Goal: Complete application form: Complete application form

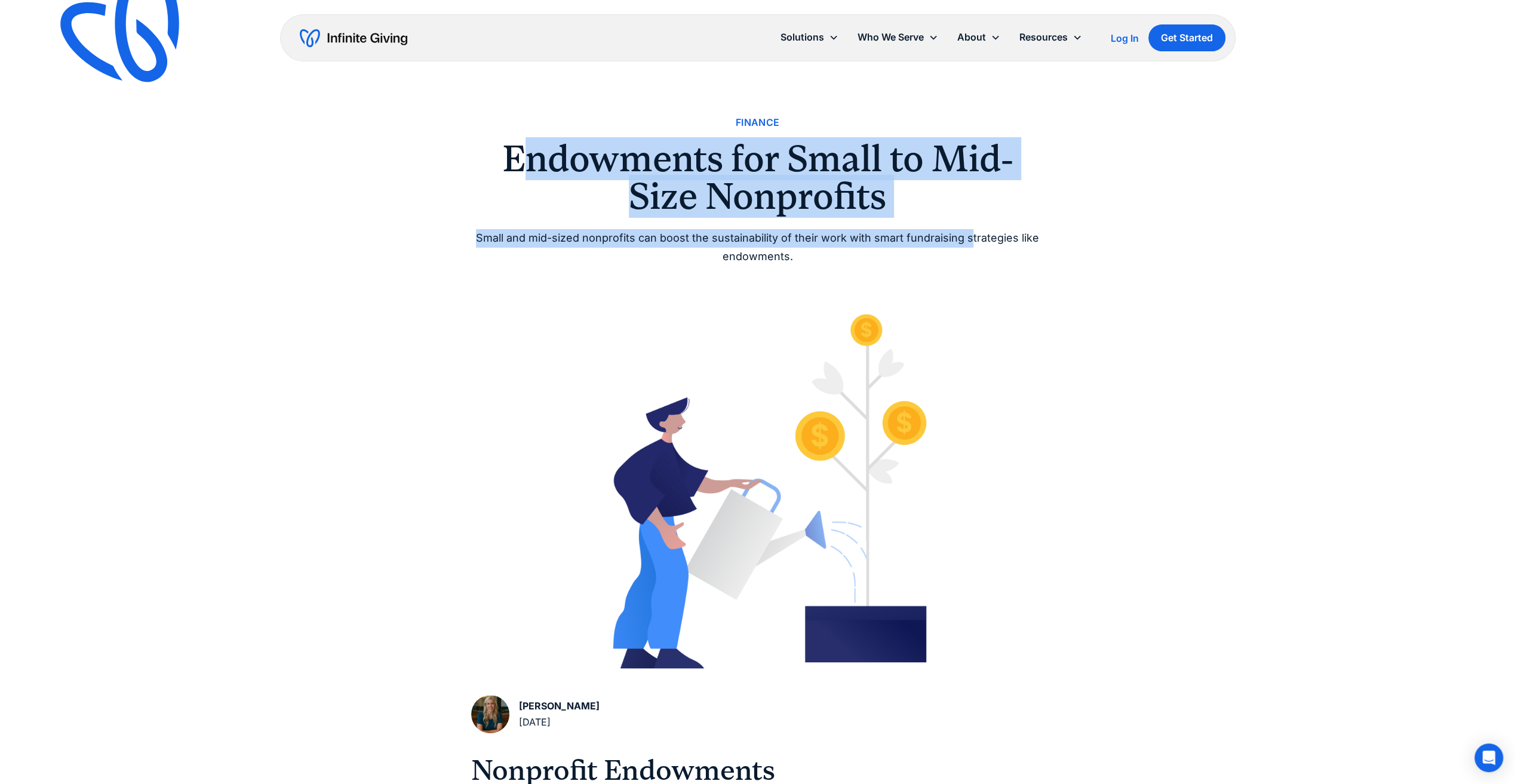
drag, startPoint x: 526, startPoint y: 162, endPoint x: 971, endPoint y: 238, distance: 451.4
click at [971, 238] on div "Finance Endowments for Small to Mid-Size Nonprofits Small and mid-sized nonprof…" at bounding box center [758, 189] width 573 height 151
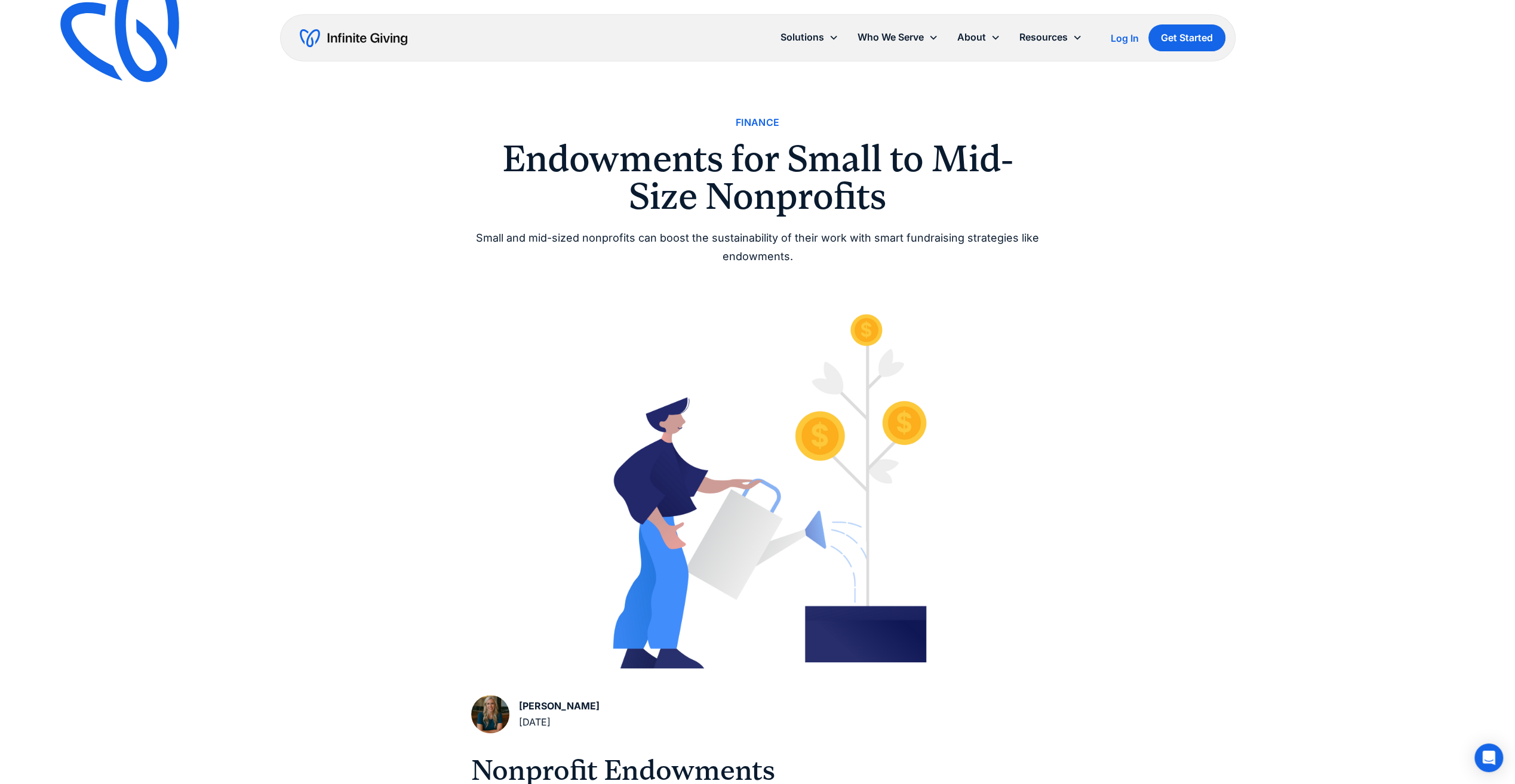
drag, startPoint x: 971, startPoint y: 238, endPoint x: 725, endPoint y: 265, distance: 247.5
click at [725, 265] on div "Small and mid-sized nonprofits can boost the sustainability of their work with …" at bounding box center [758, 248] width 573 height 37
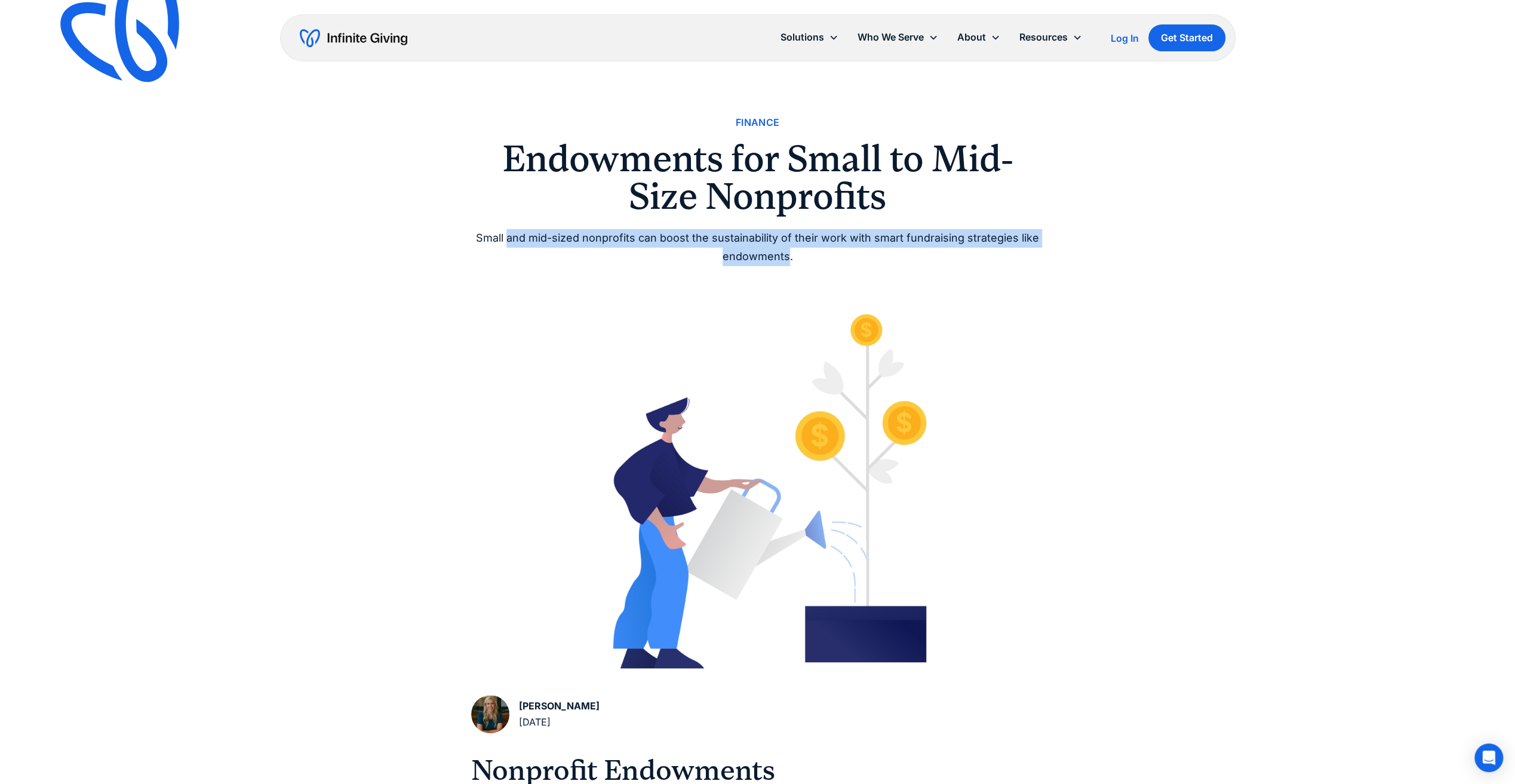
drag, startPoint x: 508, startPoint y: 238, endPoint x: 788, endPoint y: 251, distance: 280.3
click at [788, 251] on div "Small and mid-sized nonprofits can boost the sustainability of their work with …" at bounding box center [758, 248] width 573 height 37
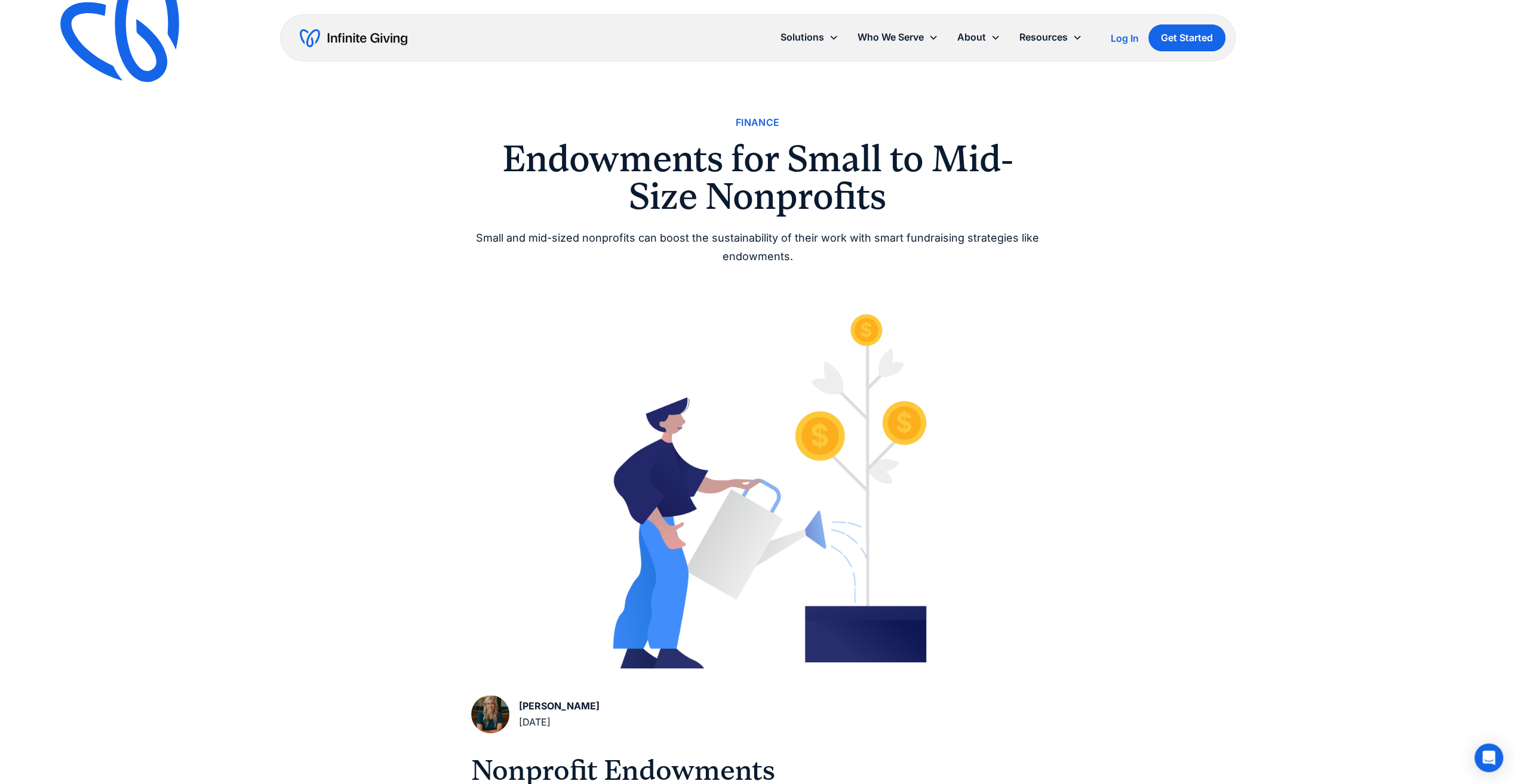
drag, startPoint x: 788, startPoint y: 251, endPoint x: 765, endPoint y: 272, distance: 31.1
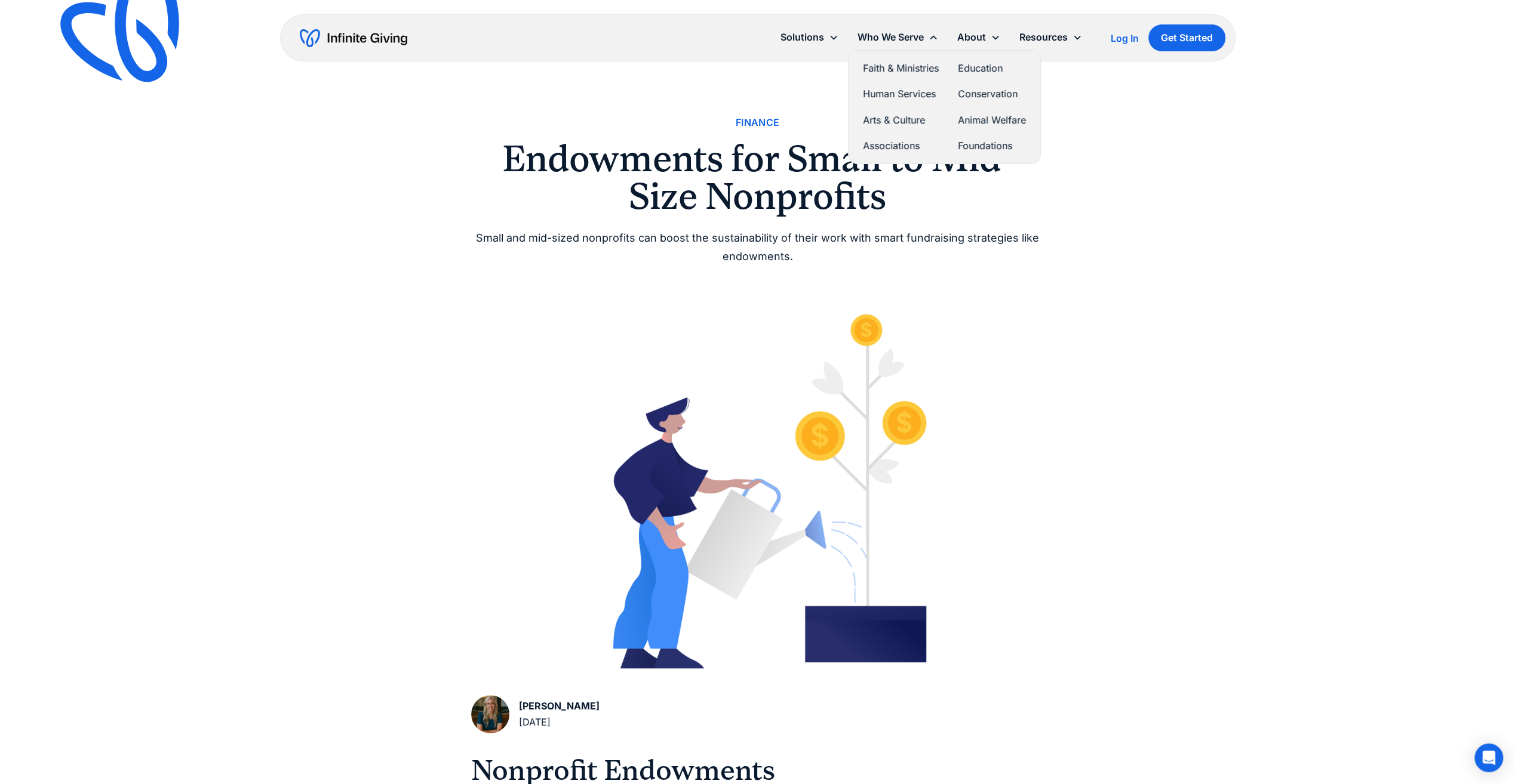
click at [903, 92] on link "Human Services" at bounding box center [901, 94] width 76 height 16
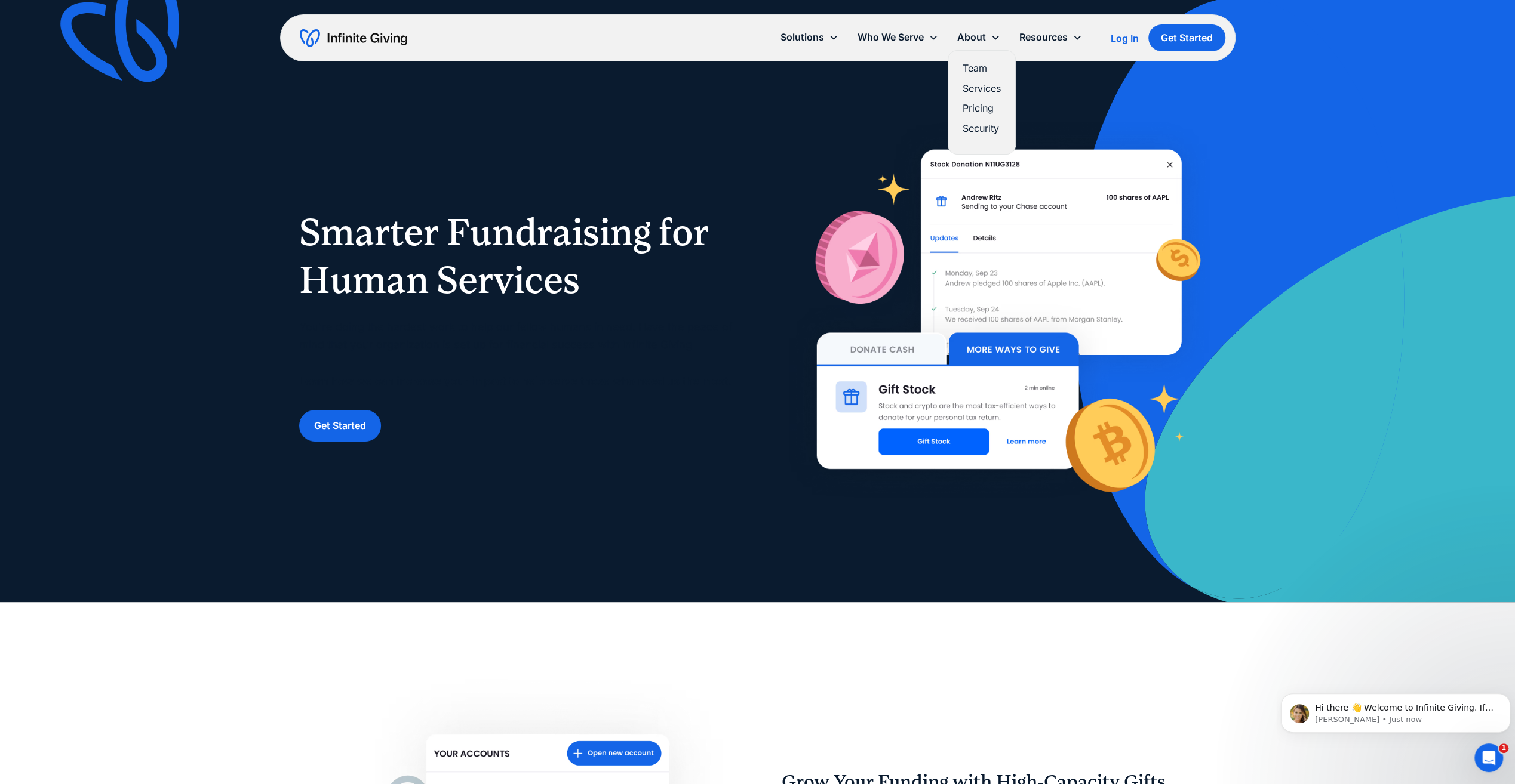
click at [984, 112] on link "Pricing" at bounding box center [982, 108] width 38 height 16
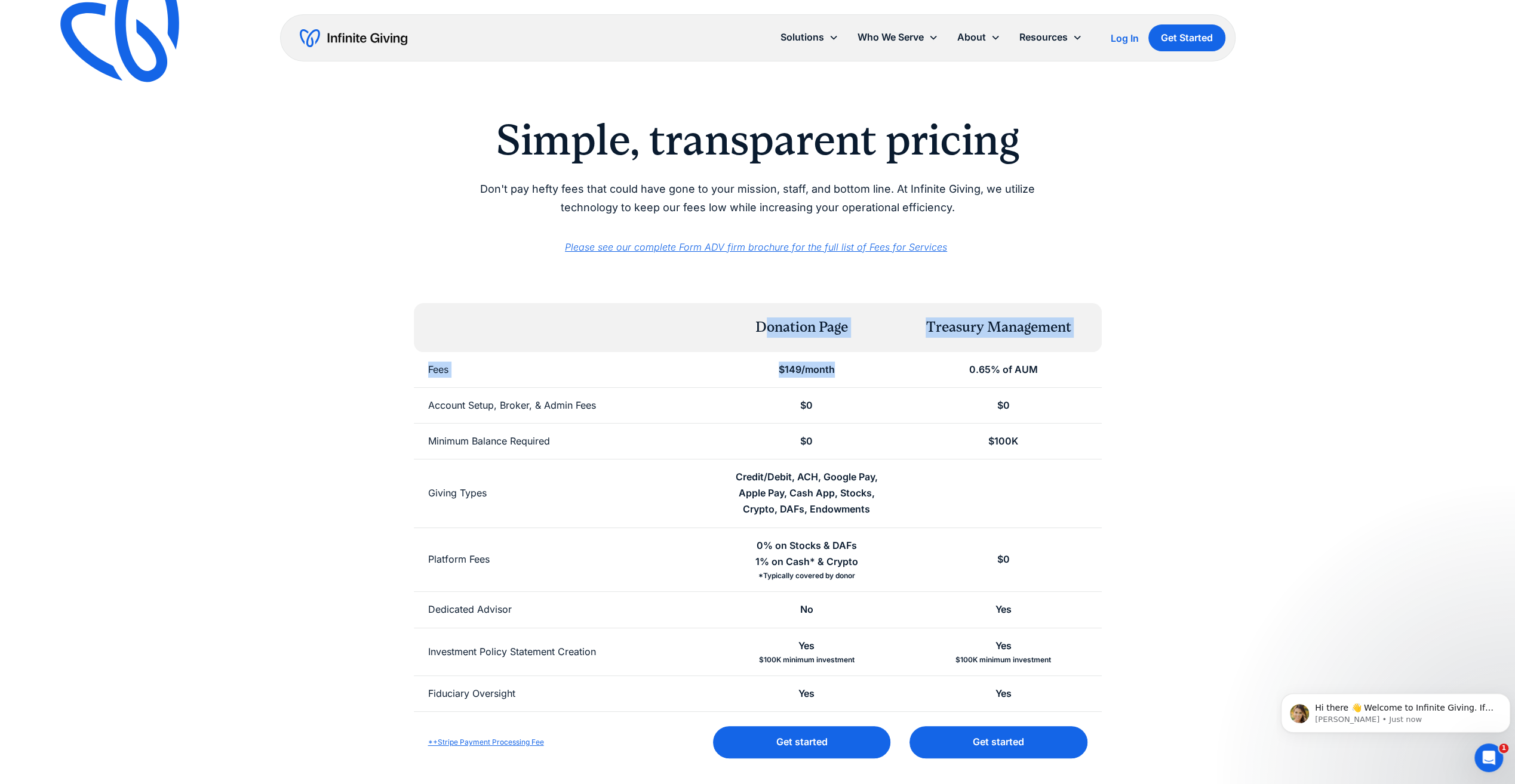
drag, startPoint x: 769, startPoint y: 331, endPoint x: 833, endPoint y: 369, distance: 74.4
click at [833, 369] on div "Donation Page Treasury Management Fees $149/month 0.65% of AUM Account Setup, B…" at bounding box center [758, 538] width 688 height 470
drag, startPoint x: 833, startPoint y: 369, endPoint x: 716, endPoint y: 382, distance: 117.7
click at [716, 382] on div "$149/month" at bounding box center [806, 370] width 197 height 35
click at [378, 359] on div "Simple, transparent pricing Don't pay hefty fees that could have gone to your m…" at bounding box center [758, 444] width 917 height 659
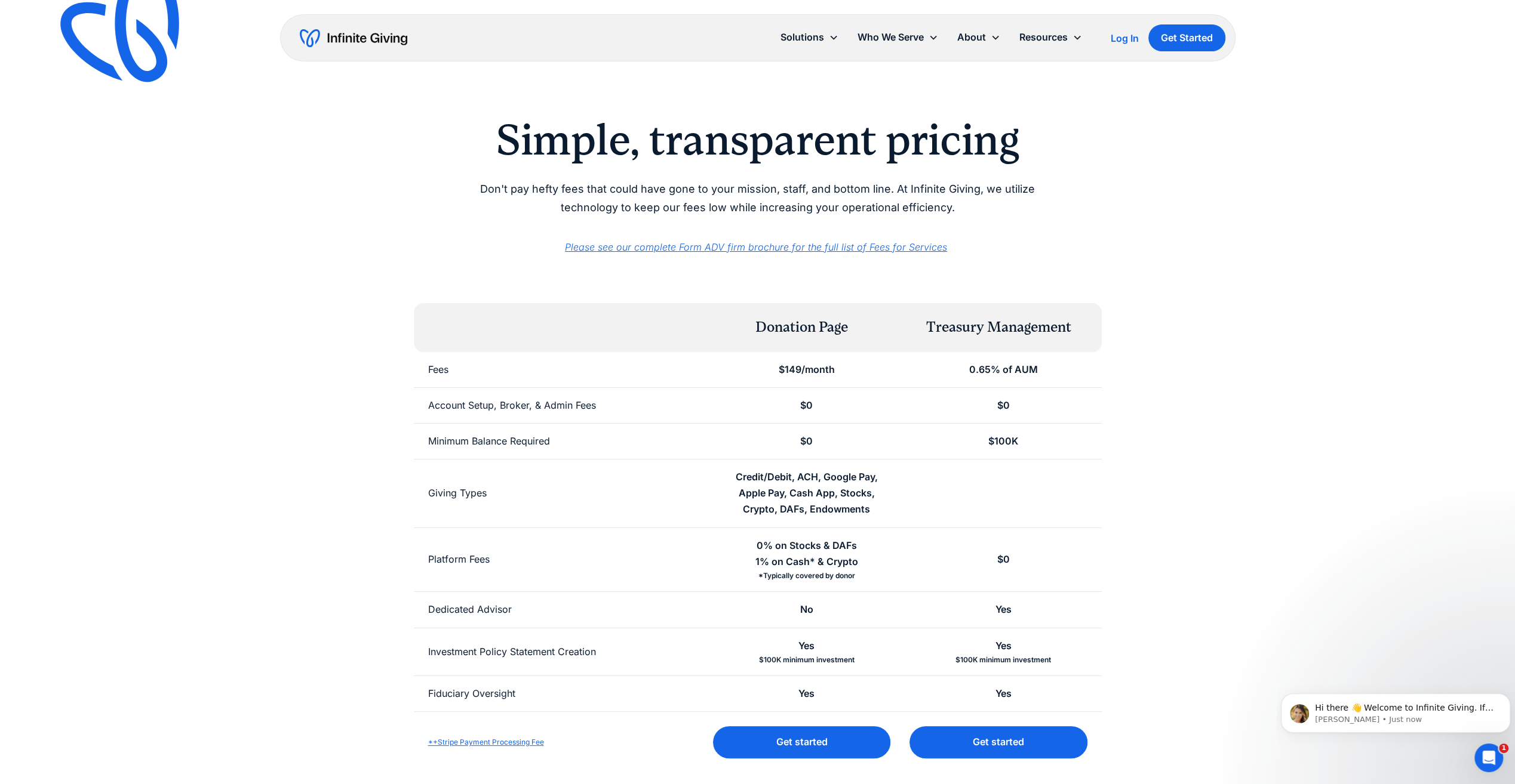
click at [1044, 353] on div "0.65% of AUM" at bounding box center [1003, 370] width 197 height 35
drag, startPoint x: 937, startPoint y: 327, endPoint x: 1102, endPoint y: 385, distance: 174.9
click at [1102, 385] on div "Simple, transparent pricing Don't pay hefty fees that could have gone to your m…" at bounding box center [758, 444] width 917 height 659
drag, startPoint x: 1102, startPoint y: 385, endPoint x: 1000, endPoint y: 388, distance: 102.0
click at [1001, 390] on div "$0" at bounding box center [1003, 406] width 197 height 35
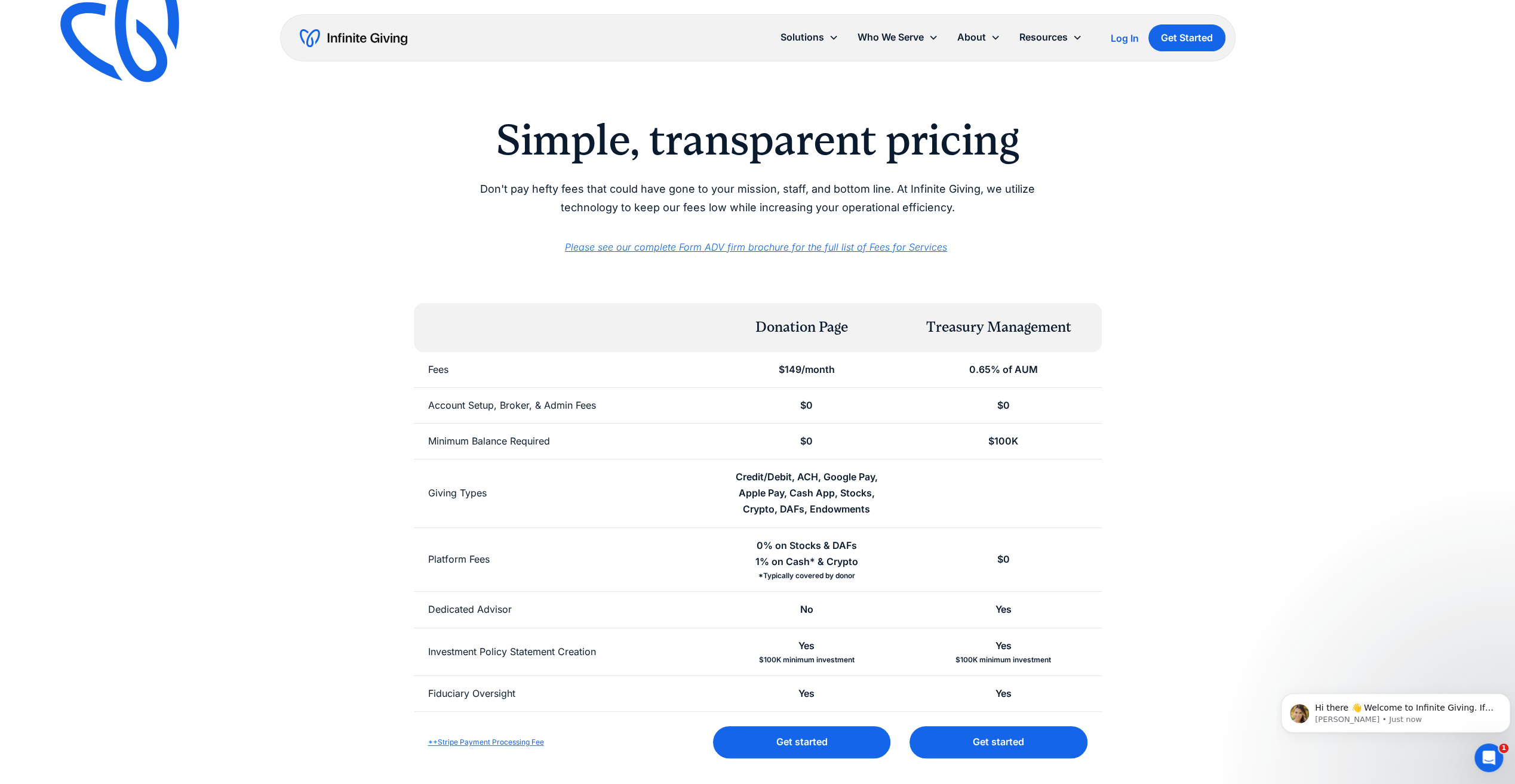
click at [1008, 368] on div "0.65% of AUM" at bounding box center [1003, 370] width 69 height 16
drag, startPoint x: 1008, startPoint y: 368, endPoint x: 950, endPoint y: 388, distance: 61.4
click at [950, 388] on div "$0" at bounding box center [1003, 406] width 197 height 35
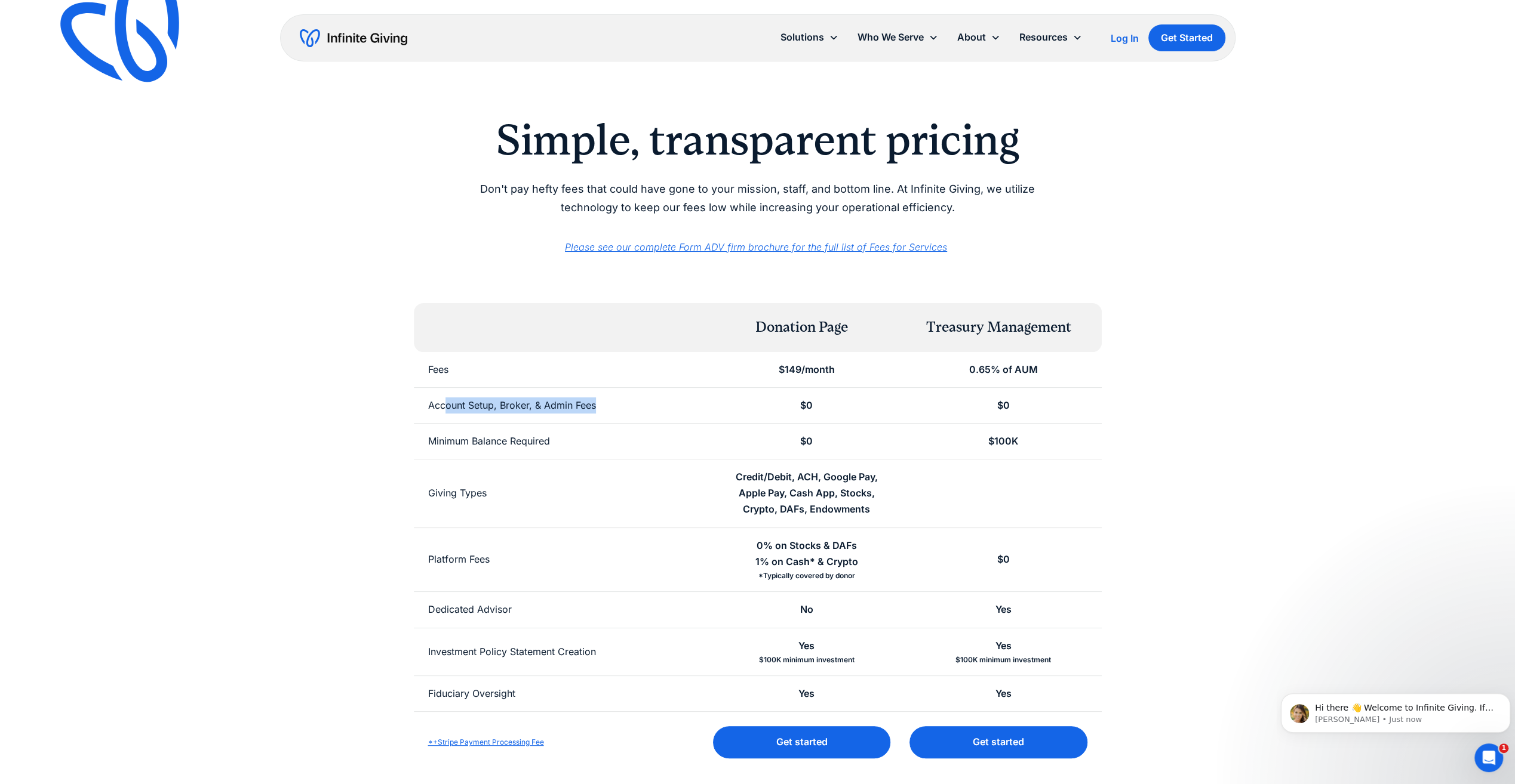
drag, startPoint x: 443, startPoint y: 404, endPoint x: 593, endPoint y: 422, distance: 151.1
click at [593, 422] on div "Account Setup, Broker, & Admin Fees" at bounding box center [561, 406] width 295 height 35
drag, startPoint x: 593, startPoint y: 422, endPoint x: 560, endPoint y: 440, distance: 37.6
click at [560, 440] on div "Minimum Balance Required" at bounding box center [561, 442] width 295 height 35
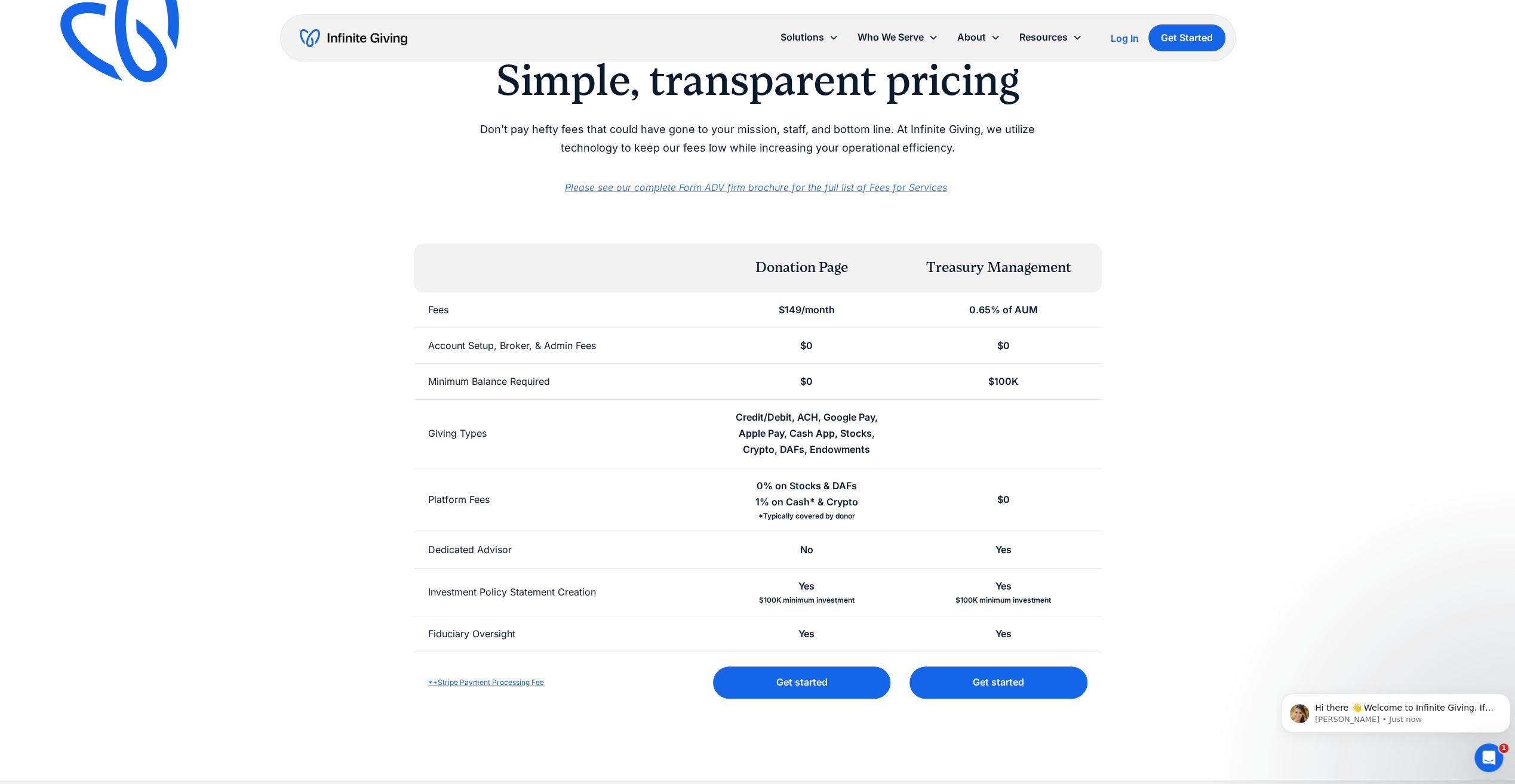
scroll to position [120, 0]
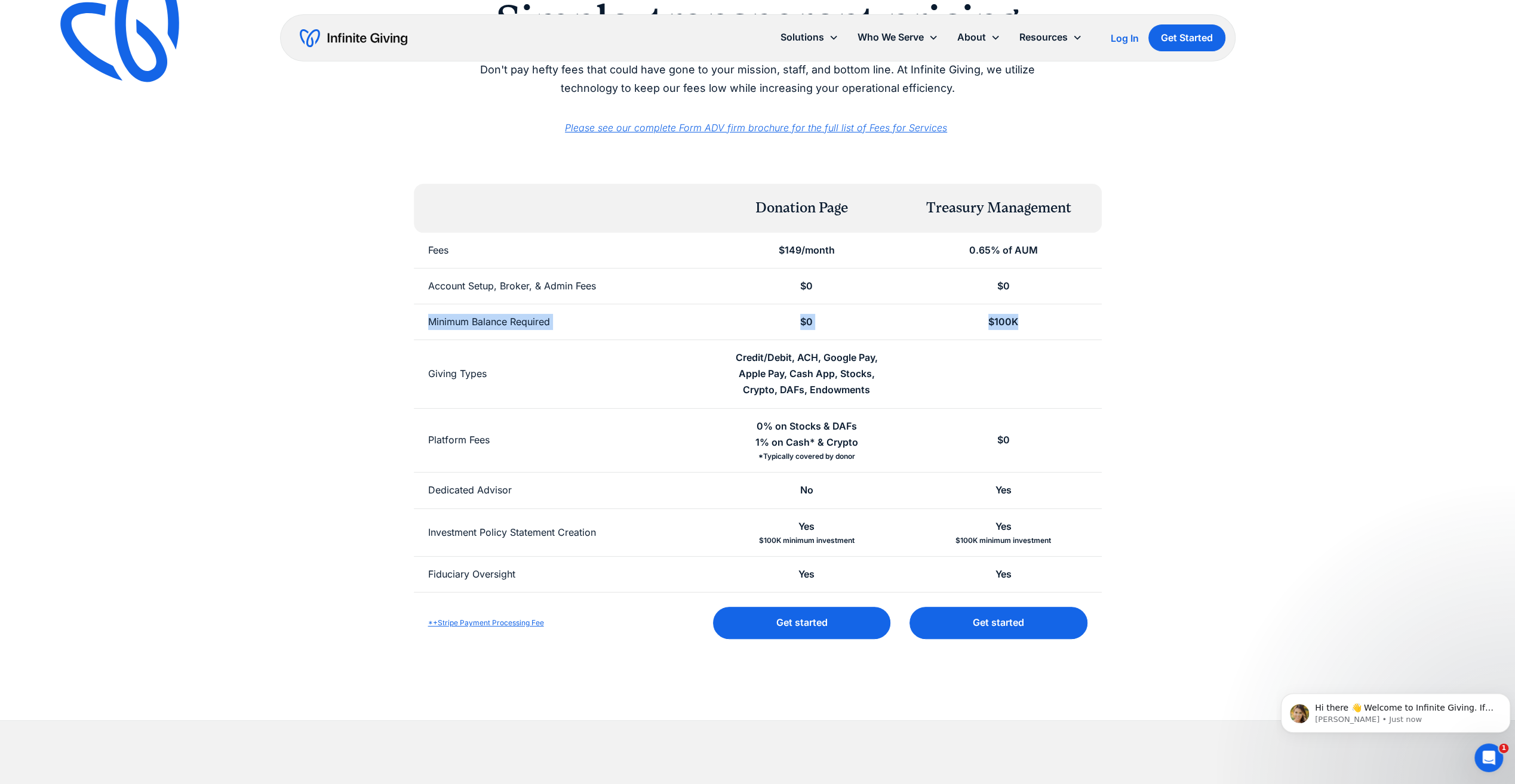
drag, startPoint x: 429, startPoint y: 321, endPoint x: 1063, endPoint y: 335, distance: 634.2
click at [1063, 335] on div "Minimum Balance Required $0 $100K" at bounding box center [758, 322] width 688 height 36
drag, startPoint x: 1063, startPoint y: 335, endPoint x: 725, endPoint y: 349, distance: 338.3
click at [736, 348] on div "Credit/Debit, ACH, Google Pay, Apple Pay, Cash App, Stocks, Crypto, DAFs, Endow…" at bounding box center [806, 374] width 197 height 68
click at [571, 340] on div "Giving Types" at bounding box center [561, 374] width 295 height 68
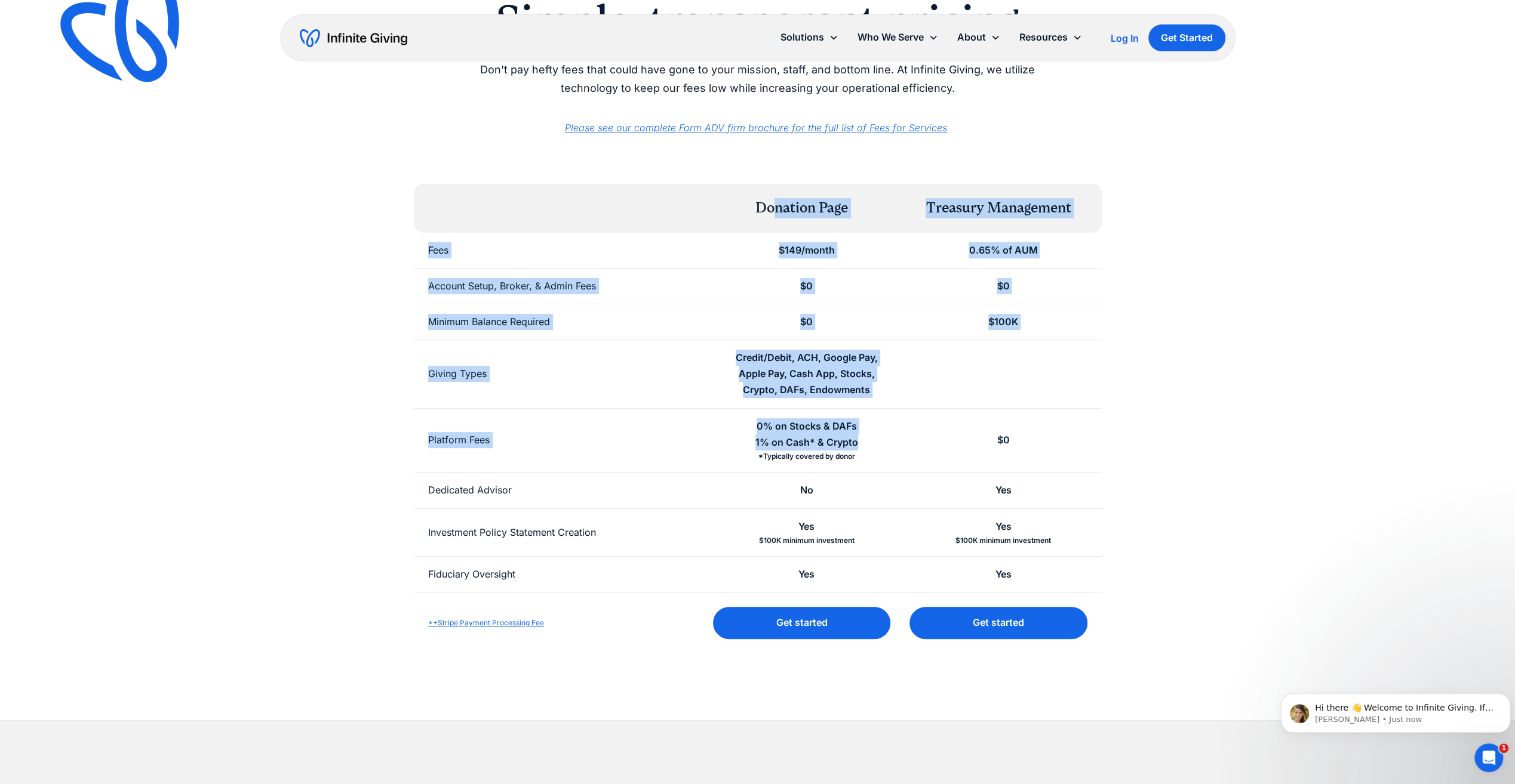
drag, startPoint x: 773, startPoint y: 203, endPoint x: 866, endPoint y: 441, distance: 255.5
click at [866, 441] on div "Donation Page Treasury Management Fees $149/month 0.65% of AUM Account Setup, B…" at bounding box center [758, 418] width 688 height 470
drag, startPoint x: 866, startPoint y: 441, endPoint x: 688, endPoint y: 471, distance: 180.5
click at [688, 471] on div "Platform Fees" at bounding box center [561, 441] width 295 height 64
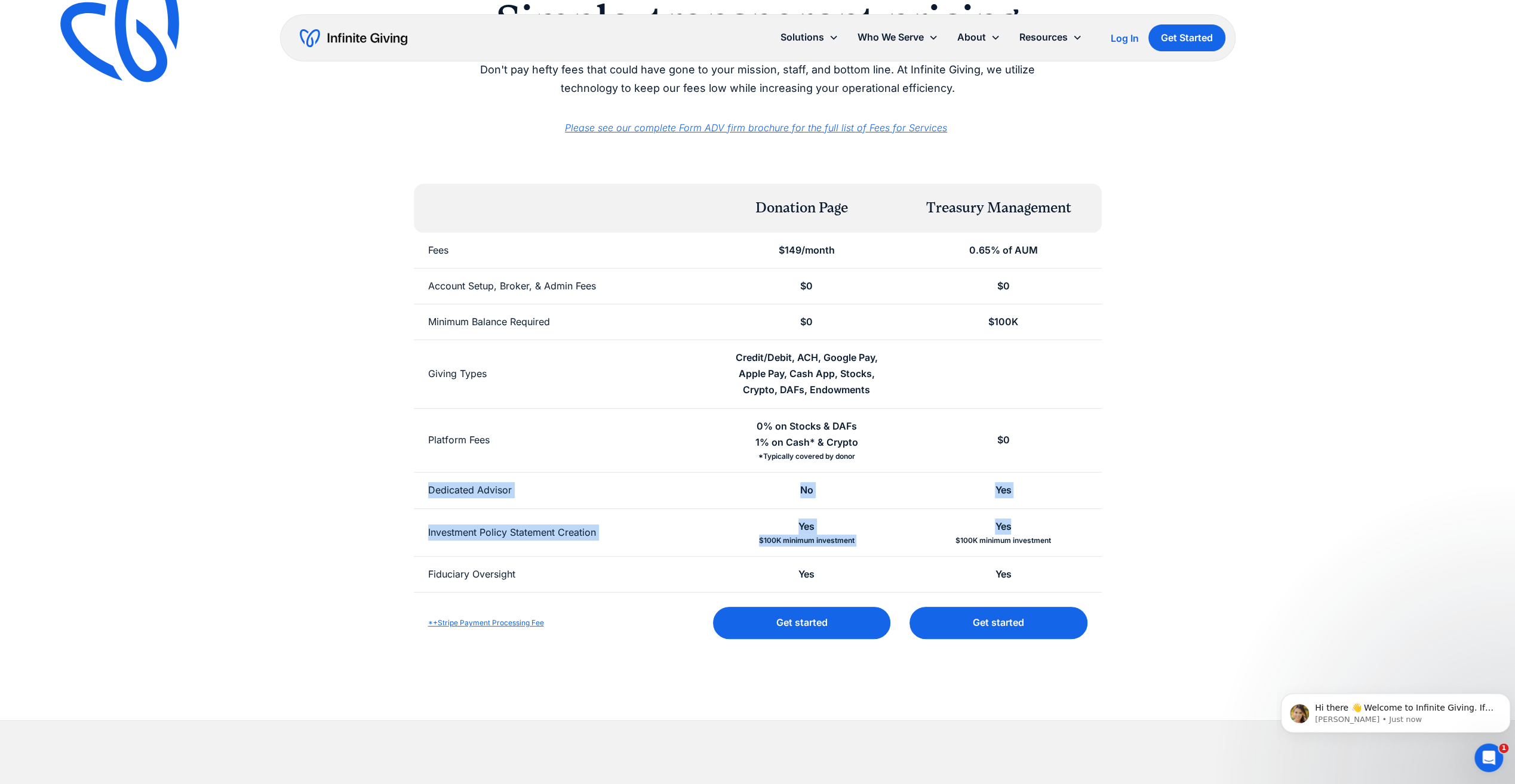
drag, startPoint x: 428, startPoint y: 487, endPoint x: 1024, endPoint y: 512, distance: 596.5
click at [1024, 512] on div "Donation Page Treasury Management Fees $149/month 0.65% of AUM Account Setup, B…" at bounding box center [758, 418] width 688 height 470
drag, startPoint x: 1024, startPoint y: 512, endPoint x: 775, endPoint y: 515, distance: 249.0
click at [771, 519] on div "Yes $100K minimum investment" at bounding box center [806, 532] width 197 height 48
click at [1012, 325] on div "$100K" at bounding box center [1003, 322] width 30 height 16
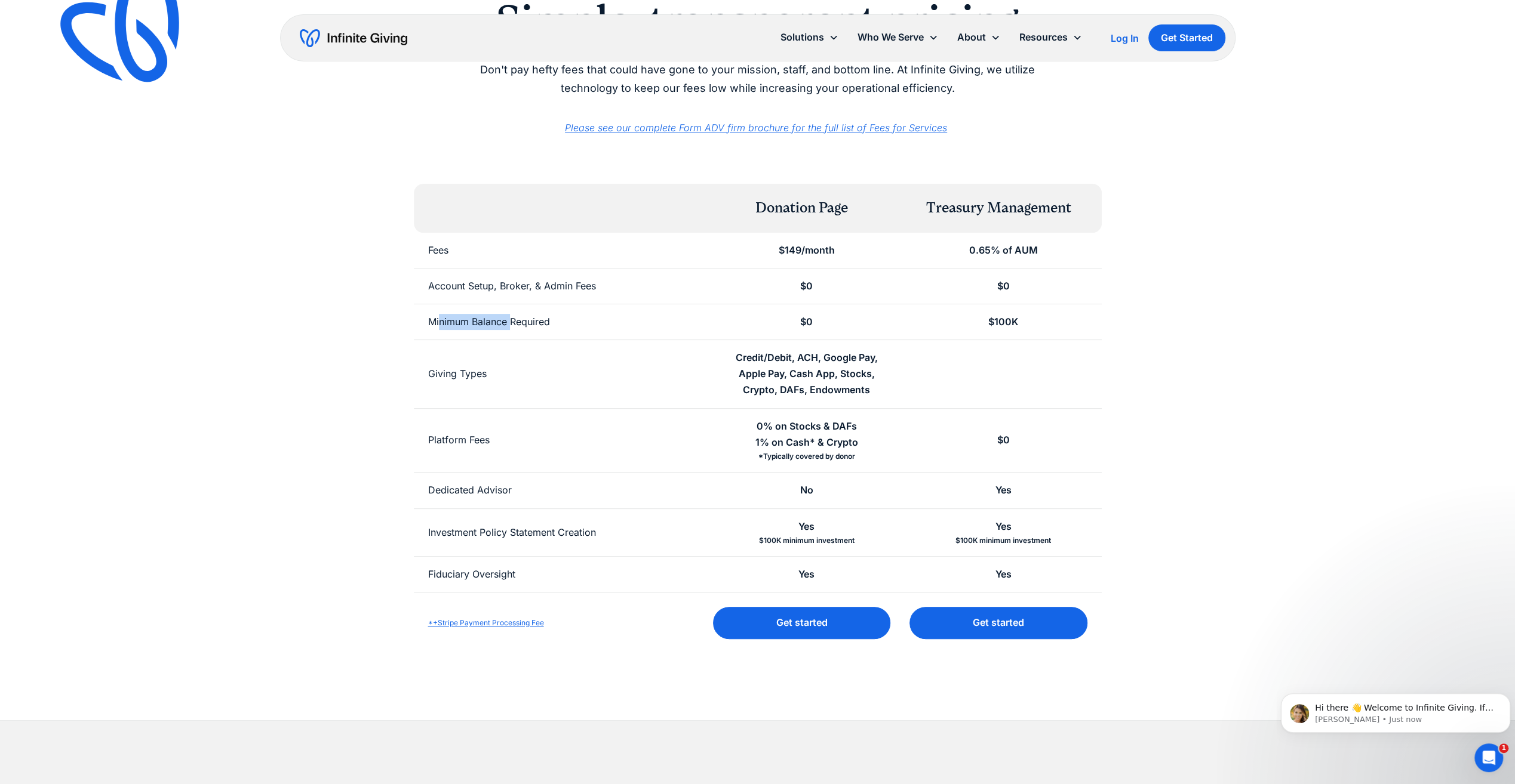
drag, startPoint x: 637, startPoint y: 323, endPoint x: 650, endPoint y: 323, distance: 13.0
click at [650, 323] on div "Minimum Balance Required" at bounding box center [561, 322] width 295 height 35
drag, startPoint x: 471, startPoint y: 387, endPoint x: 459, endPoint y: 472, distance: 85.8
click at [473, 387] on div "Giving Types" at bounding box center [561, 374] width 295 height 68
click at [443, 538] on div "Investment Policy Statement Creation" at bounding box center [512, 532] width 168 height 16
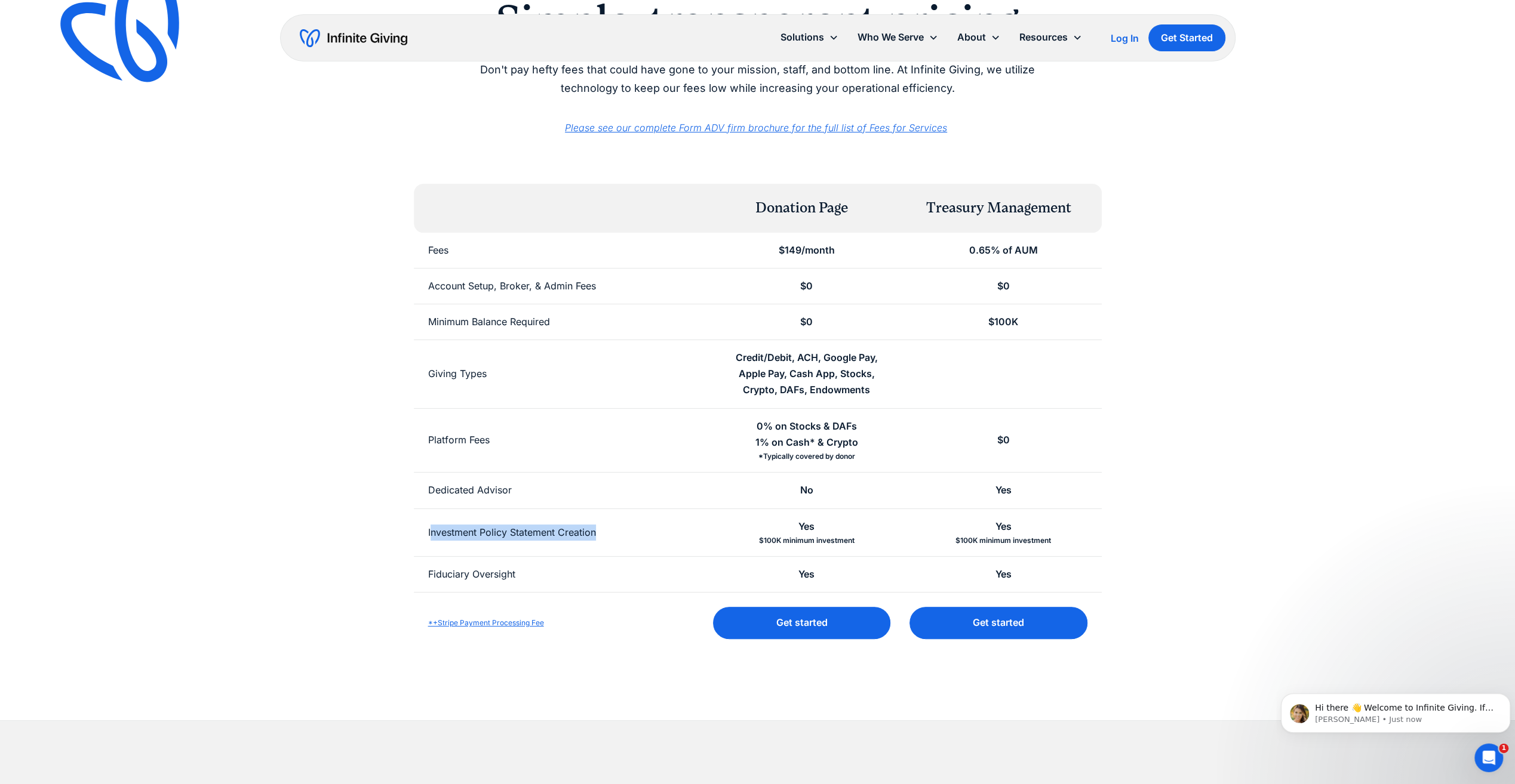
drag, startPoint x: 431, startPoint y: 537, endPoint x: 651, endPoint y: 539, distance: 220.0
click at [651, 539] on div "Investment Policy Statement Creation" at bounding box center [561, 532] width 295 height 48
drag, startPoint x: 651, startPoint y: 539, endPoint x: 565, endPoint y: 541, distance: 86.0
click at [553, 552] on div "Investment Policy Statement Creation" at bounding box center [561, 532] width 295 height 48
click at [784, 527] on div "Yes $100K minimum investment" at bounding box center [806, 532] width 197 height 48
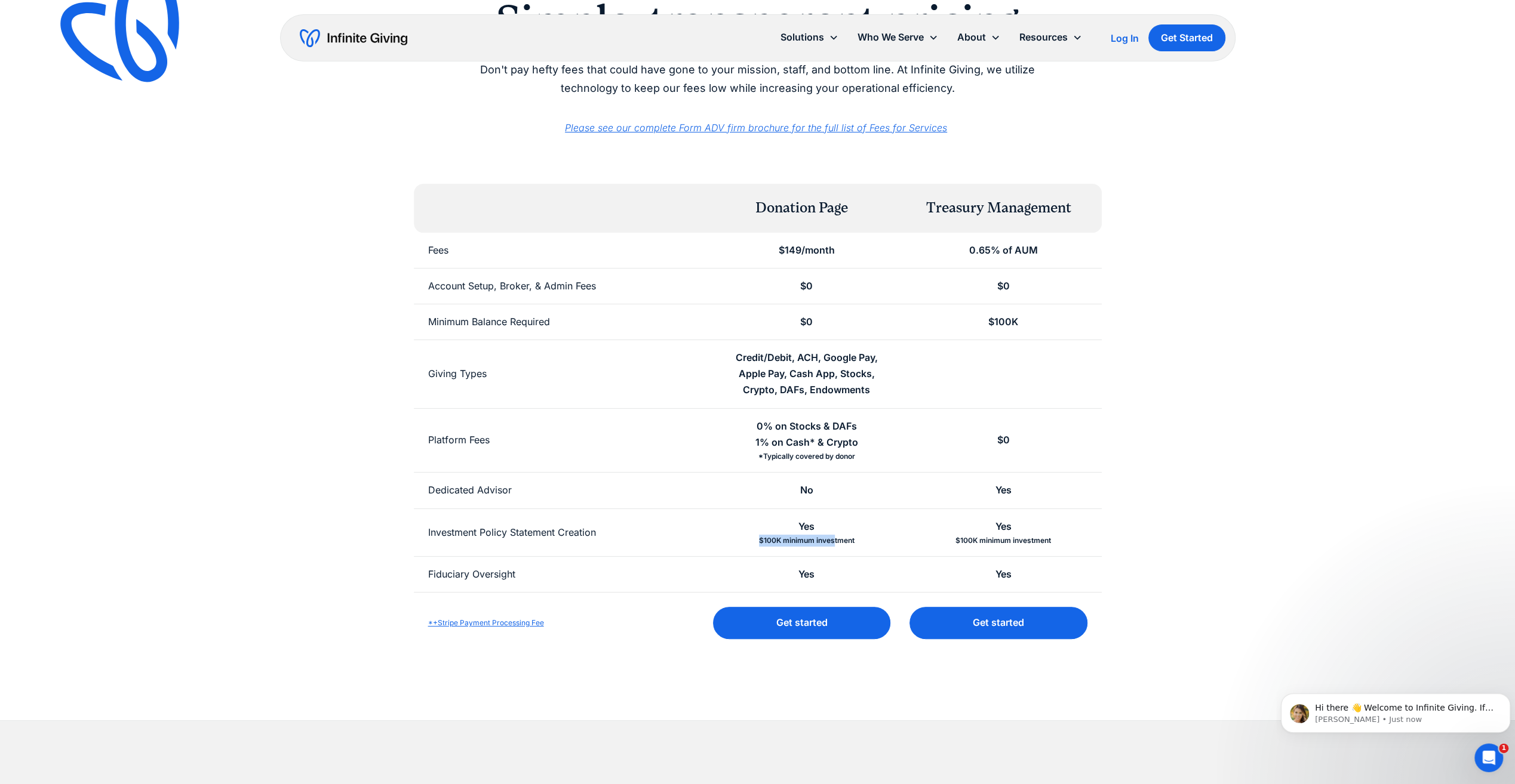
drag, startPoint x: 788, startPoint y: 532, endPoint x: 834, endPoint y: 547, distance: 48.4
click at [834, 547] on div "Yes $100K minimum investment" at bounding box center [806, 532] width 197 height 48
click at [835, 547] on div "Yes $100K minimum investment" at bounding box center [806, 532] width 197 height 48
click at [863, 547] on div "Yes $100K minimum investment" at bounding box center [806, 532] width 197 height 48
click at [530, 530] on div "Investment Policy Statement Creation" at bounding box center [512, 532] width 168 height 16
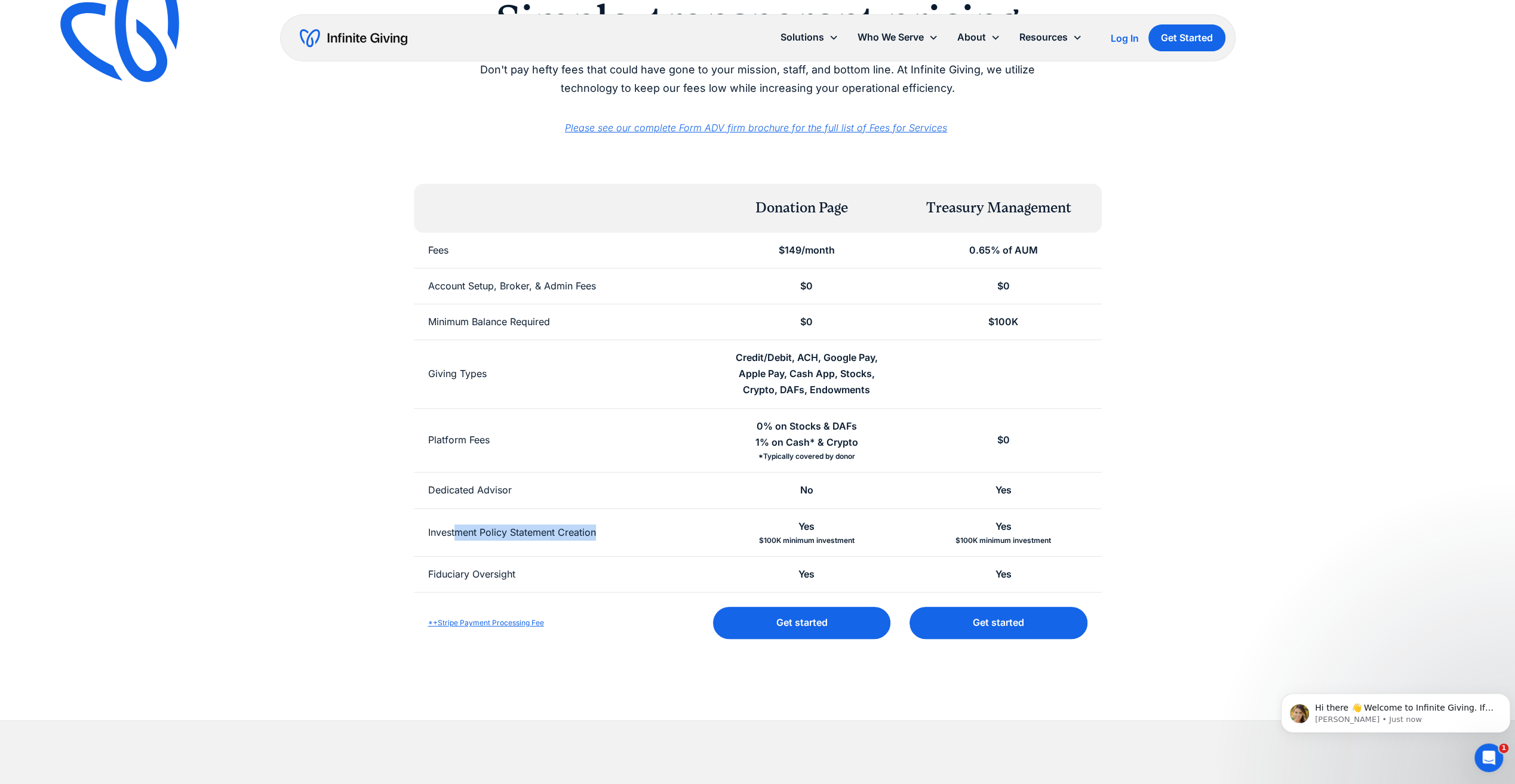
drag, startPoint x: 458, startPoint y: 529, endPoint x: 633, endPoint y: 542, distance: 175.5
click at [633, 542] on div "Investment Policy Statement Creation" at bounding box center [561, 532] width 295 height 48
drag, startPoint x: 633, startPoint y: 542, endPoint x: 544, endPoint y: 578, distance: 96.0
click at [558, 572] on div "Fiduciary Oversight" at bounding box center [561, 574] width 295 height 35
drag, startPoint x: 425, startPoint y: 571, endPoint x: 1061, endPoint y: 572, distance: 636.0
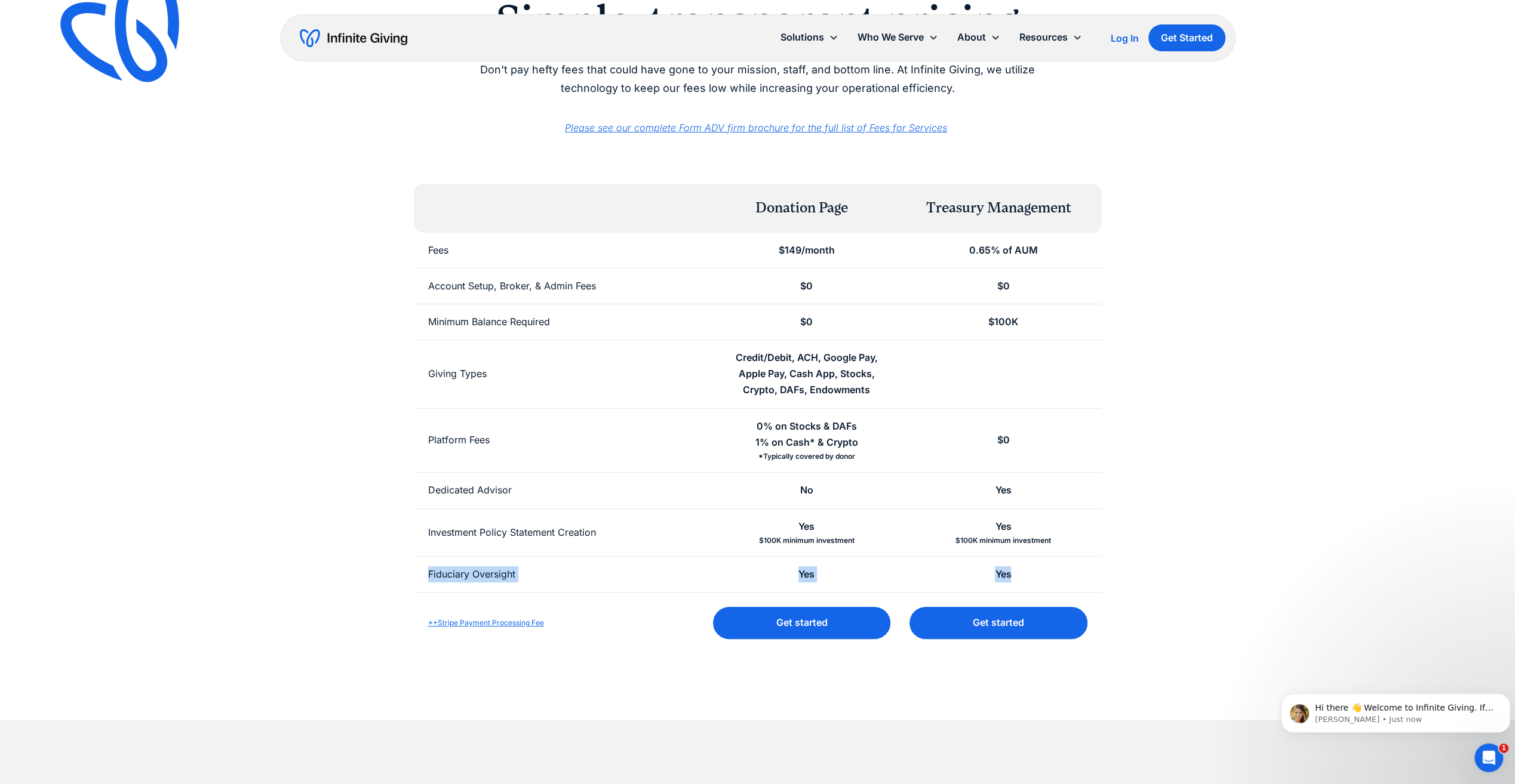
click at [1061, 572] on div "Fiduciary Oversight Yes Yes" at bounding box center [758, 574] width 688 height 36
drag, startPoint x: 1061, startPoint y: 572, endPoint x: 659, endPoint y: 580, distance: 402.1
click at [659, 580] on div "Fiduciary Oversight" at bounding box center [561, 574] width 295 height 35
click at [634, 532] on div "Investment Policy Statement Creation" at bounding box center [561, 532] width 295 height 48
drag, startPoint x: 758, startPoint y: 449, endPoint x: 867, endPoint y: 452, distance: 109.0
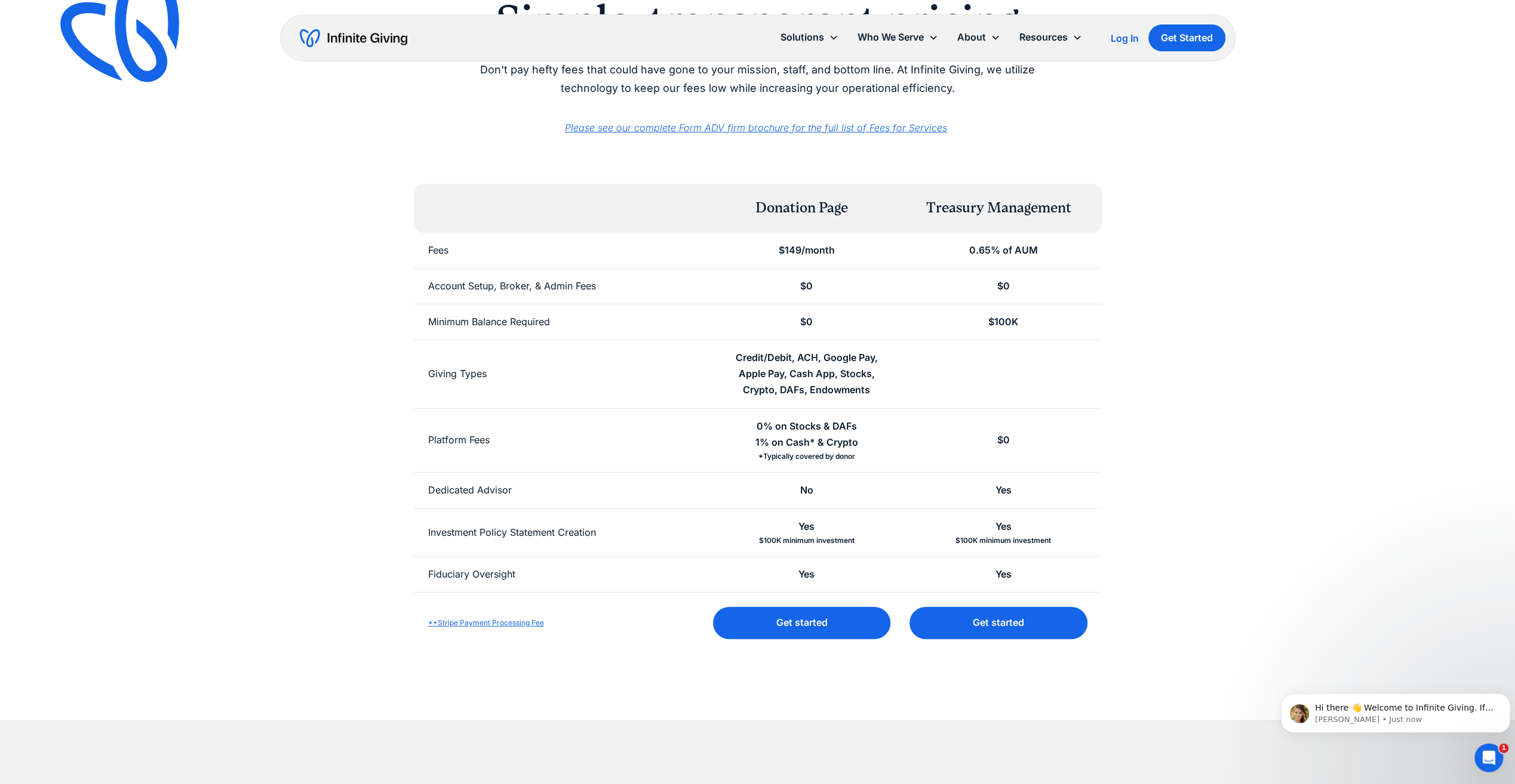
click at [867, 452] on div "0% on Stocks & DAFs 1% on Cash* & Crypto *Typically covered by donor" at bounding box center [806, 441] width 197 height 64
click at [694, 459] on div "Platform Fees" at bounding box center [561, 441] width 295 height 64
drag, startPoint x: 750, startPoint y: 439, endPoint x: 857, endPoint y: 459, distance: 108.9
click at [857, 459] on div "0% on Stocks & DAFs 1% on Cash* & Crypto *Typically covered by donor" at bounding box center [806, 441] width 197 height 64
drag, startPoint x: 857, startPoint y: 459, endPoint x: 624, endPoint y: 457, distance: 233.0
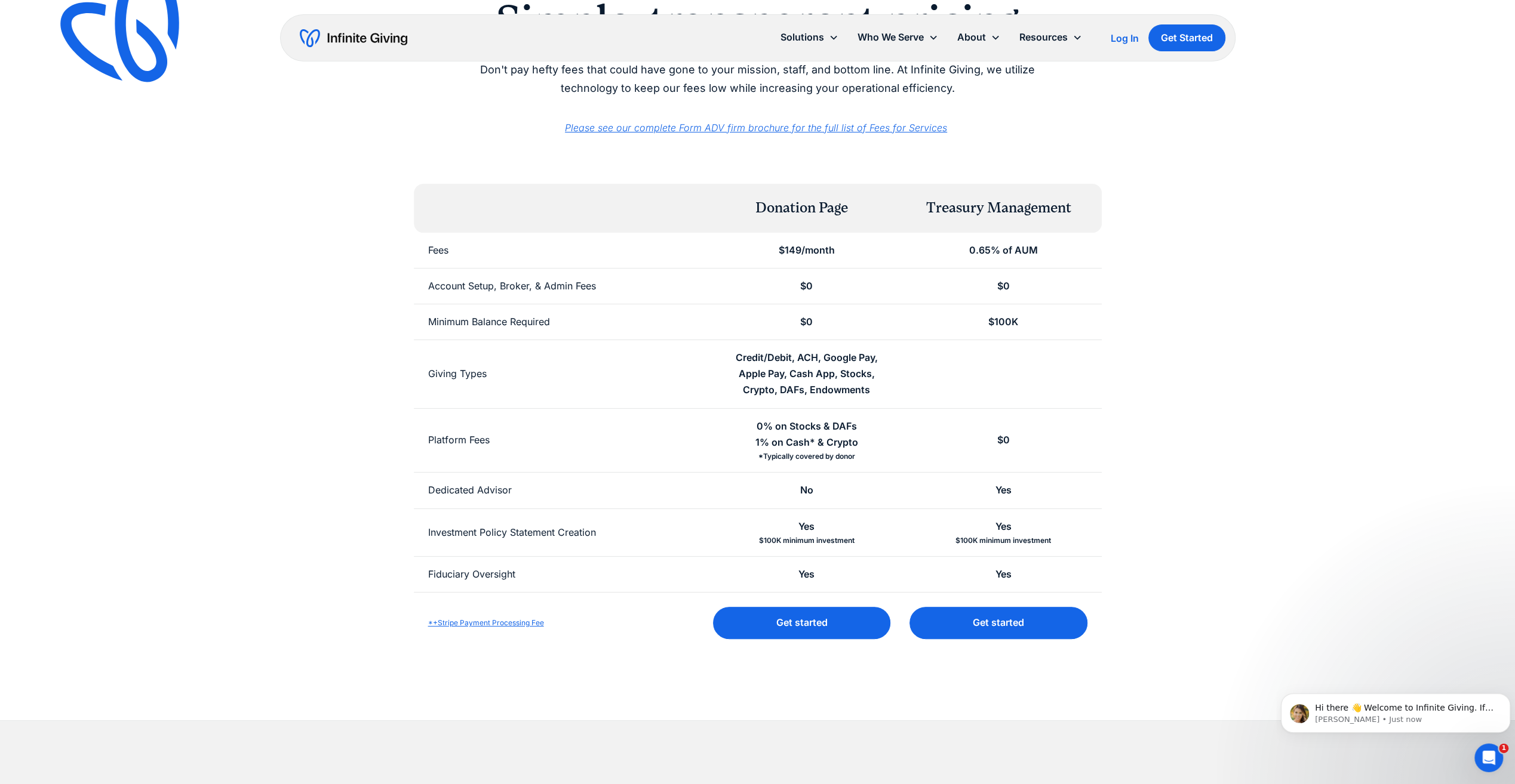
click at [624, 457] on div "Platform Fees" at bounding box center [561, 441] width 295 height 64
drag, startPoint x: 419, startPoint y: 438, endPoint x: 846, endPoint y: 473, distance: 428.4
click at [846, 473] on div "Donation Page Treasury Management Fees $149/month 0.65% of AUM Account Setup, B…" at bounding box center [758, 418] width 688 height 470
drag, startPoint x: 846, startPoint y: 473, endPoint x: 548, endPoint y: 474, distance: 298.0
click at [548, 474] on div "Dedicated Advisor" at bounding box center [561, 491] width 295 height 35
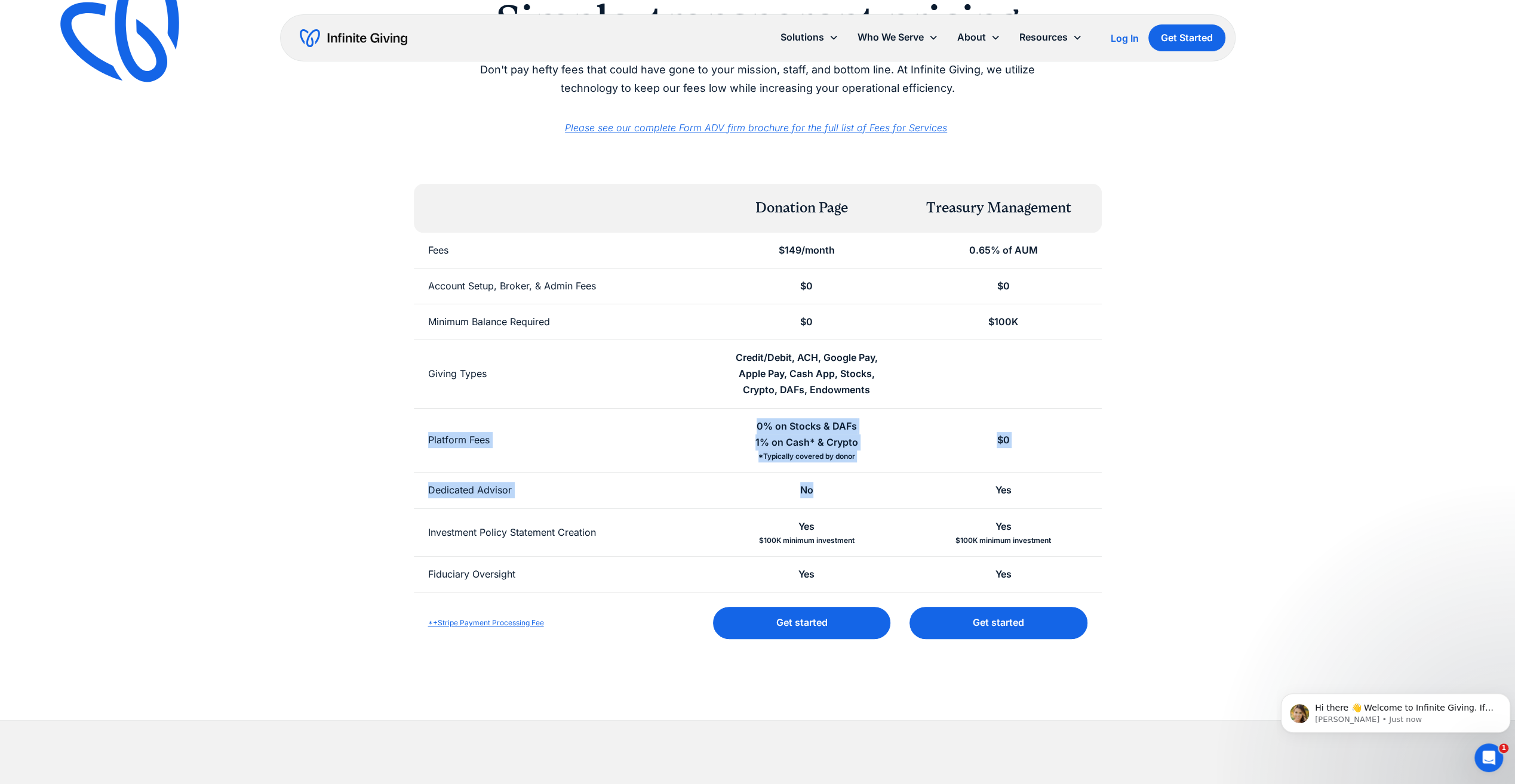
click at [546, 483] on div "Dedicated Advisor" at bounding box center [561, 491] width 295 height 35
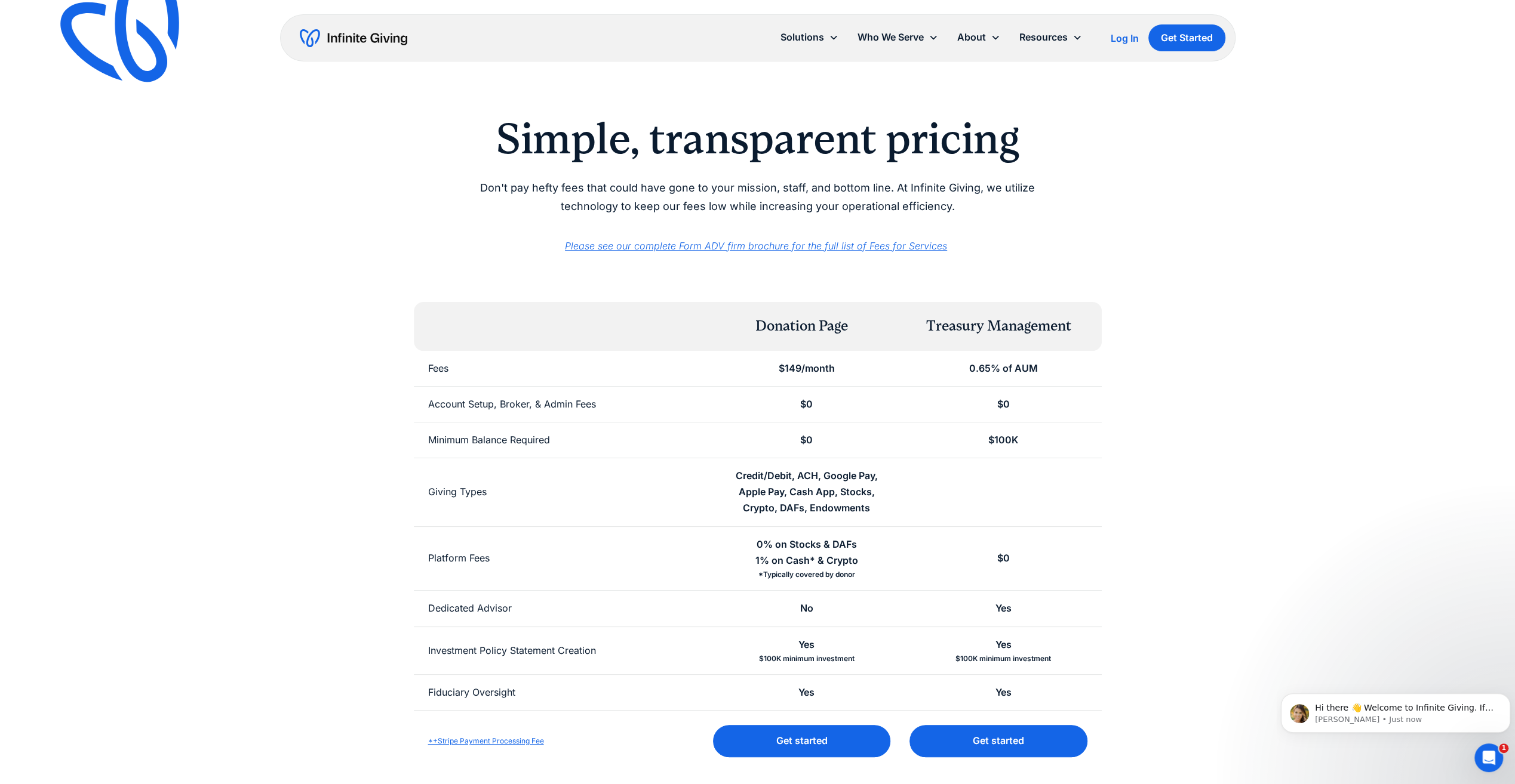
scroll to position [0, 0]
click at [667, 250] on em "Please see our complete Form ADV firm brochure for the full list of Fees for Se…" at bounding box center [756, 247] width 382 height 12
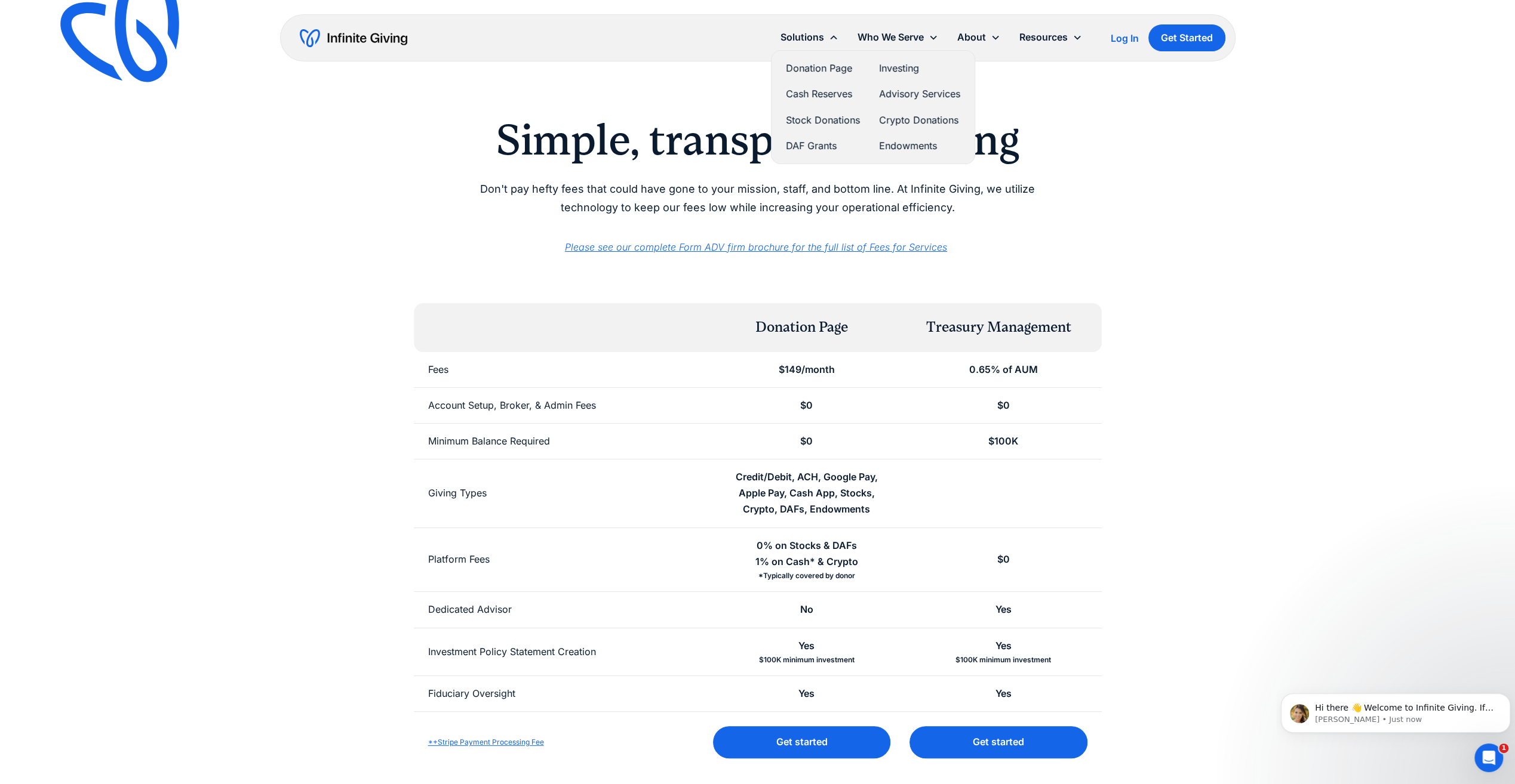
click at [924, 143] on link "Endowments" at bounding box center [920, 146] width 81 height 16
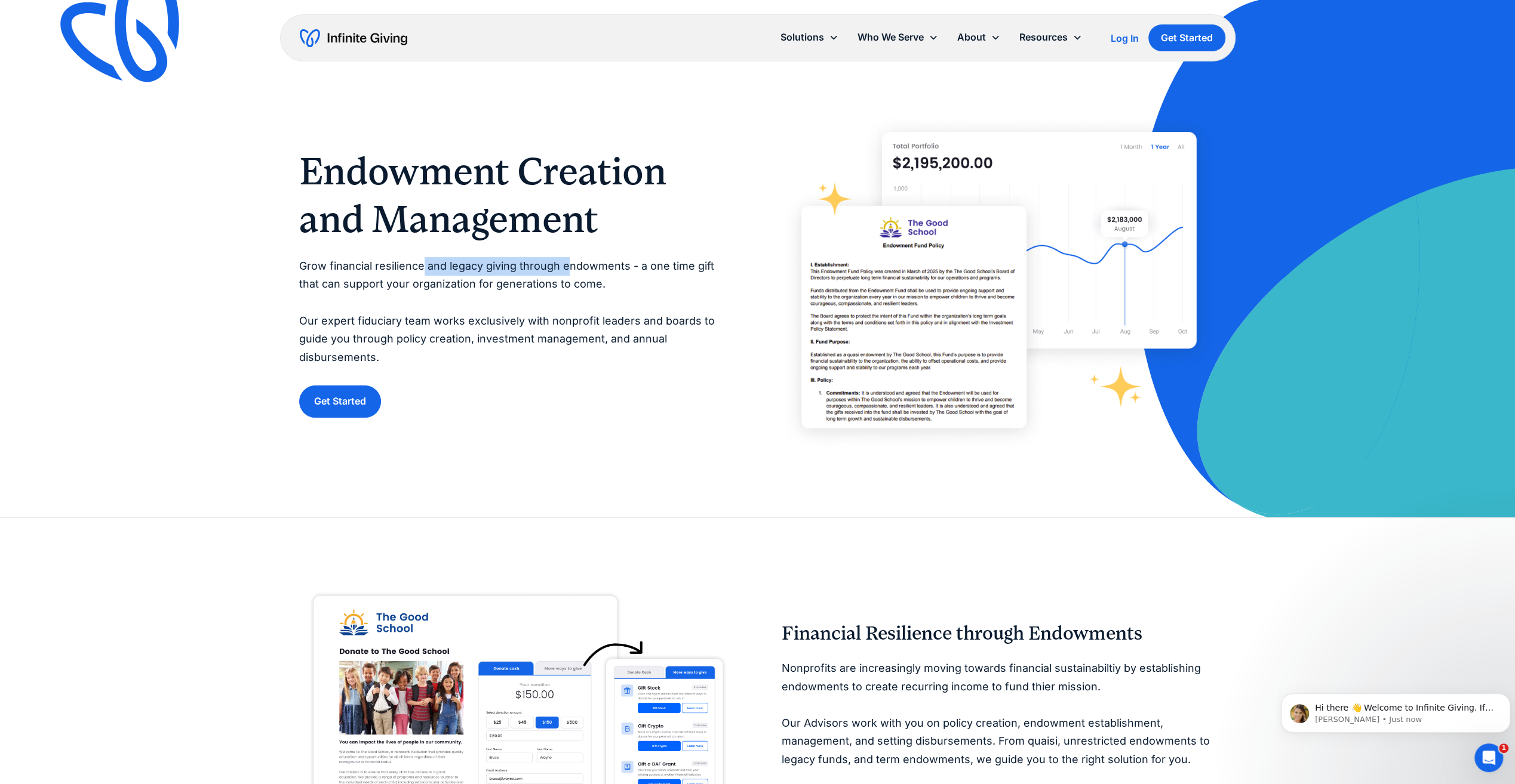
drag, startPoint x: 505, startPoint y: 264, endPoint x: 567, endPoint y: 271, distance: 62.4
click at [567, 271] on p "Grow financial resilience and legacy giving through endowments - a one time gif…" at bounding box center [516, 312] width 435 height 110
drag, startPoint x: 567, startPoint y: 271, endPoint x: 542, endPoint y: 335, distance: 68.7
click at [533, 332] on p "Grow financial resilience and legacy giving through endowments - a one time gif…" at bounding box center [516, 312] width 435 height 110
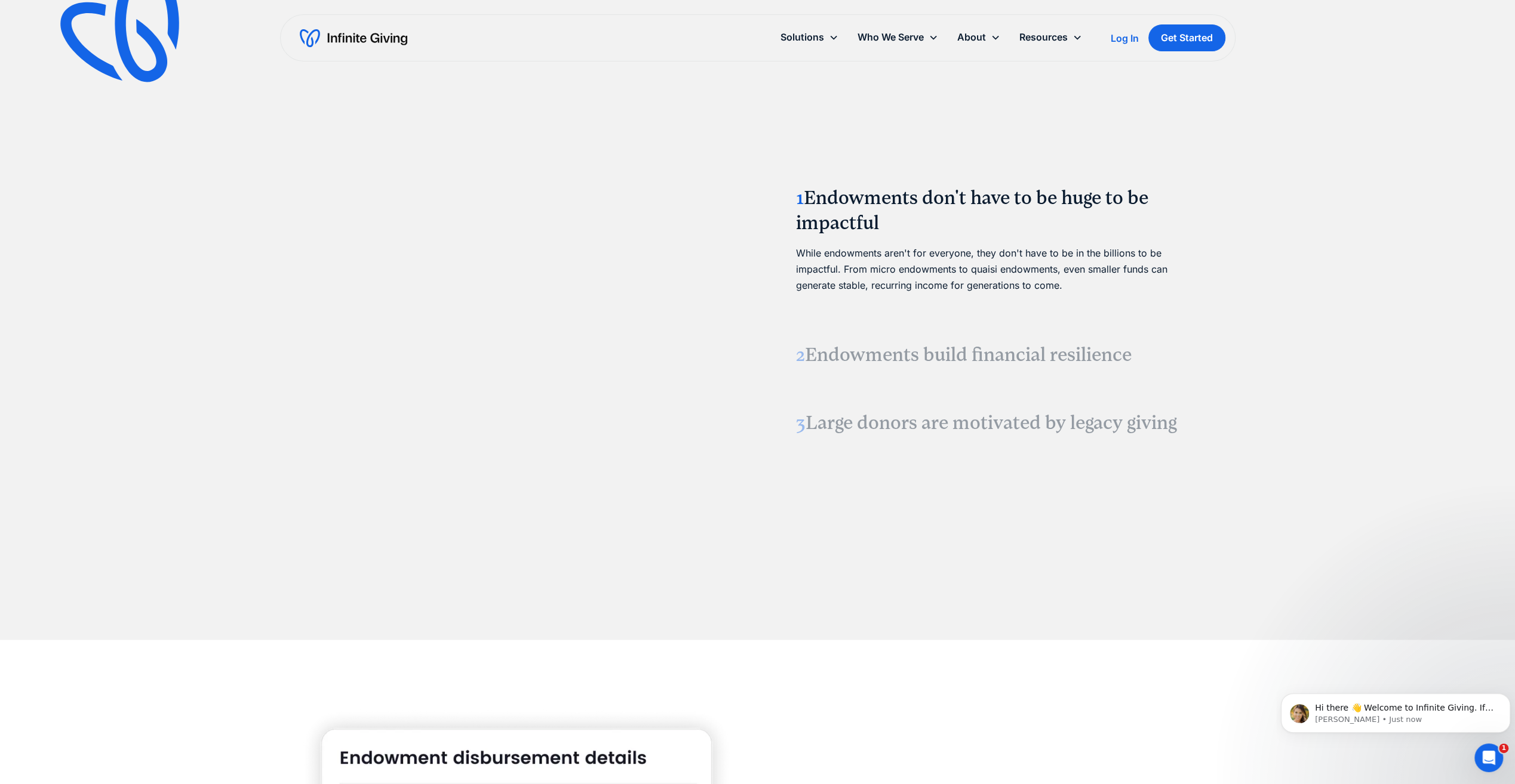
scroll to position [1492, 0]
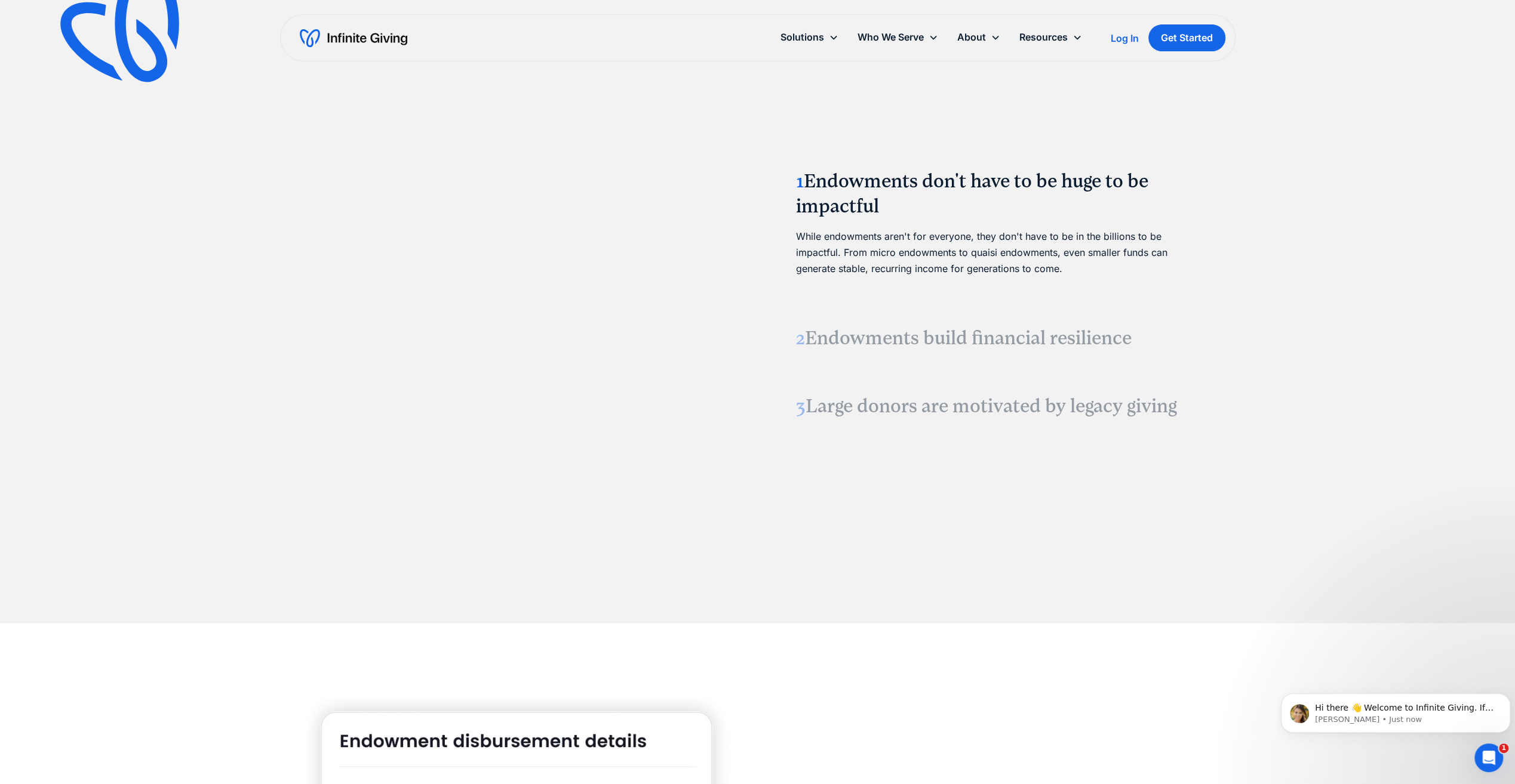
click at [920, 332] on h3 "2 Endowments build financial resilience" at bounding box center [999, 338] width 406 height 25
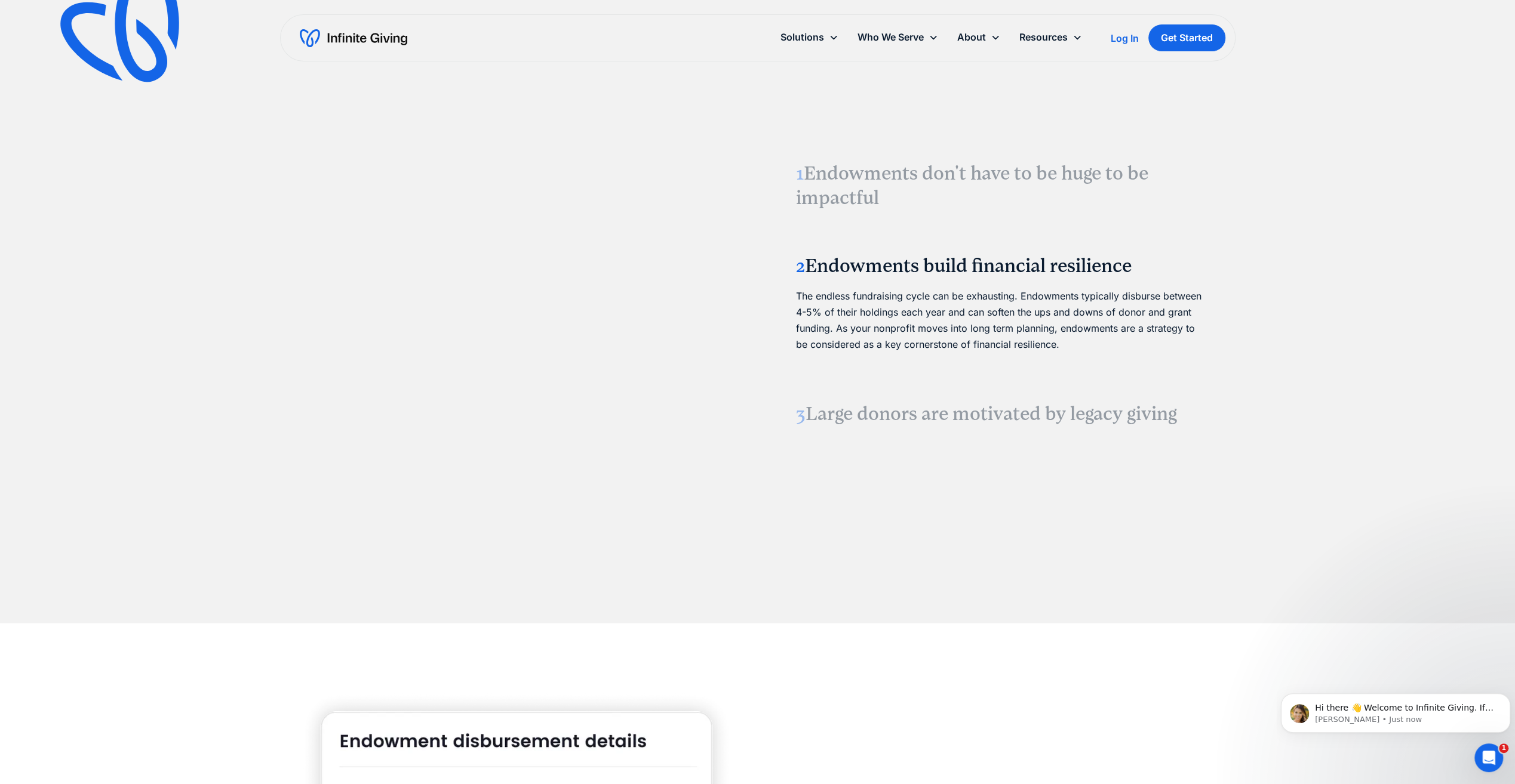
click at [891, 417] on h3 "3 Large donors are motivated by legacy giving" at bounding box center [999, 414] width 406 height 25
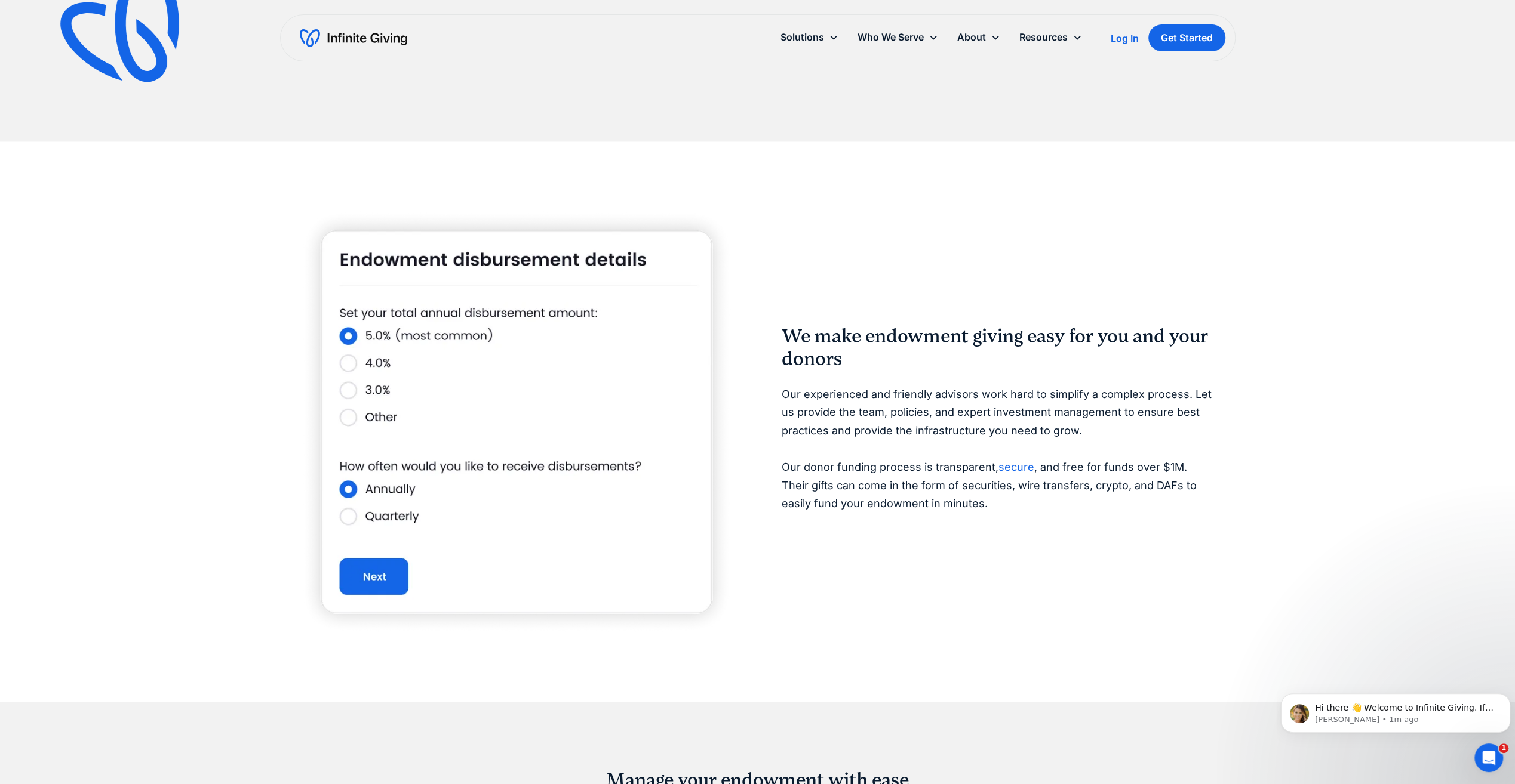
scroll to position [2029, 0]
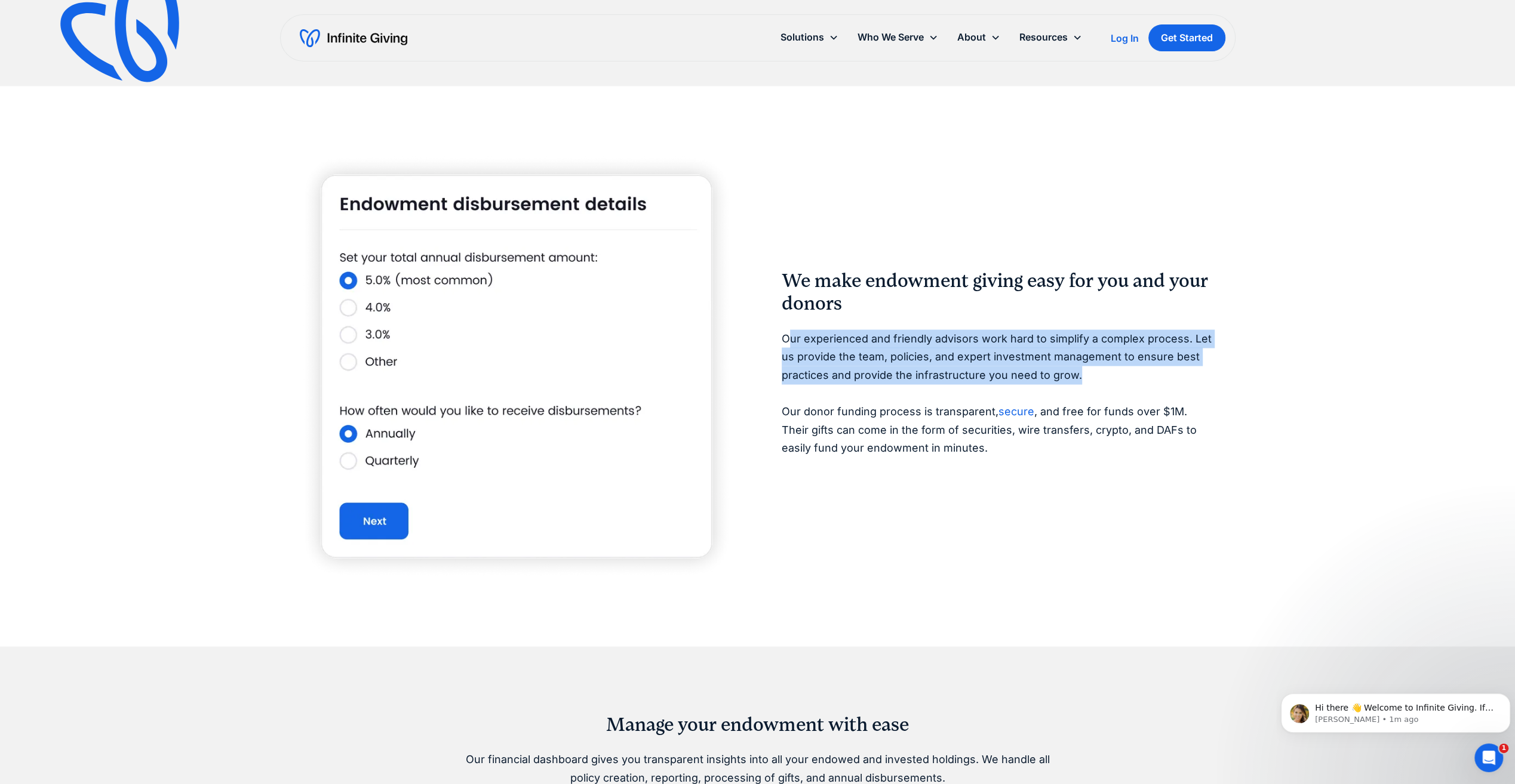
drag, startPoint x: 788, startPoint y: 340, endPoint x: 1108, endPoint y: 378, distance: 322.2
click at [1108, 378] on p "Our experienced and friendly advisors work hard to simplify a complex process. …" at bounding box center [999, 393] width 435 height 128
drag, startPoint x: 1108, startPoint y: 378, endPoint x: 1046, endPoint y: 380, distance: 62.0
click at [1046, 380] on p "Our experienced and friendly advisors work hard to simplify a complex process. …" at bounding box center [999, 393] width 435 height 128
click at [1098, 377] on p "Our experienced and friendly advisors work hard to simplify a complex process. …" at bounding box center [999, 393] width 435 height 128
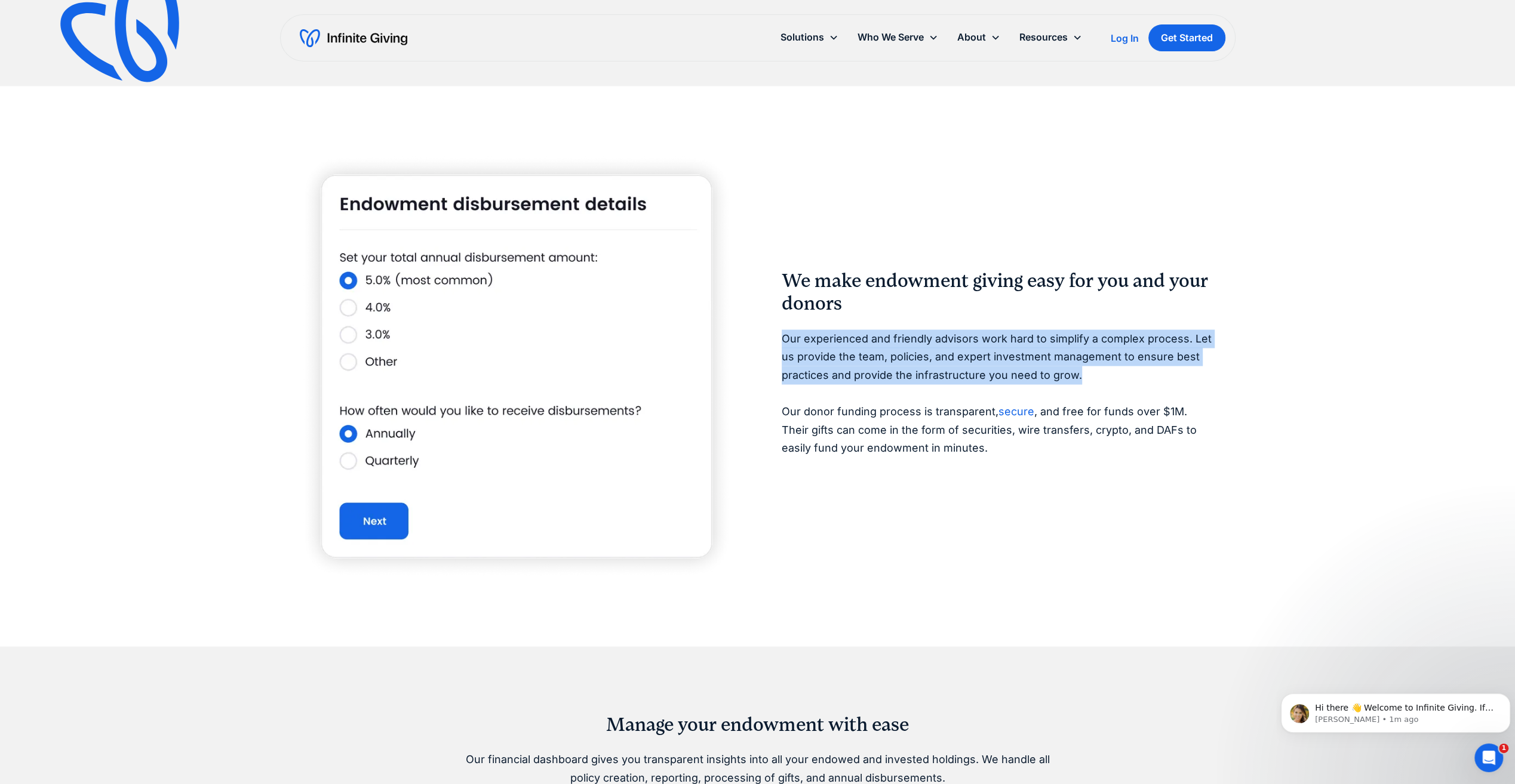
drag, startPoint x: 1095, startPoint y: 376, endPoint x: 780, endPoint y: 337, distance: 317.4
click at [780, 337] on div "We make endowment giving easy for you and your donors Our experienced and frien…" at bounding box center [758, 366] width 917 height 426
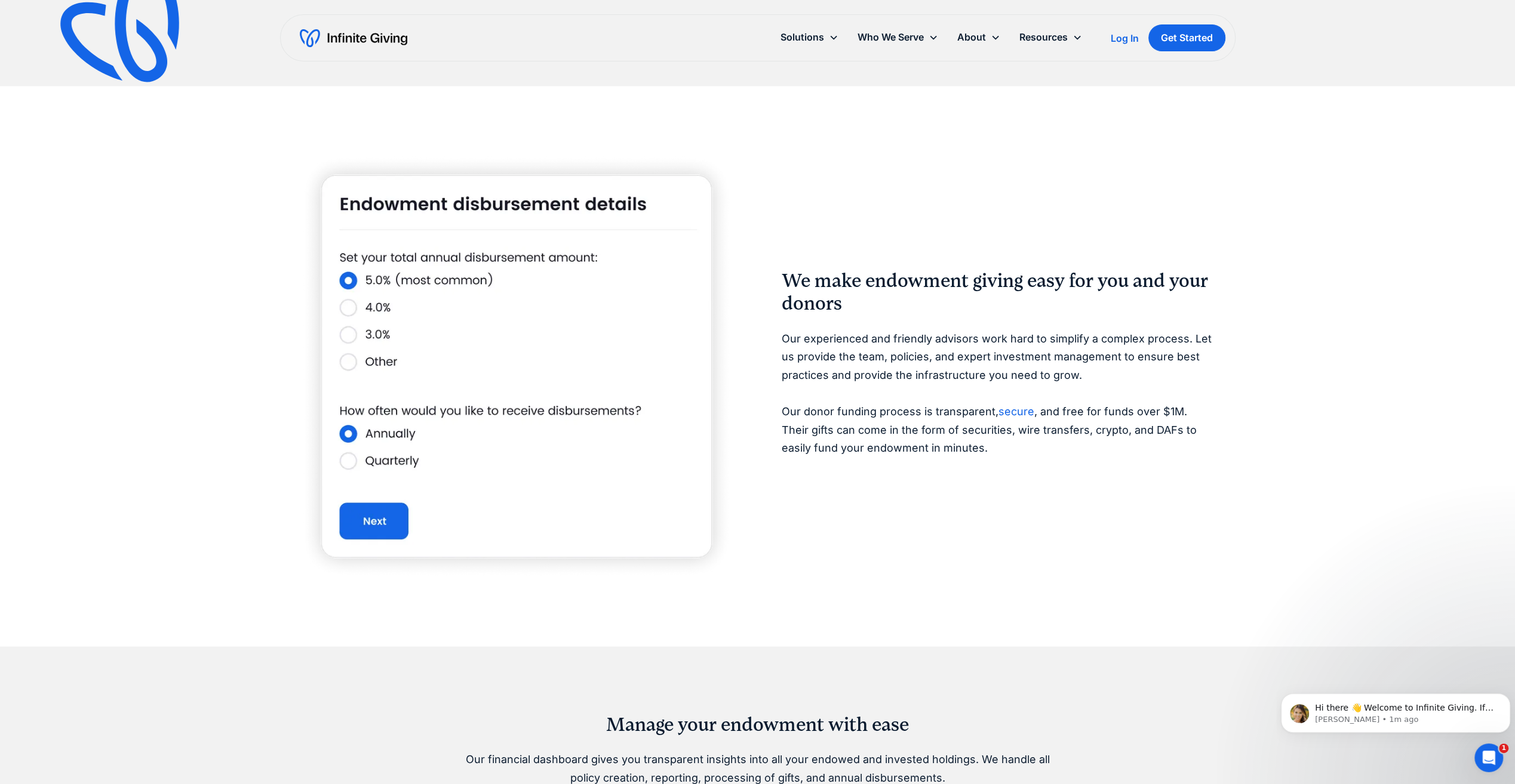
drag, startPoint x: 780, startPoint y: 337, endPoint x: 814, endPoint y: 410, distance: 80.5
click at [820, 406] on p "Our experienced and friendly advisors work hard to simplify a complex process. …" at bounding box center [999, 393] width 435 height 128
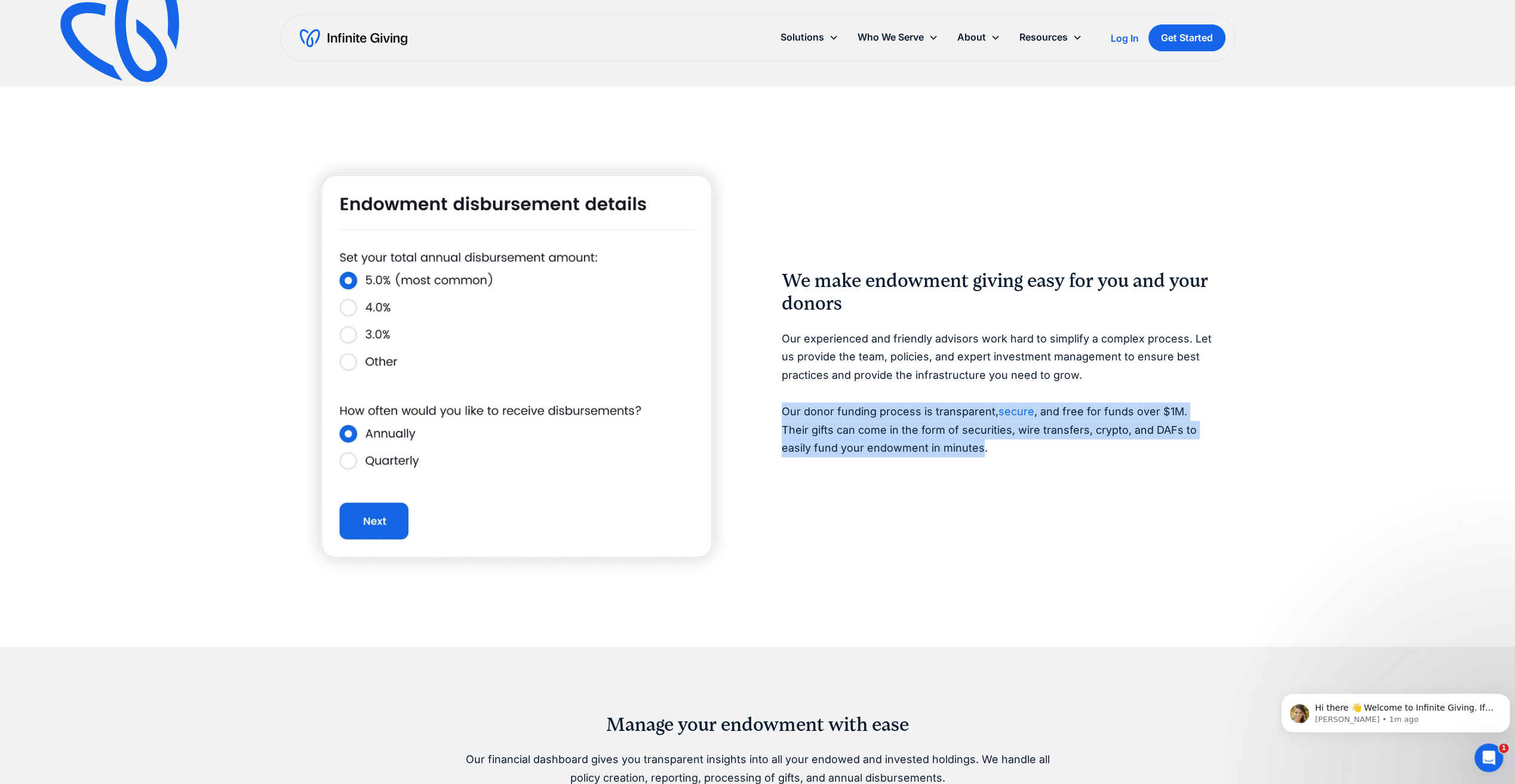
drag, startPoint x: 895, startPoint y: 438, endPoint x: 948, endPoint y: 457, distance: 56.3
click at [948, 457] on div "We make endowment giving easy for you and your donors Our experienced and frien…" at bounding box center [999, 366] width 435 height 194
drag, startPoint x: 948, startPoint y: 457, endPoint x: 956, endPoint y: 454, distance: 8.5
click at [947, 457] on div "We make endowment giving easy for you and your donors Our experienced and frien…" at bounding box center [999, 366] width 435 height 194
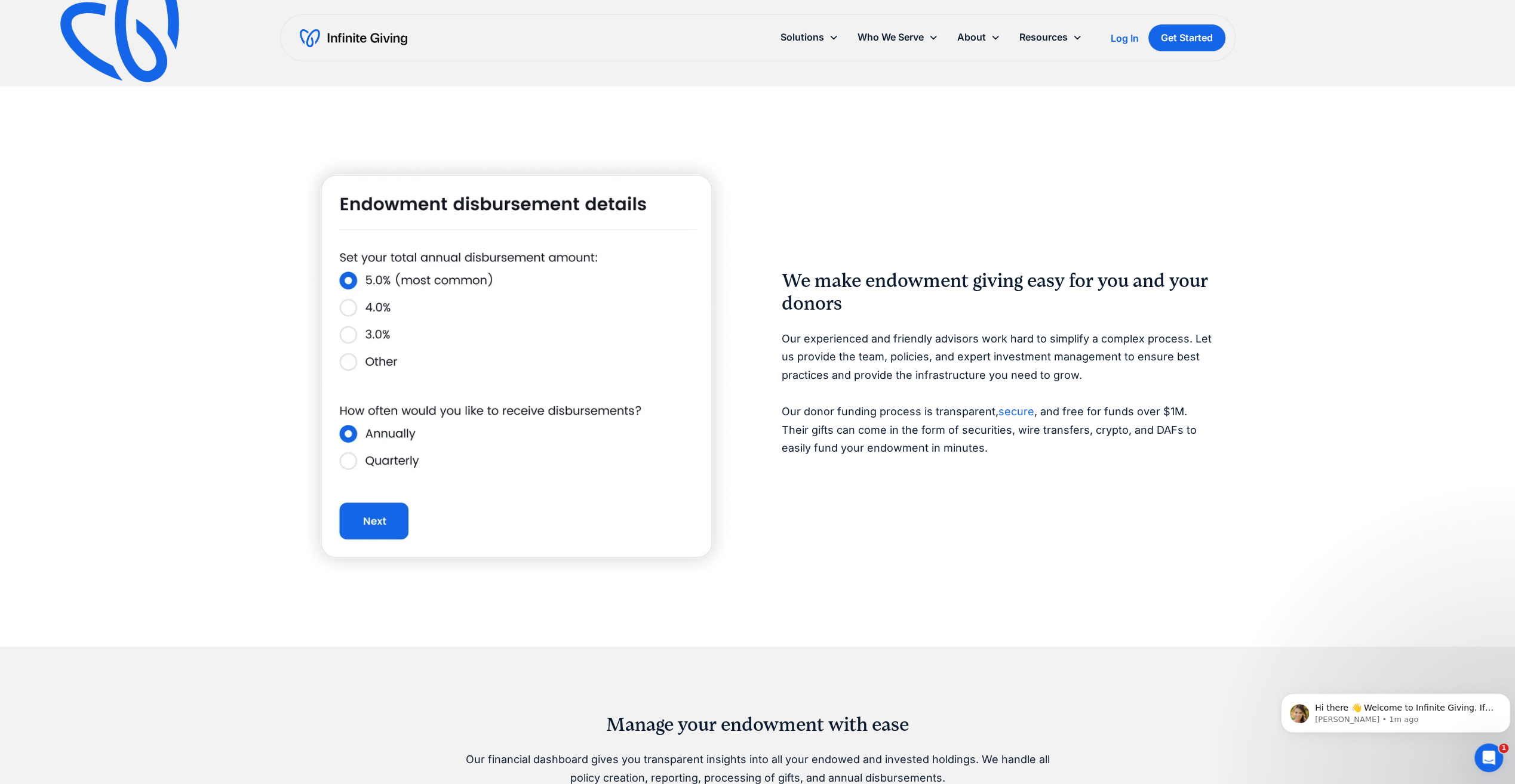
click at [991, 451] on p "Our experienced and friendly advisors work hard to simplify a complex process. …" at bounding box center [999, 393] width 435 height 128
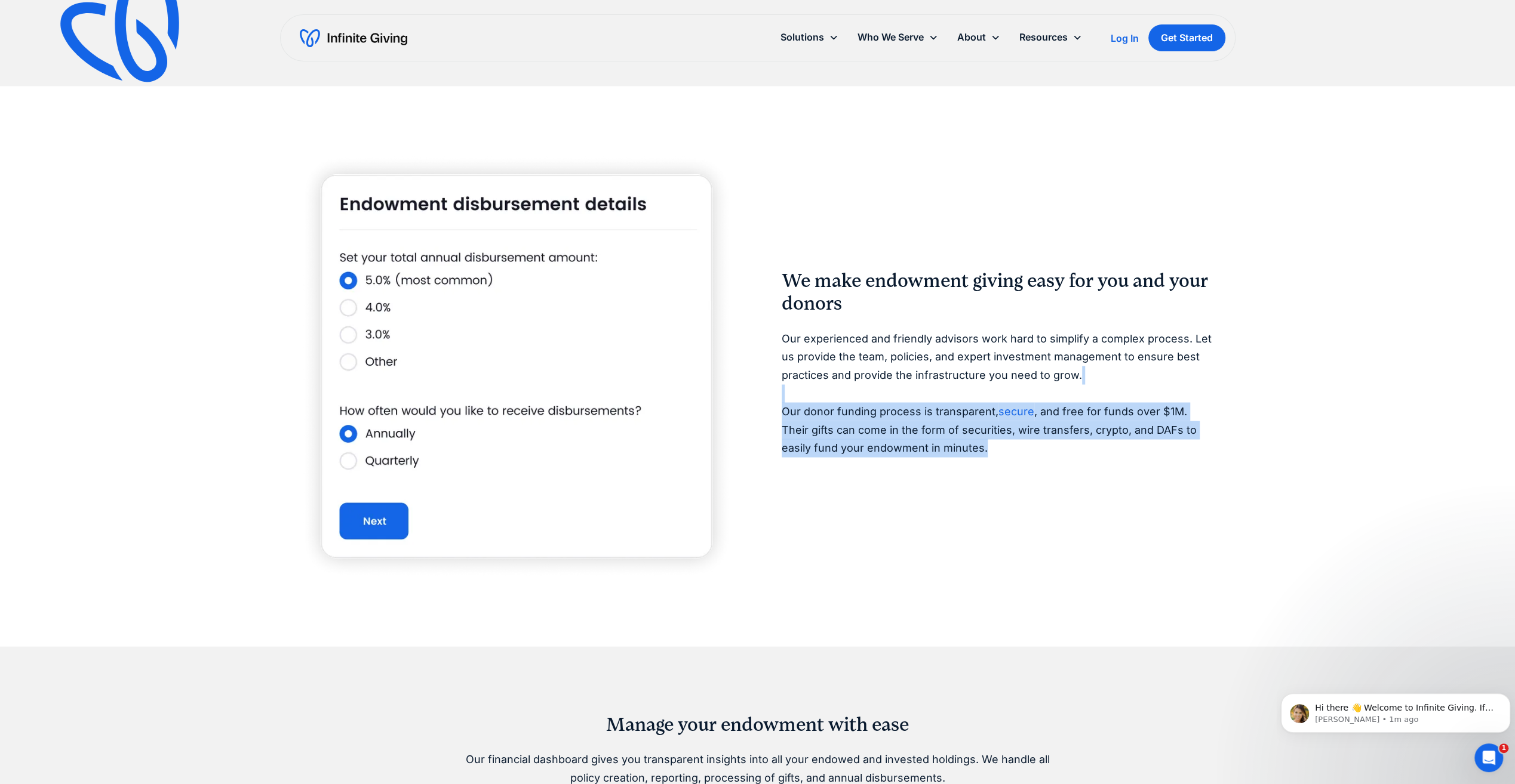
drag, startPoint x: 986, startPoint y: 456, endPoint x: 815, endPoint y: 397, distance: 180.9
click at [815, 397] on p "Our experienced and friendly advisors work hard to simplify a complex process. …" at bounding box center [999, 393] width 435 height 128
drag, startPoint x: 815, startPoint y: 397, endPoint x: 1028, endPoint y: 459, distance: 221.8
click at [1017, 461] on div "We make endowment giving easy for you and your donors Our experienced and frien…" at bounding box center [999, 366] width 435 height 194
click at [1105, 425] on p "Our experienced and friendly advisors work hard to simplify a complex process. …" at bounding box center [999, 393] width 435 height 128
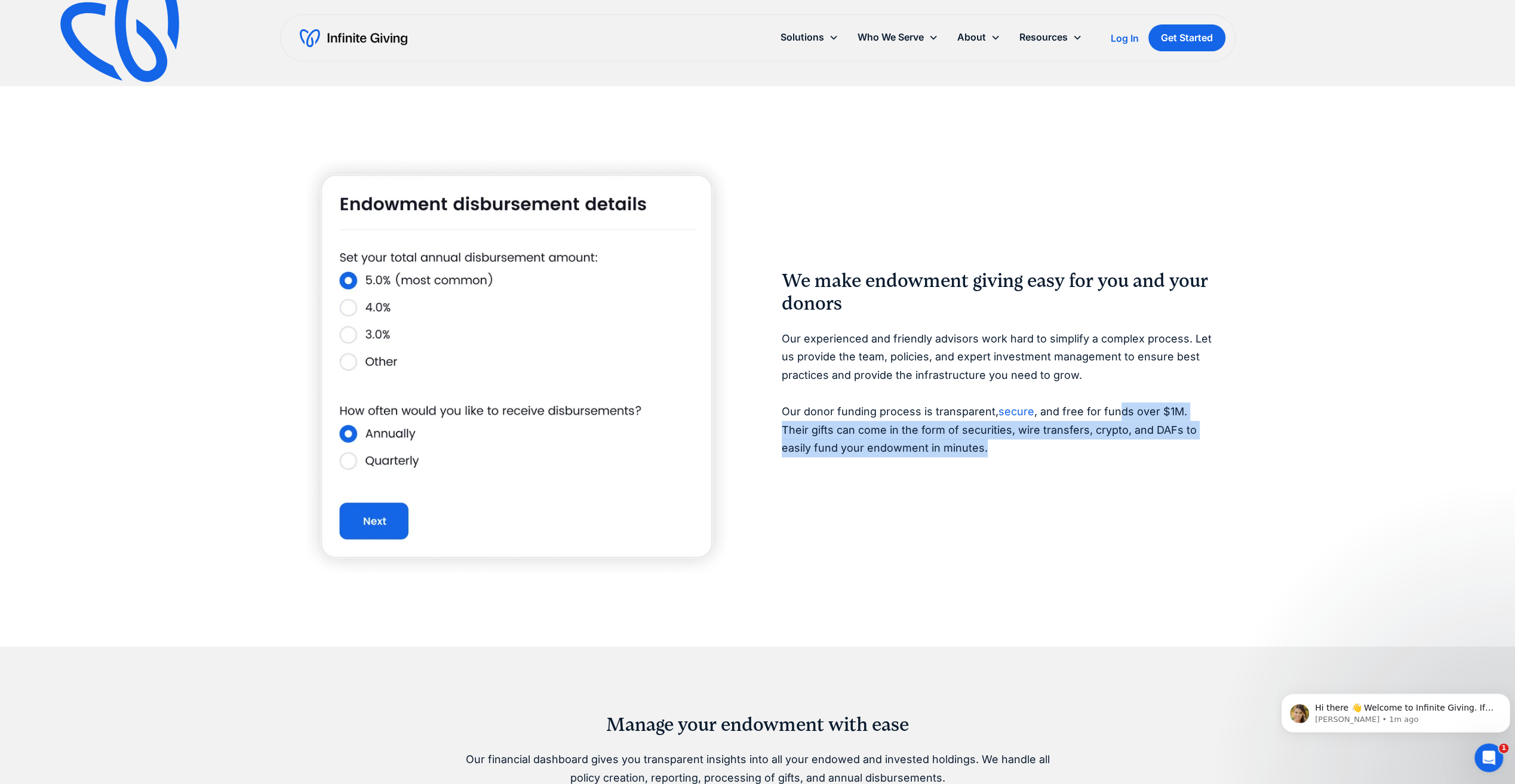
drag, startPoint x: 1116, startPoint y: 411, endPoint x: 1205, endPoint y: 459, distance: 101.1
click at [1205, 459] on div "We make endowment giving easy for you and your donors Our experienced and frien…" at bounding box center [999, 366] width 435 height 194
drag, startPoint x: 1205, startPoint y: 459, endPoint x: 1122, endPoint y: 463, distance: 83.1
click at [1122, 463] on div "We make endowment giving easy for you and your donors Our experienced and frien…" at bounding box center [758, 366] width 917 height 426
click at [1129, 448] on p "Our experienced and friendly advisors work hard to simplify a complex process. …" at bounding box center [999, 393] width 435 height 128
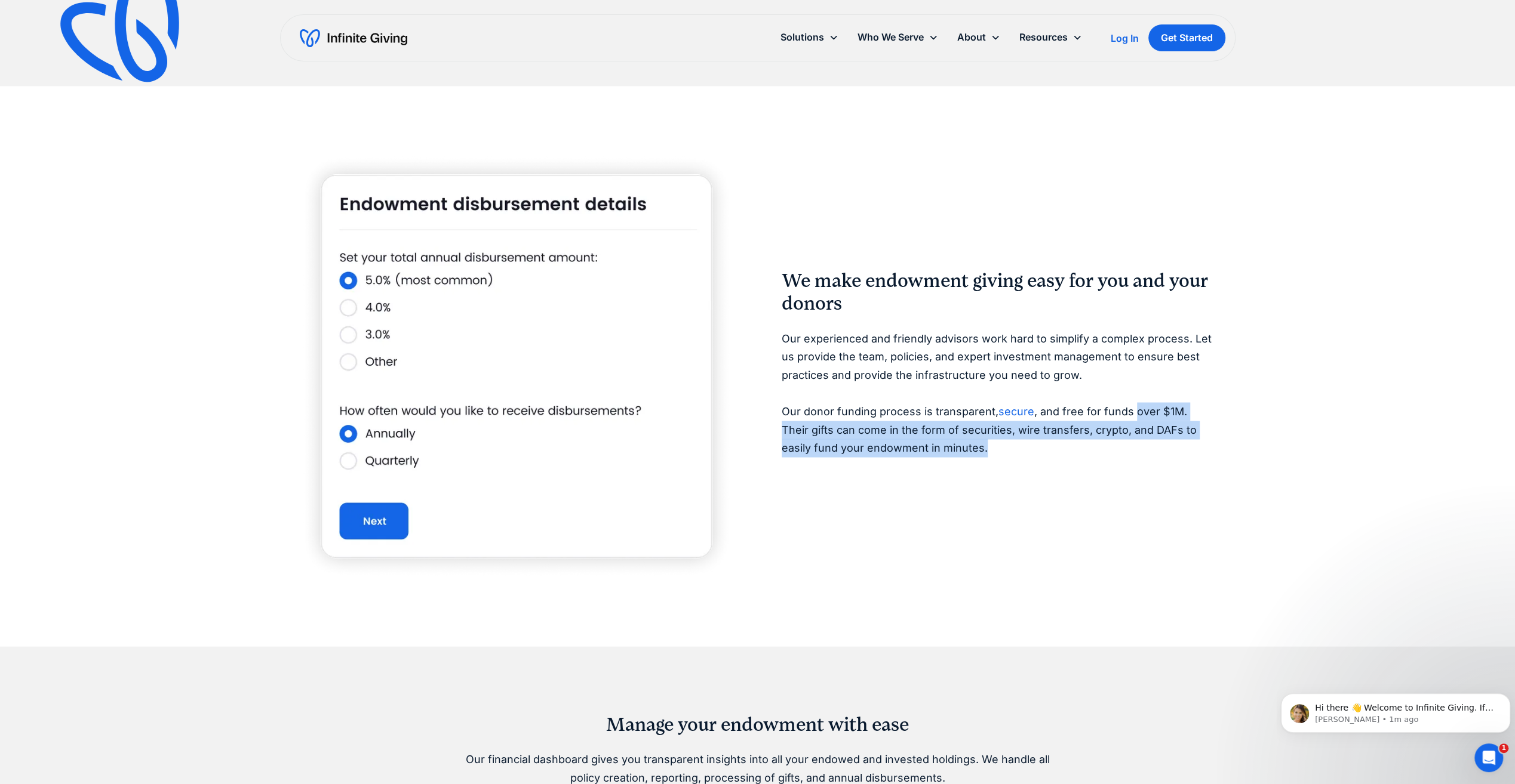
drag, startPoint x: 1132, startPoint y: 410, endPoint x: 1189, endPoint y: 438, distance: 63.5
click at [1189, 438] on p "Our experienced and friendly advisors work hard to simplify a complex process. …" at bounding box center [999, 393] width 435 height 128
drag, startPoint x: 1189, startPoint y: 438, endPoint x: 1097, endPoint y: 461, distance: 94.8
click at [1097, 461] on div "We make endowment giving easy for you and your donors Our experienced and frien…" at bounding box center [999, 366] width 435 height 194
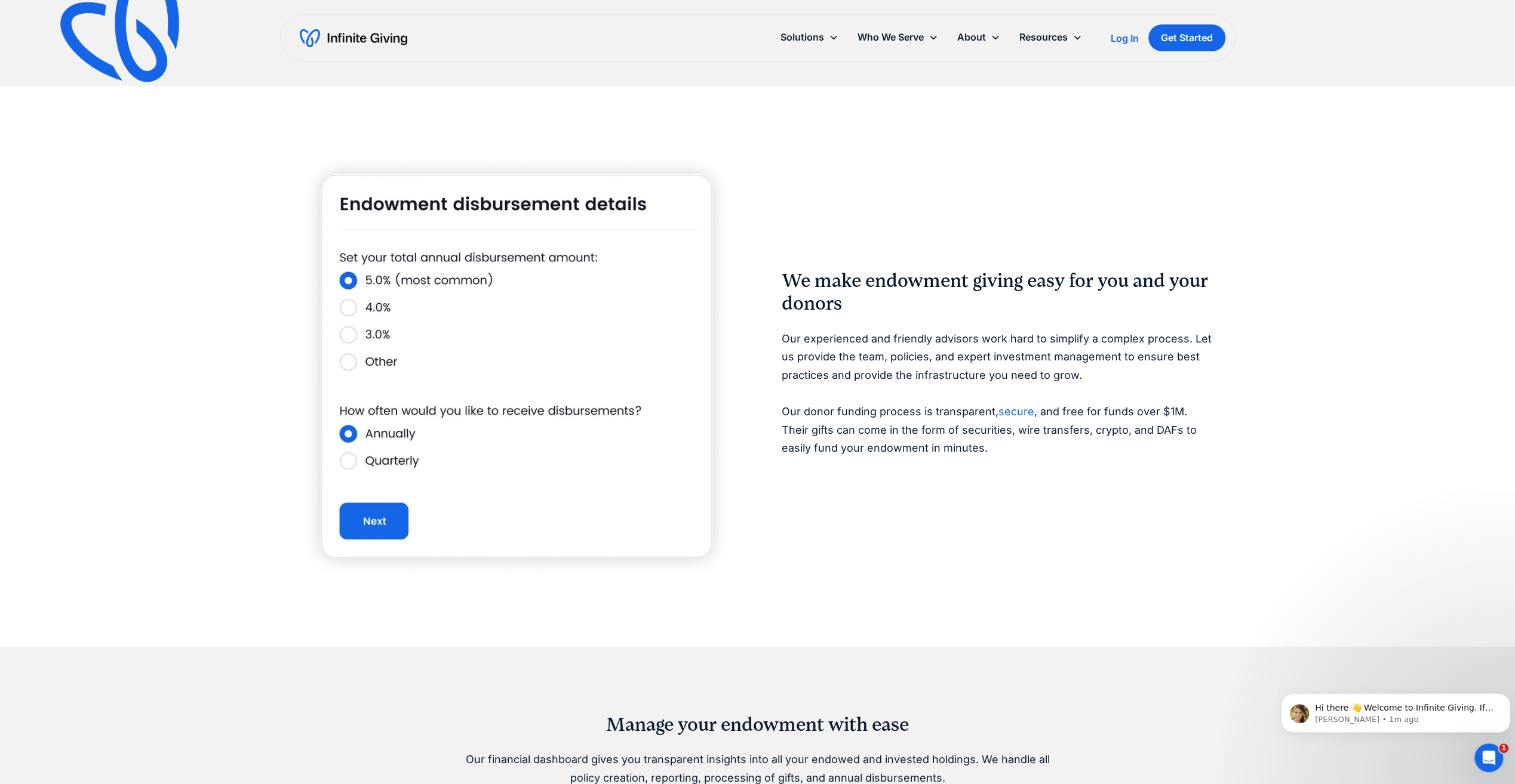
click at [1087, 417] on p "Our experienced and friendly advisors work hard to simplify a complex process. …" at bounding box center [999, 393] width 435 height 128
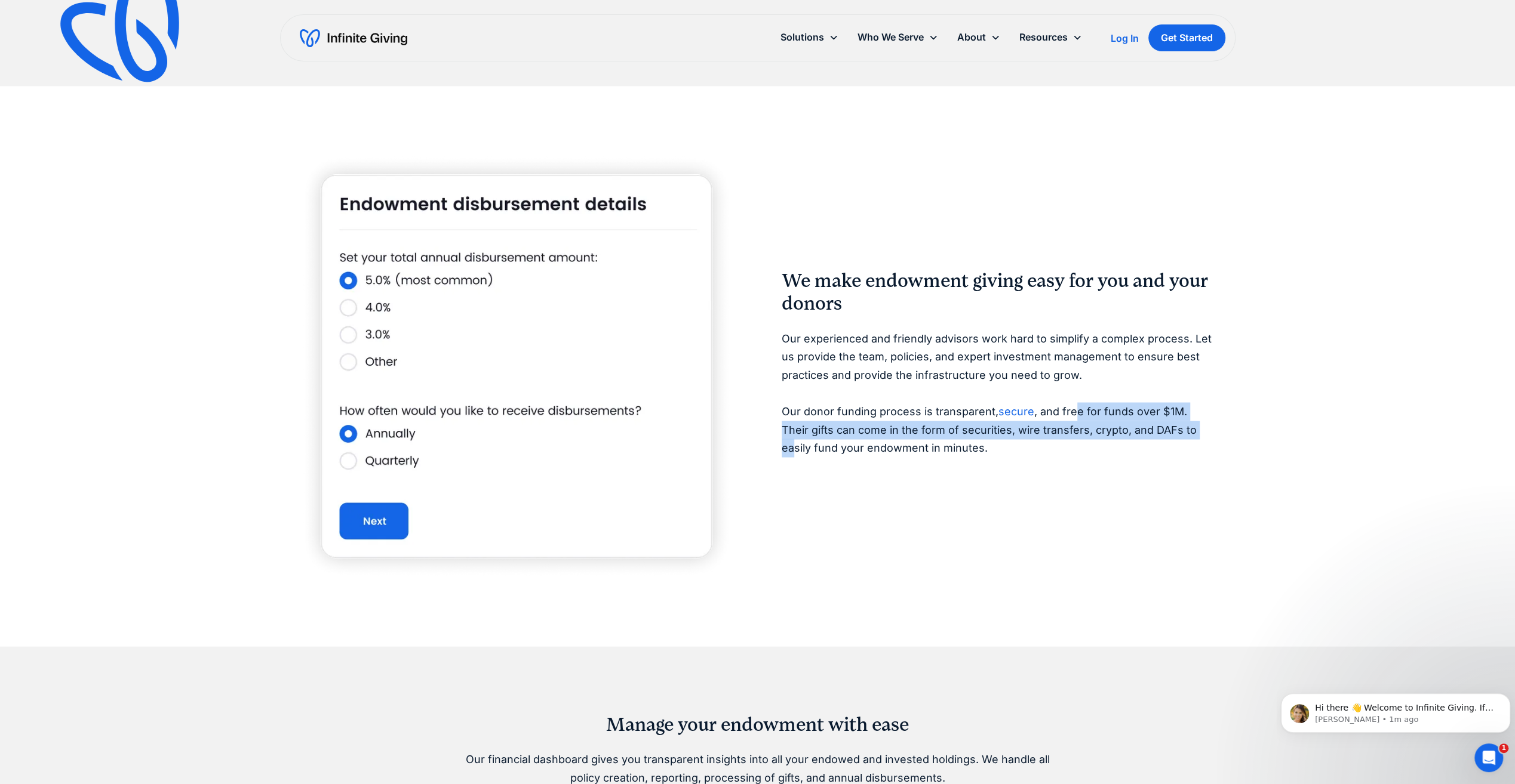
drag, startPoint x: 1074, startPoint y: 411, endPoint x: 1169, endPoint y: 428, distance: 96.5
click at [1169, 428] on p "Our experienced and friendly advisors work hard to simplify a complex process. …" at bounding box center [999, 393] width 435 height 128
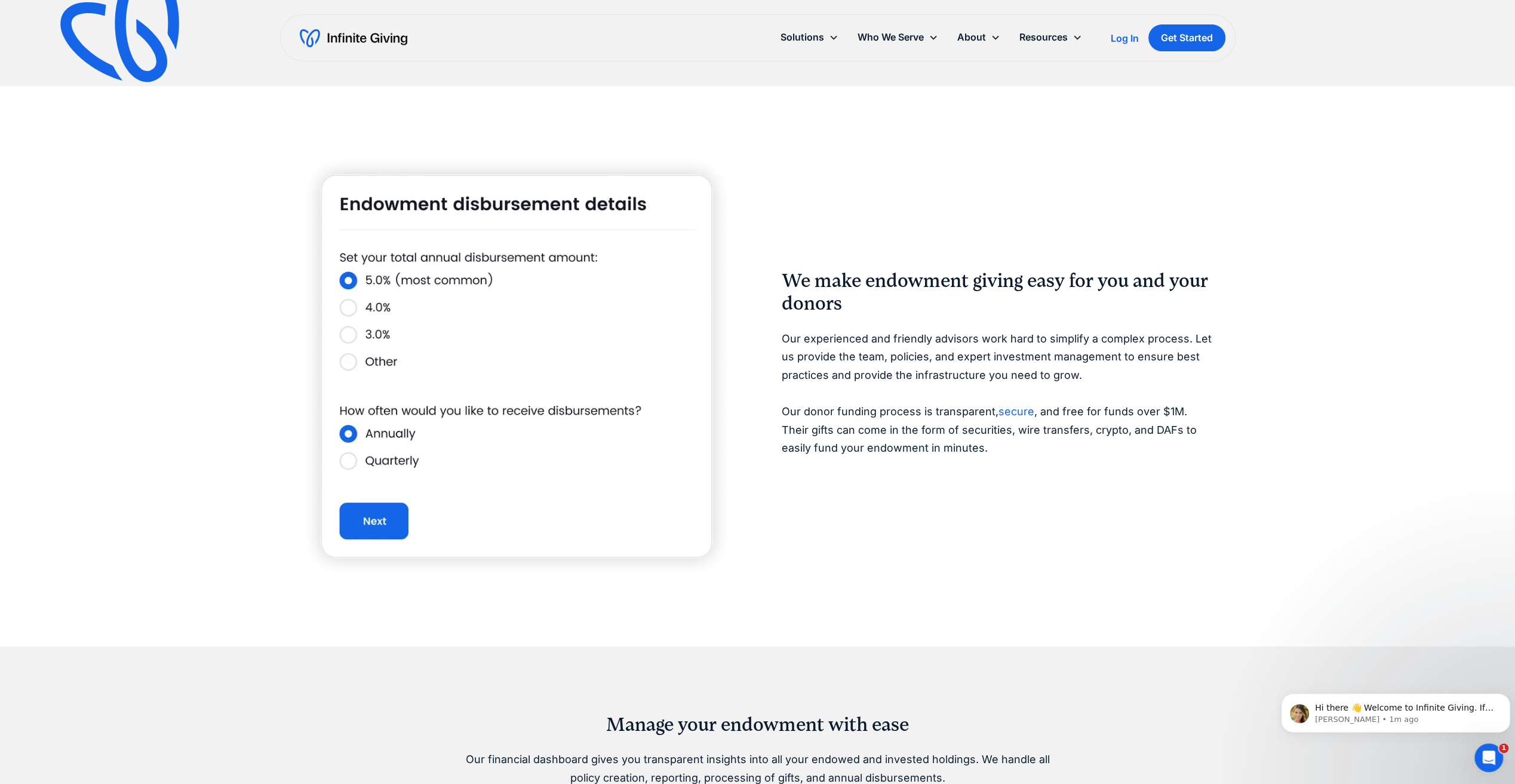
drag, startPoint x: 1169, startPoint y: 428, endPoint x: 1083, endPoint y: 461, distance: 92.1
click at [1090, 461] on div "We make endowment giving easy for you and your donors Our experienced and frien…" at bounding box center [999, 366] width 435 height 194
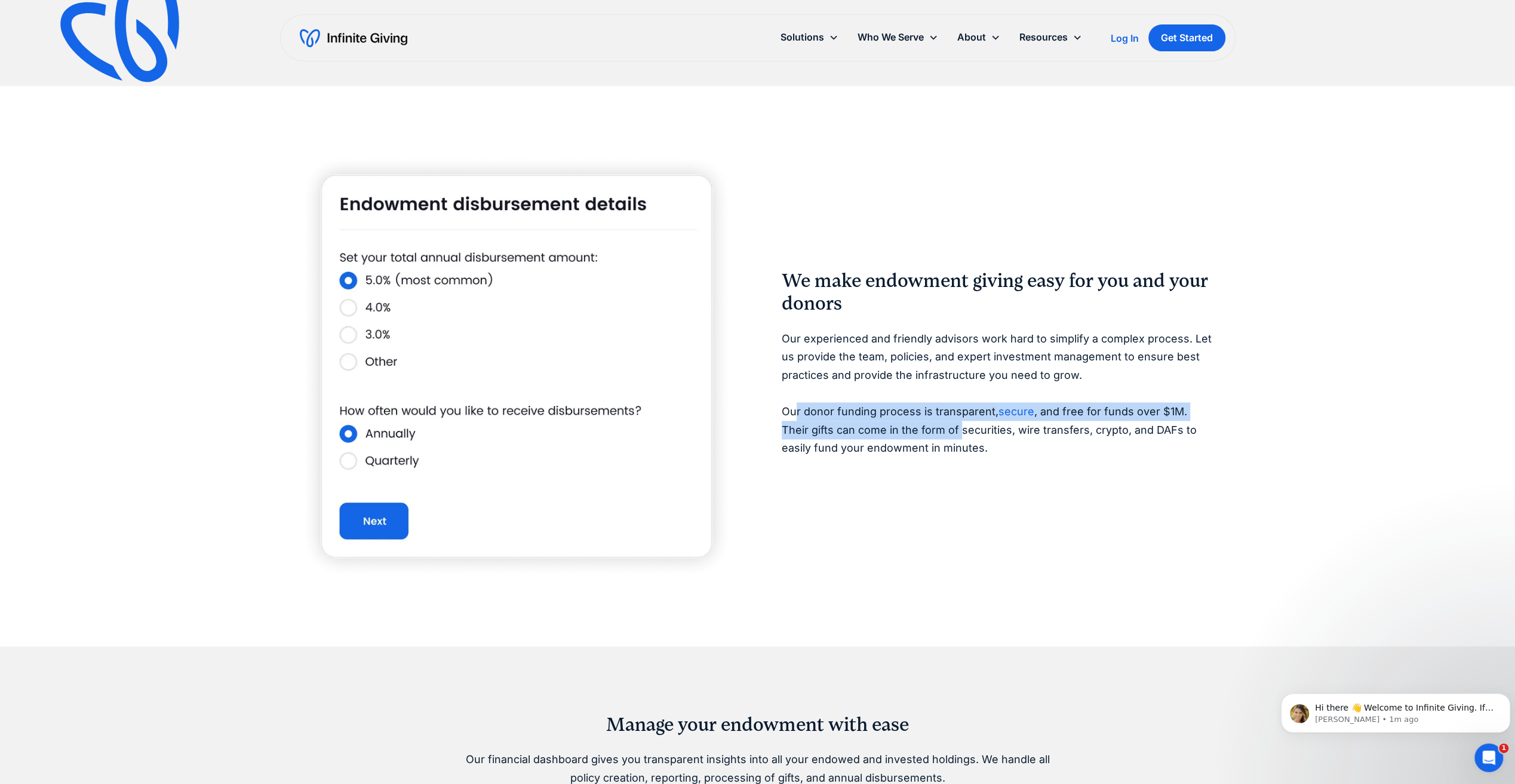
drag, startPoint x: 793, startPoint y: 408, endPoint x: 930, endPoint y: 431, distance: 138.9
click at [930, 431] on p "Our experienced and friendly advisors work hard to simplify a complex process. …" at bounding box center [999, 393] width 435 height 128
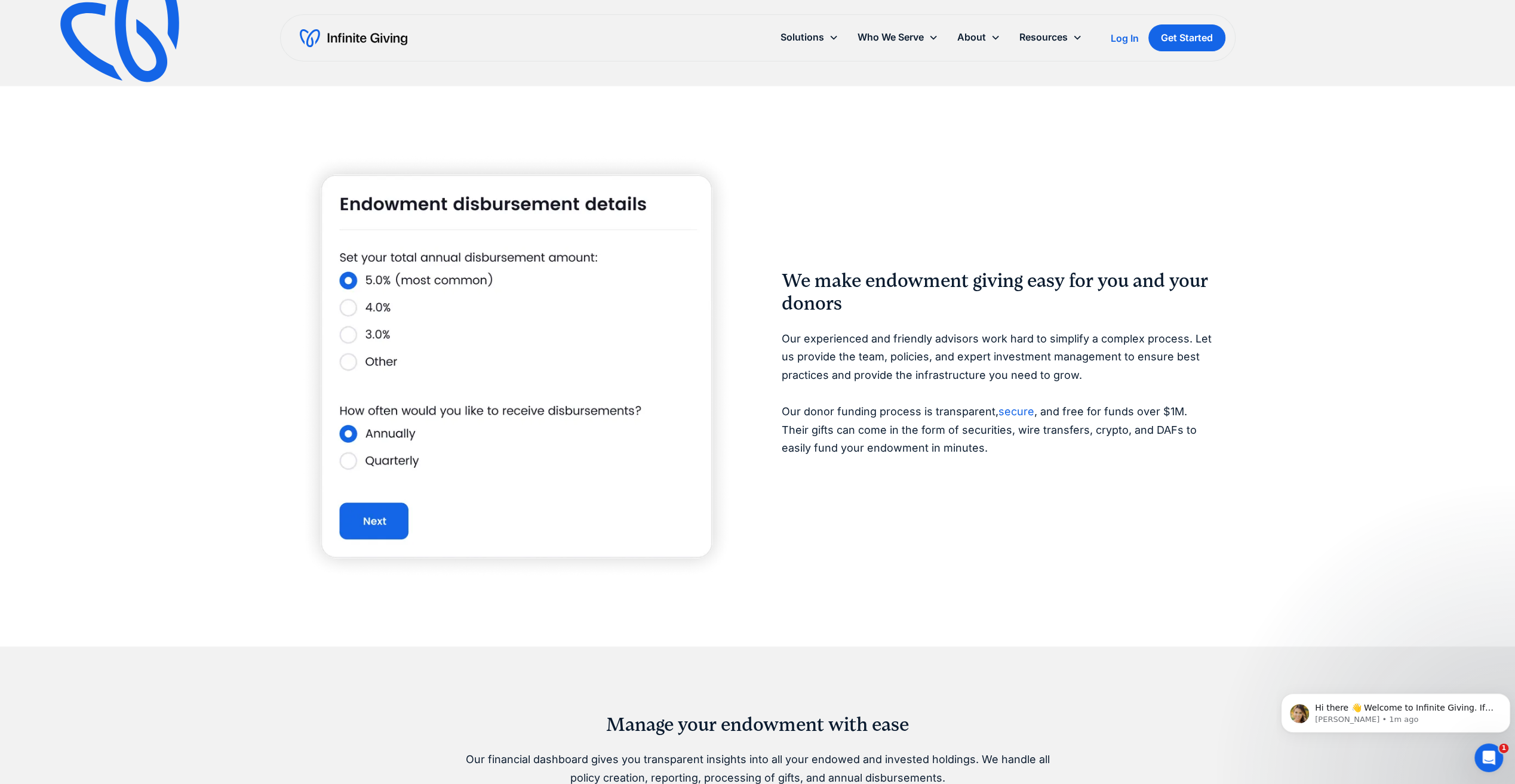
drag, startPoint x: 930, startPoint y: 431, endPoint x: 926, endPoint y: 446, distance: 15.5
click at [925, 446] on p "Our experienced and friendly advisors work hard to simplify a complex process. …" at bounding box center [999, 393] width 435 height 128
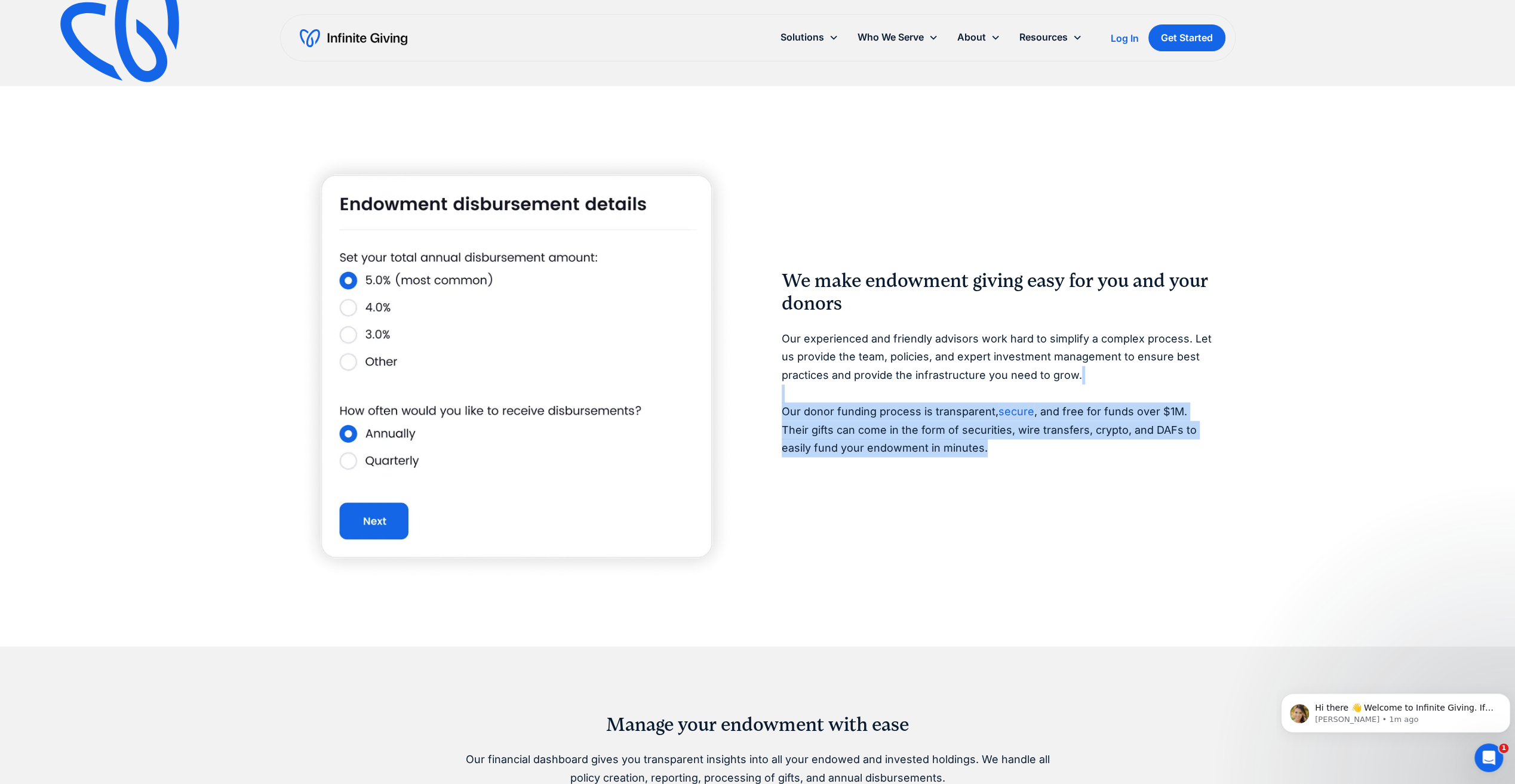
drag, startPoint x: 956, startPoint y: 449, endPoint x: 811, endPoint y: 390, distance: 156.5
click at [811, 390] on p "Our experienced and friendly advisors work hard to simplify a complex process. …" at bounding box center [999, 393] width 435 height 128
drag, startPoint x: 811, startPoint y: 390, endPoint x: 993, endPoint y: 449, distance: 191.3
click at [993, 449] on p "Our experienced and friendly advisors work hard to simplify a complex process. …" at bounding box center [999, 393] width 435 height 128
click at [1011, 417] on link "secure" at bounding box center [1016, 410] width 36 height 12
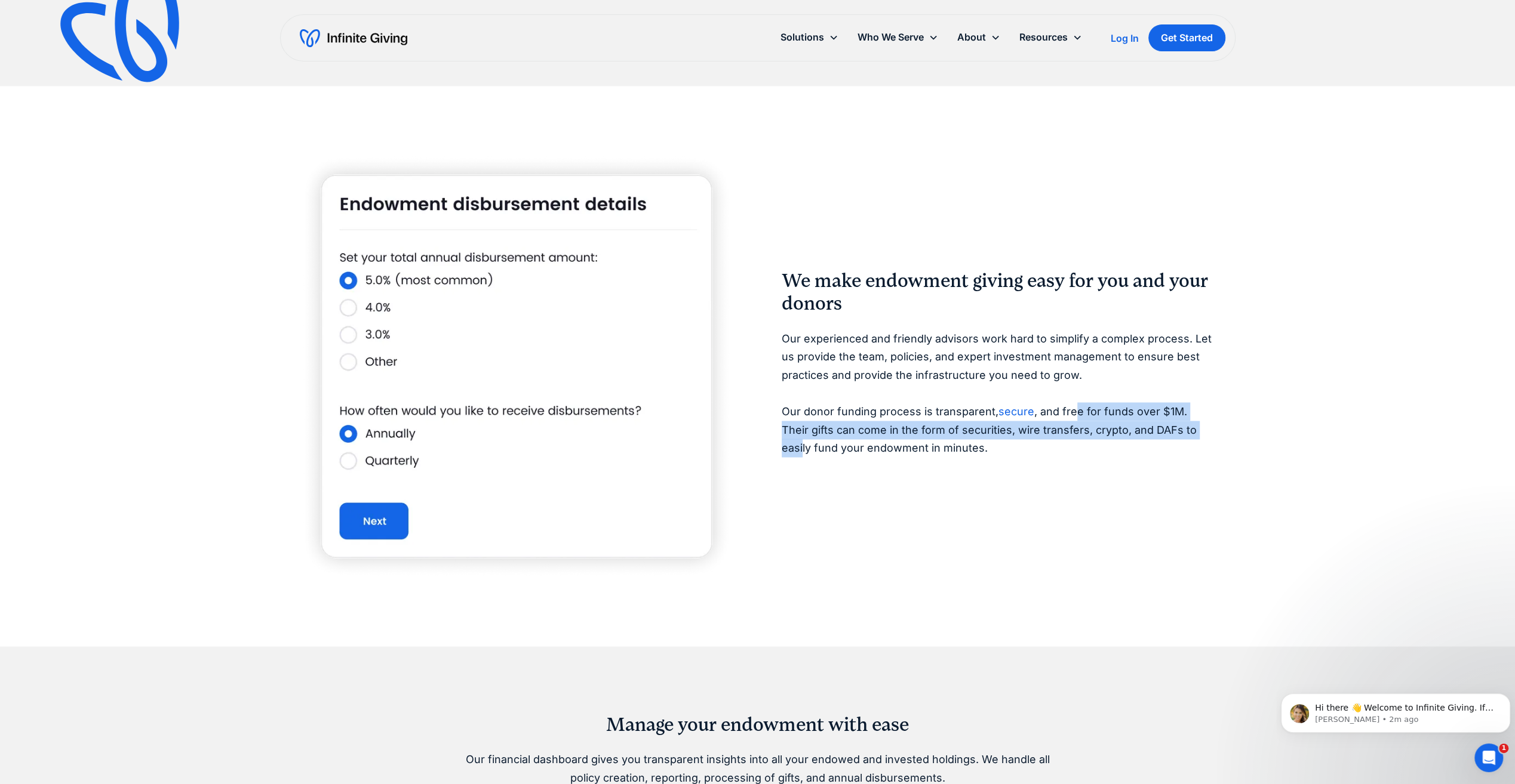
drag, startPoint x: 1071, startPoint y: 415, endPoint x: 1186, endPoint y: 433, distance: 116.4
click at [1186, 433] on p "Our experienced and friendly advisors work hard to simplify a complex process. …" at bounding box center [999, 393] width 435 height 128
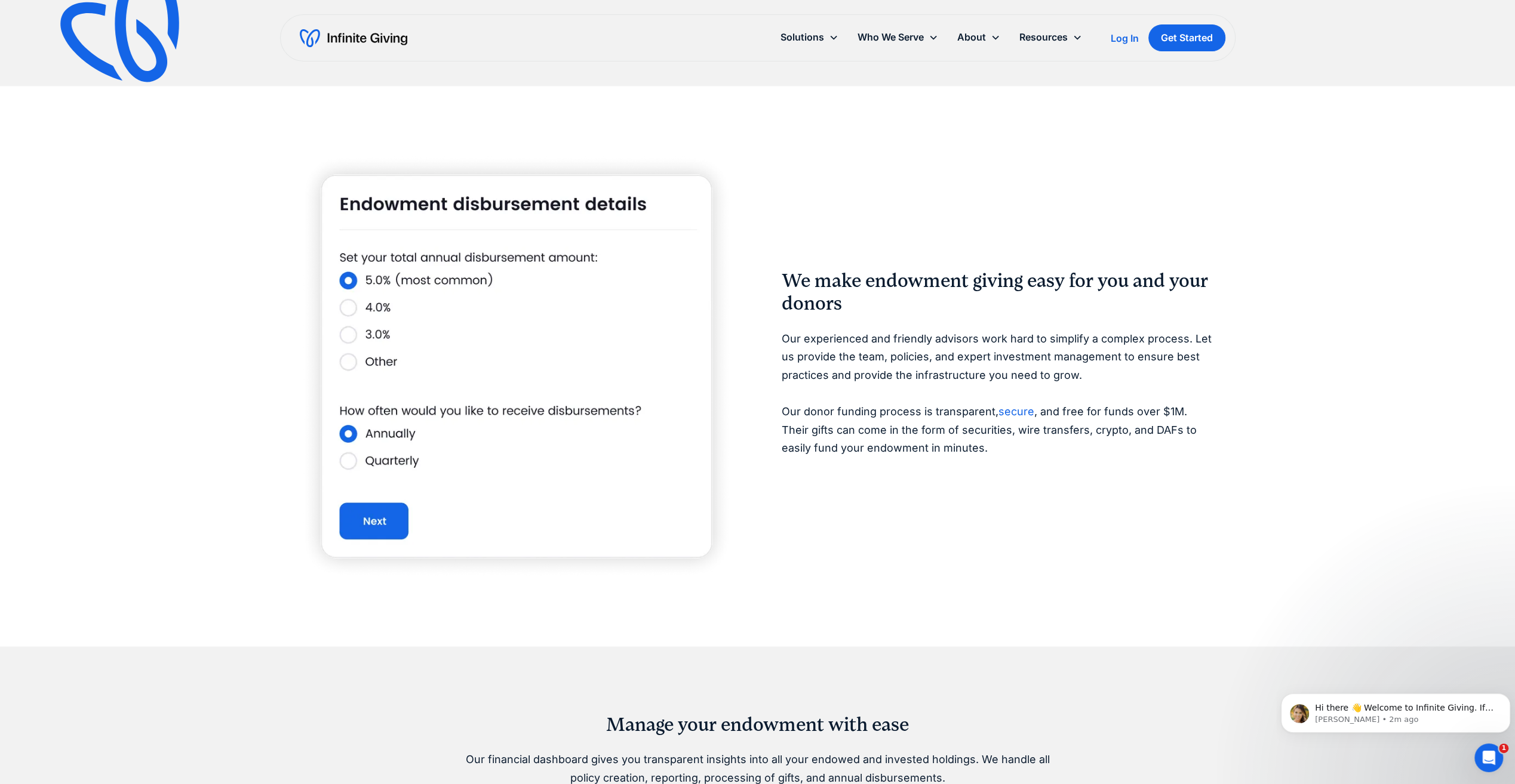
drag, startPoint x: 1186, startPoint y: 433, endPoint x: 1099, endPoint y: 459, distance: 90.8
click at [1099, 459] on div "We make endowment giving easy for you and your donors Our experienced and frien…" at bounding box center [999, 366] width 435 height 194
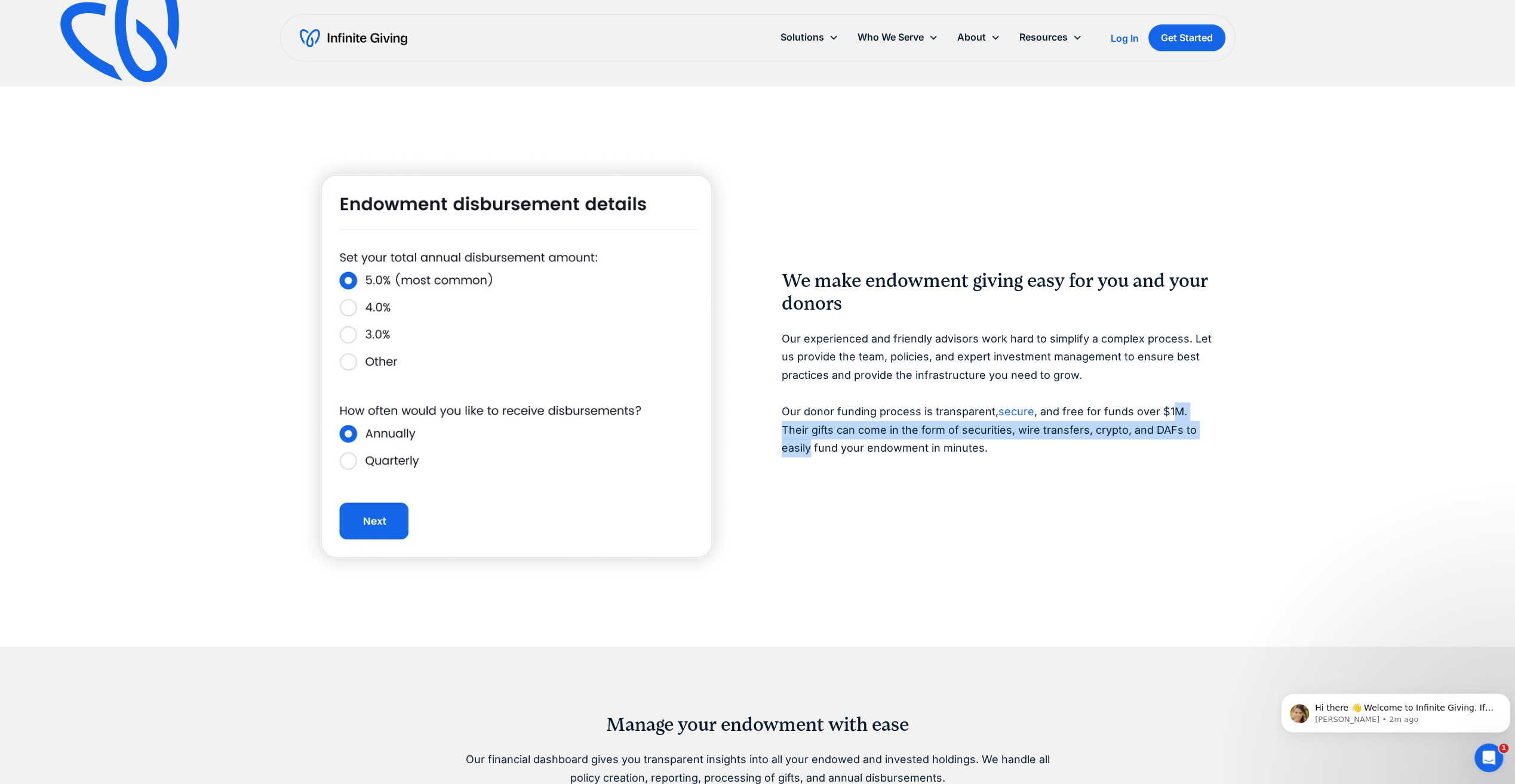
drag, startPoint x: 1191, startPoint y: 416, endPoint x: 1206, endPoint y: 430, distance: 20.5
click at [1206, 430] on p "Our experienced and friendly advisors work hard to simplify a complex process. …" at bounding box center [999, 393] width 435 height 128
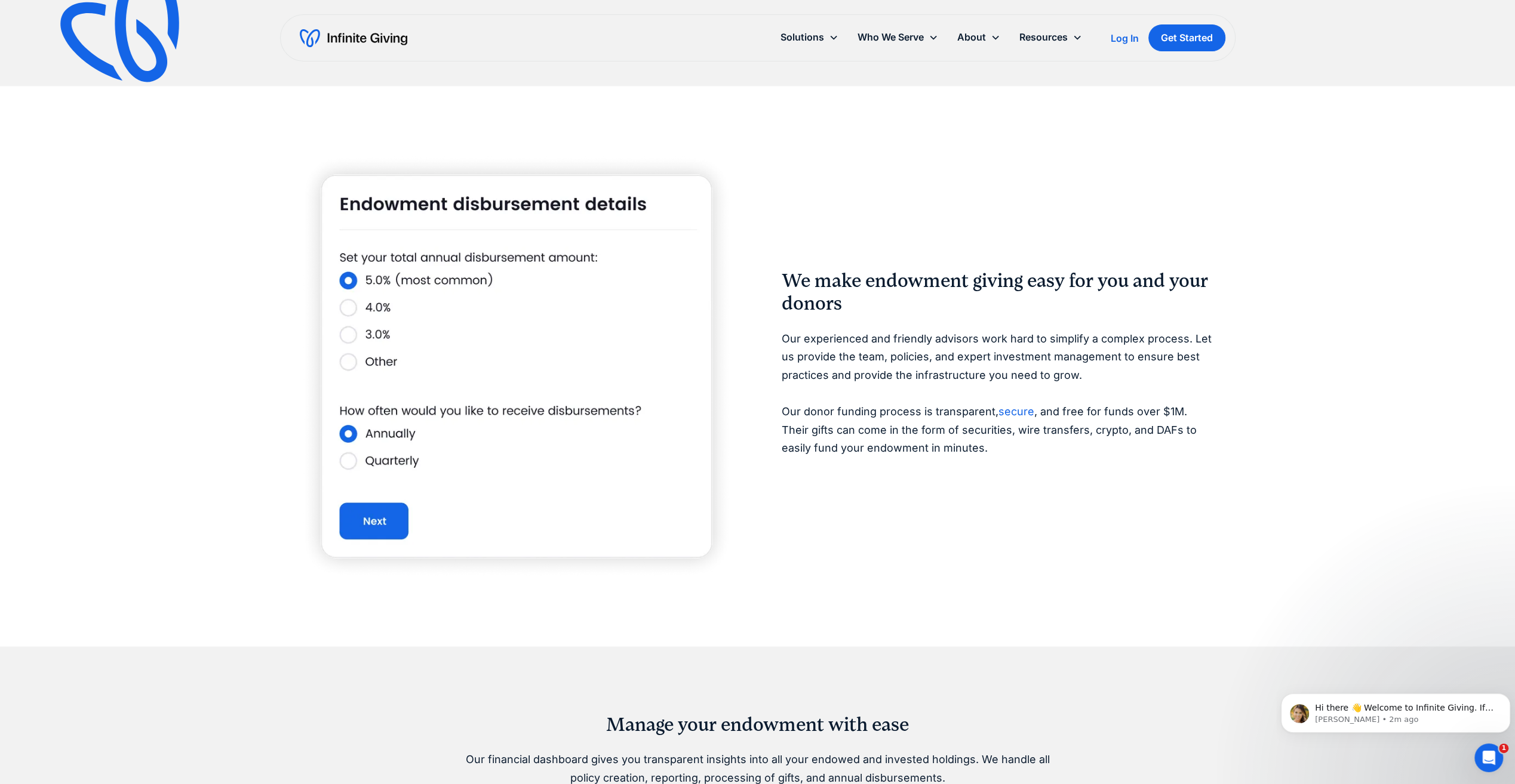
drag, startPoint x: 1206, startPoint y: 430, endPoint x: 1074, endPoint y: 443, distance: 132.6
click at [1074, 443] on p "Our experienced and friendly advisors work hard to simplify a complex process. …" at bounding box center [999, 393] width 435 height 128
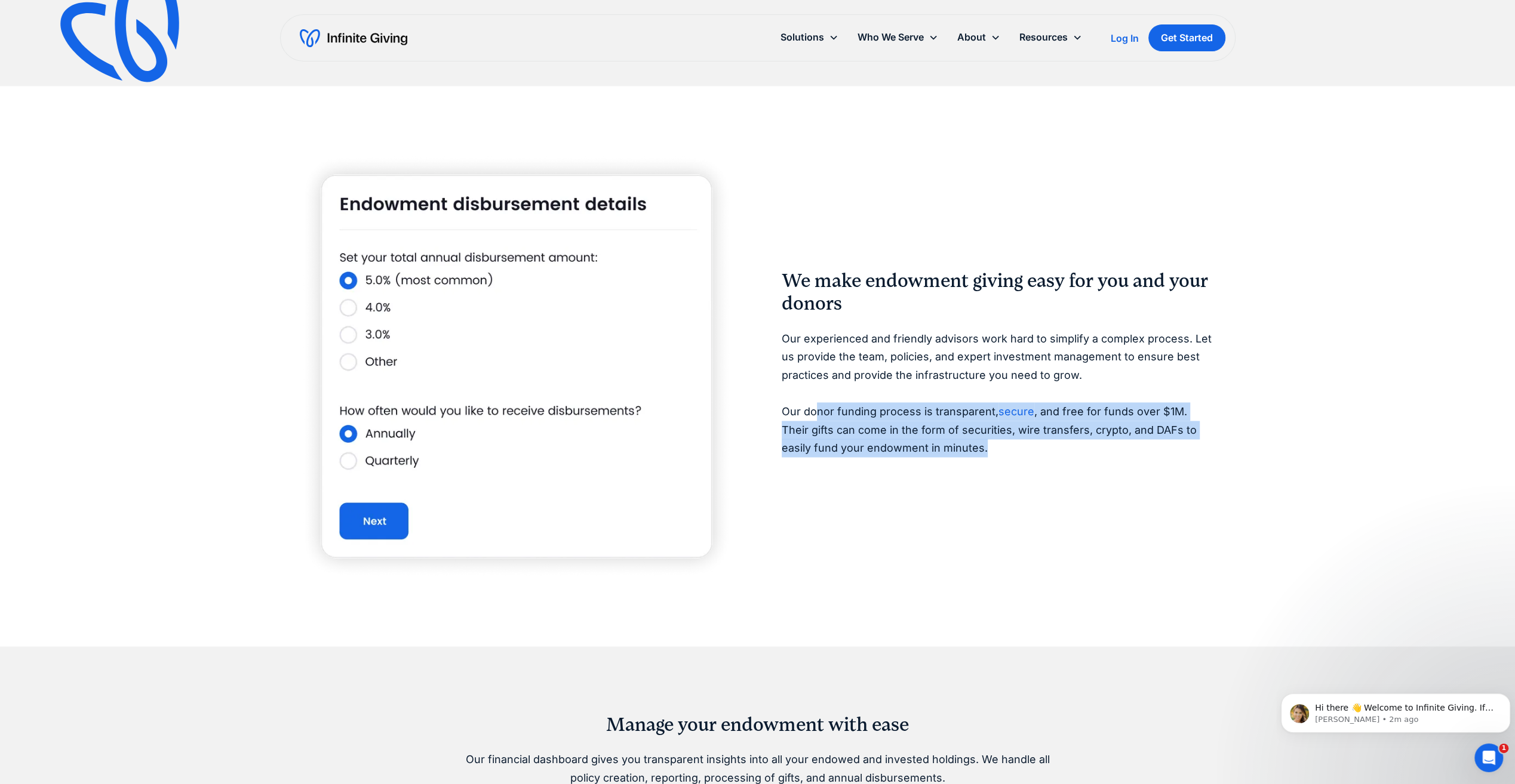
drag, startPoint x: 812, startPoint y: 420, endPoint x: 1022, endPoint y: 446, distance: 211.6
click at [1022, 446] on p "Our experienced and friendly advisors work hard to simplify a complex process. …" at bounding box center [999, 393] width 435 height 128
click at [944, 438] on p "Our experienced and friendly advisors work hard to simplify a complex process. …" at bounding box center [999, 393] width 435 height 128
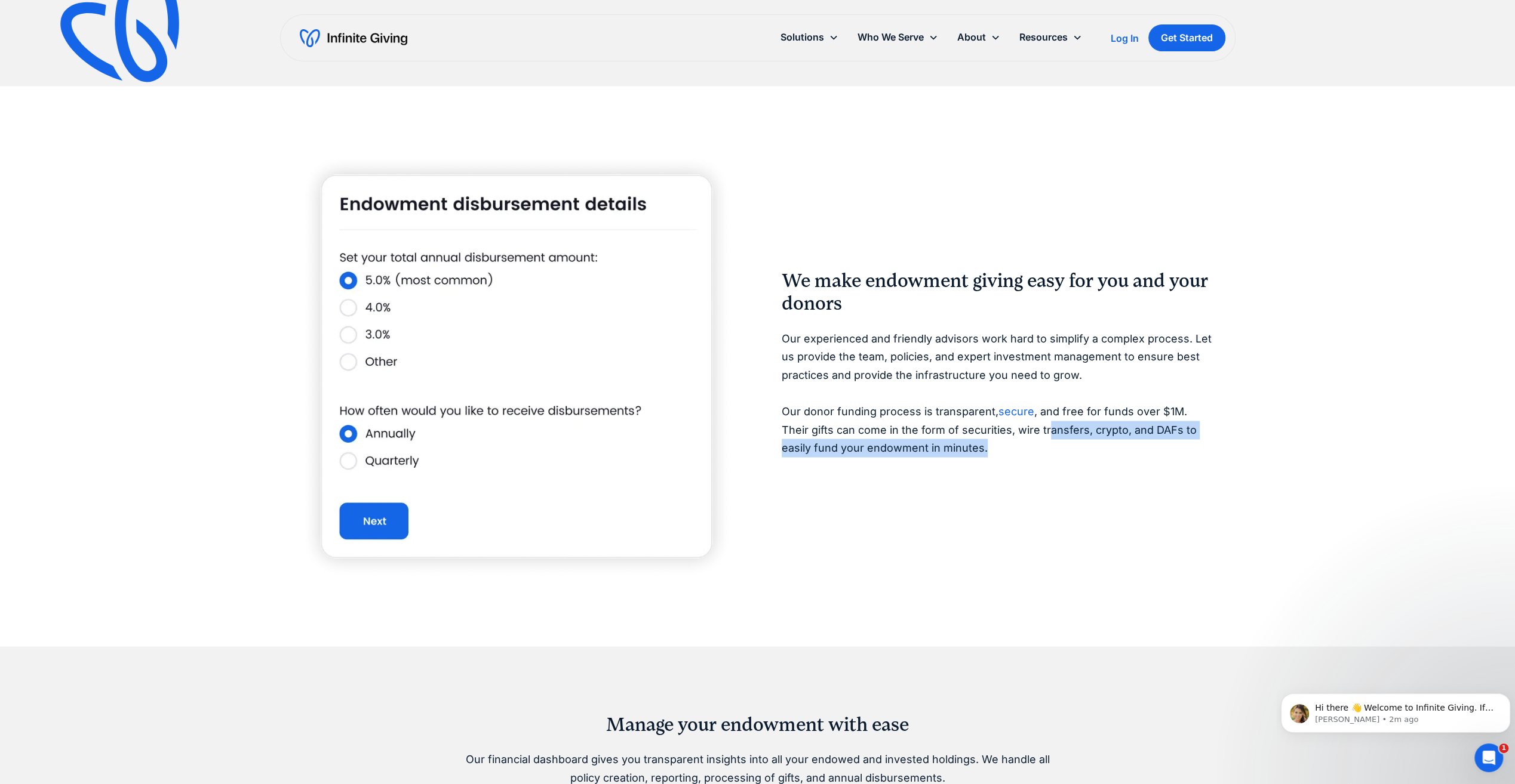
drag, startPoint x: 1016, startPoint y: 432, endPoint x: 1037, endPoint y: 450, distance: 27.7
click at [1037, 450] on p "Our experienced and friendly advisors work hard to simplify a complex process. …" at bounding box center [999, 393] width 435 height 128
drag, startPoint x: 1037, startPoint y: 450, endPoint x: 956, endPoint y: 448, distance: 81.0
click at [956, 449] on p "Our experienced and friendly advisors work hard to simplify a complex process. …" at bounding box center [999, 393] width 435 height 128
click at [947, 444] on p "Our experienced and friendly advisors work hard to simplify a complex process. …" at bounding box center [999, 393] width 435 height 128
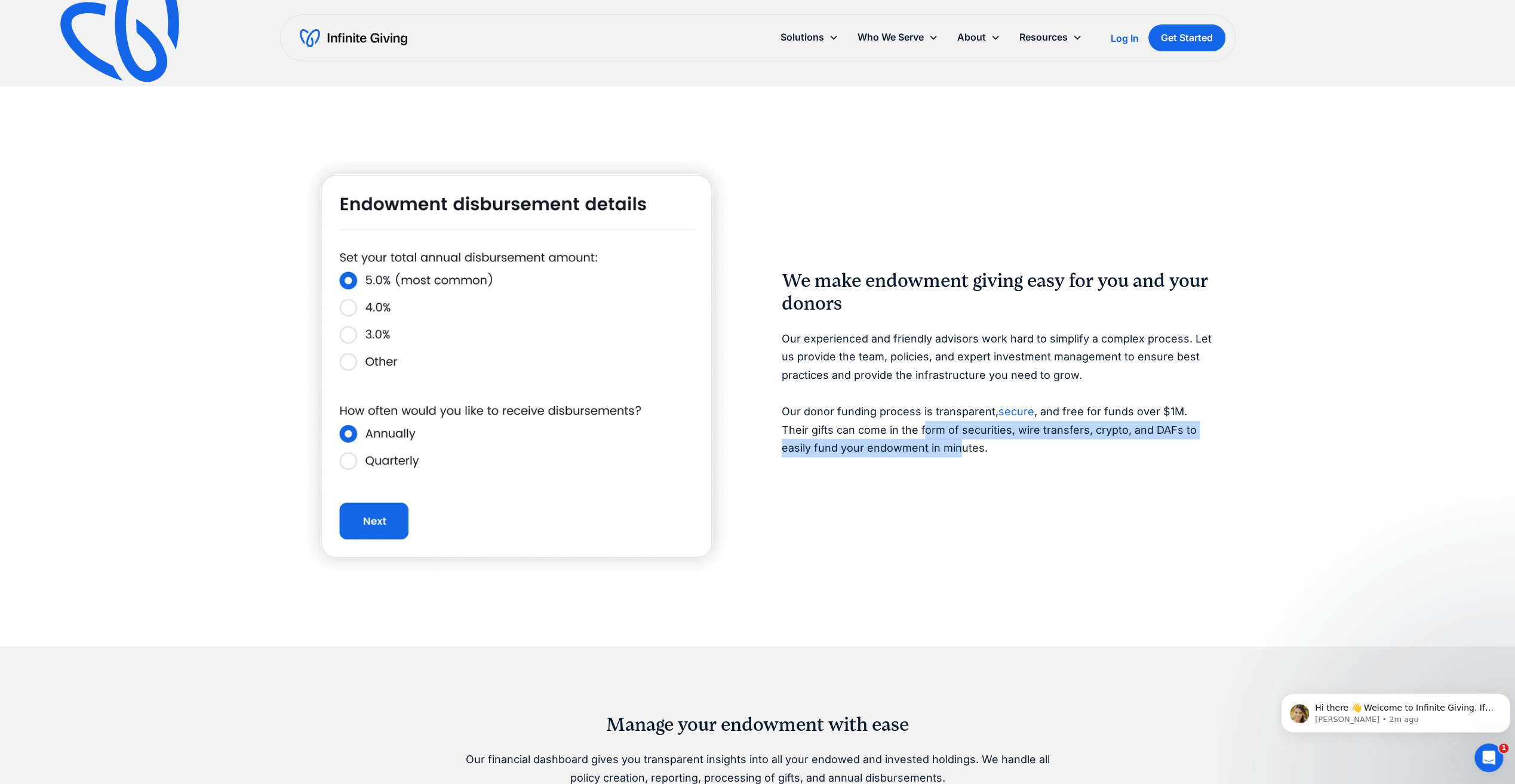
drag, startPoint x: 893, startPoint y: 432, endPoint x: 927, endPoint y: 440, distance: 34.9
click at [927, 440] on p "Our experienced and friendly advisors work hard to simplify a complex process. …" at bounding box center [999, 393] width 435 height 128
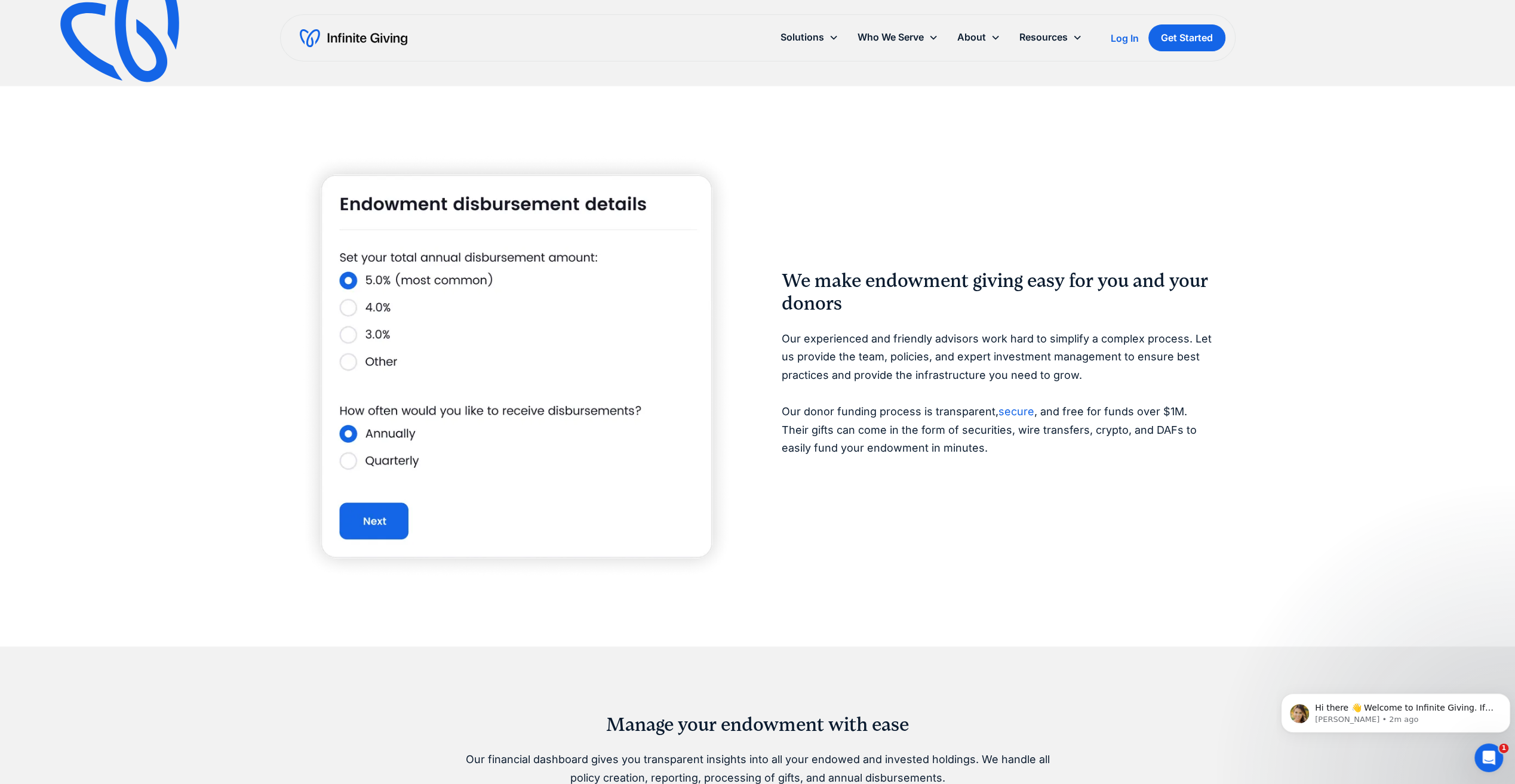
drag, startPoint x: 927, startPoint y: 440, endPoint x: 936, endPoint y: 451, distance: 14.2
click at [935, 451] on p "Our experienced and friendly advisors work hard to simplify a complex process. …" at bounding box center [999, 393] width 435 height 128
drag, startPoint x: 1029, startPoint y: 436, endPoint x: 1112, endPoint y: 451, distance: 84.3
click at [1112, 451] on p "Our experienced and friendly advisors work hard to simplify a complex process. …" at bounding box center [999, 393] width 435 height 128
drag, startPoint x: 1112, startPoint y: 451, endPoint x: 1025, endPoint y: 463, distance: 87.8
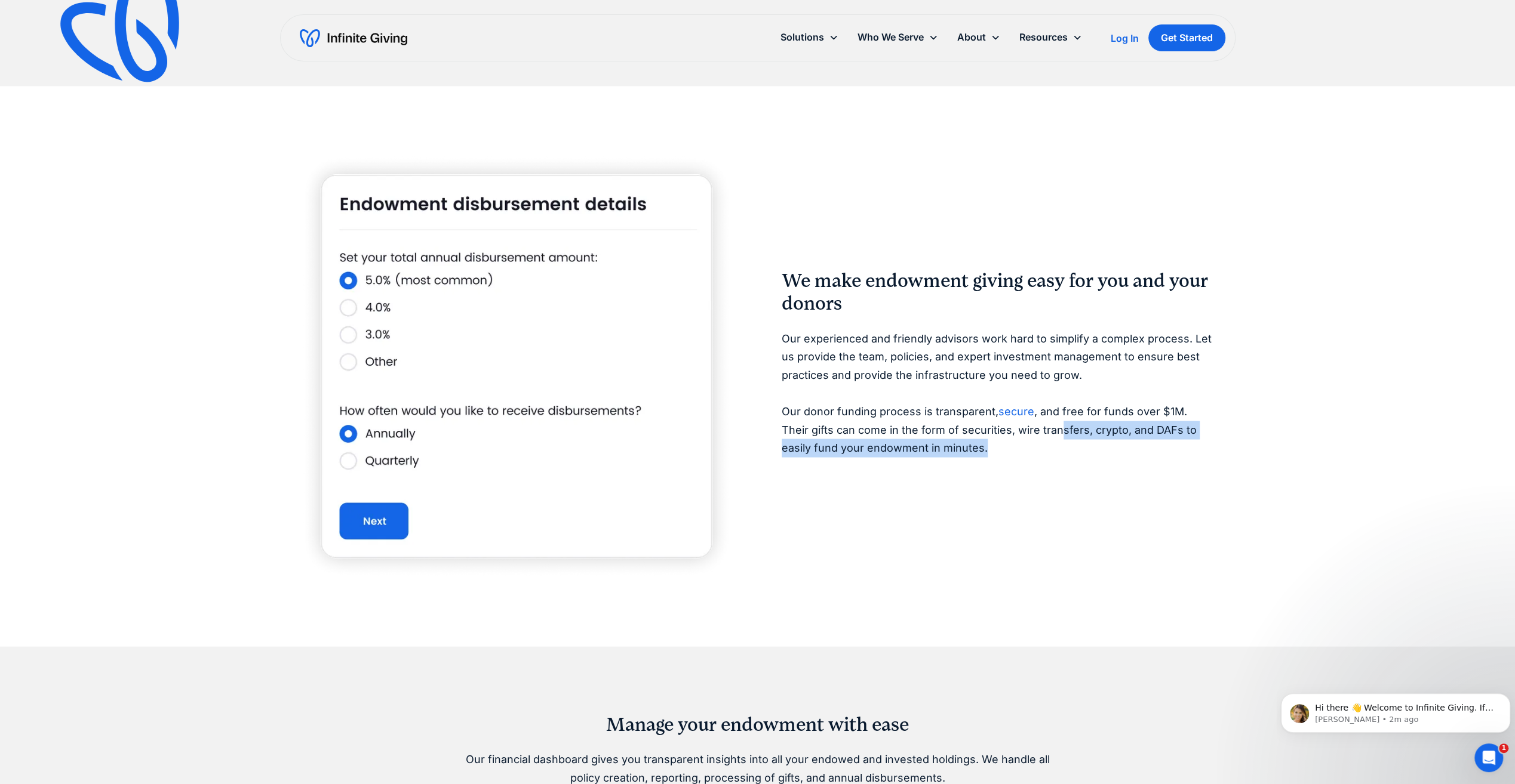
click at [1025, 463] on div "We make endowment giving easy for you and your donors Our experienced and frien…" at bounding box center [758, 366] width 917 height 426
drag, startPoint x: 1084, startPoint y: 459, endPoint x: 1077, endPoint y: 460, distance: 7.1
click at [1083, 459] on div "We make endowment giving easy for you and your donors Our experienced and frien…" at bounding box center [999, 366] width 435 height 194
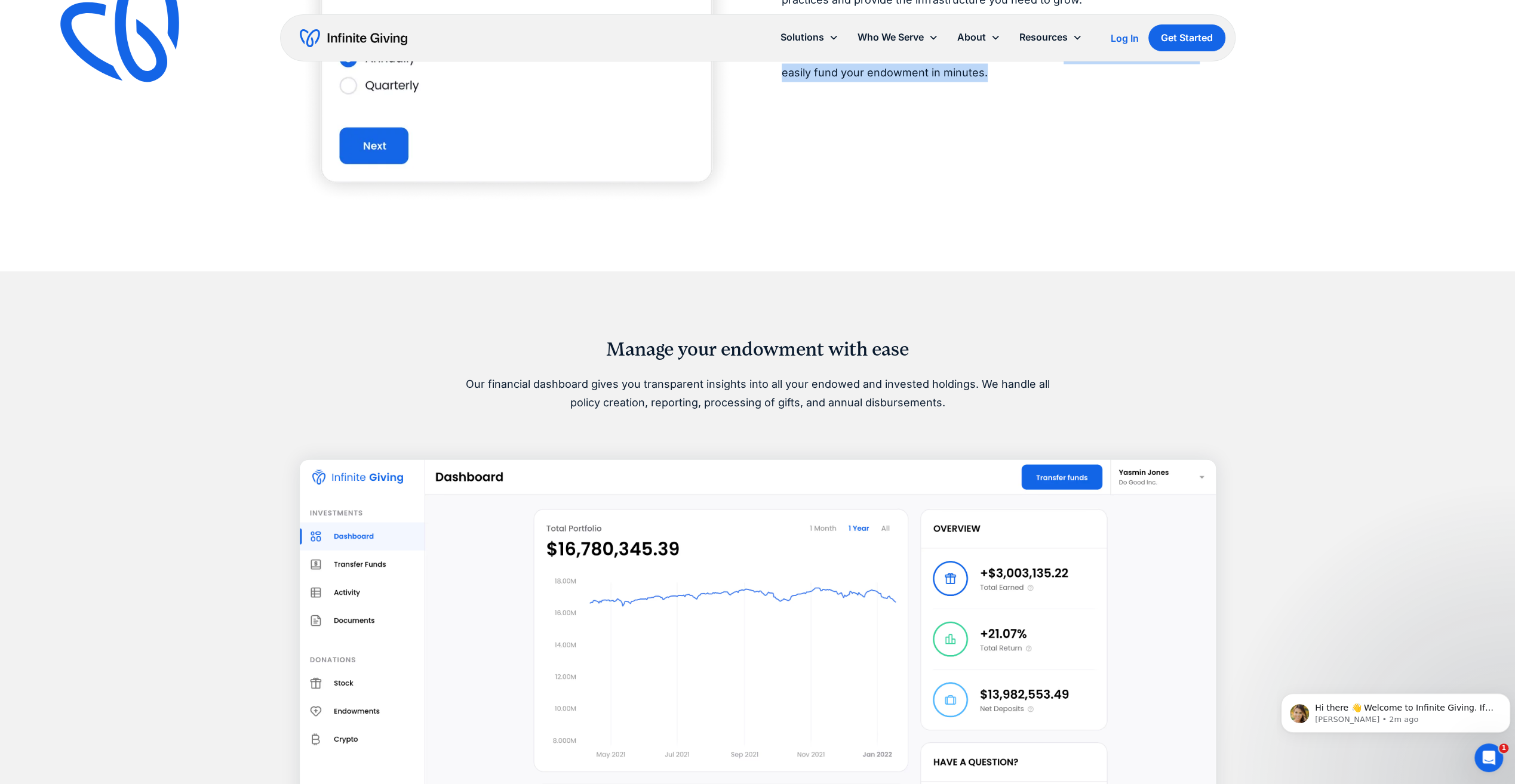
scroll to position [2447, 0]
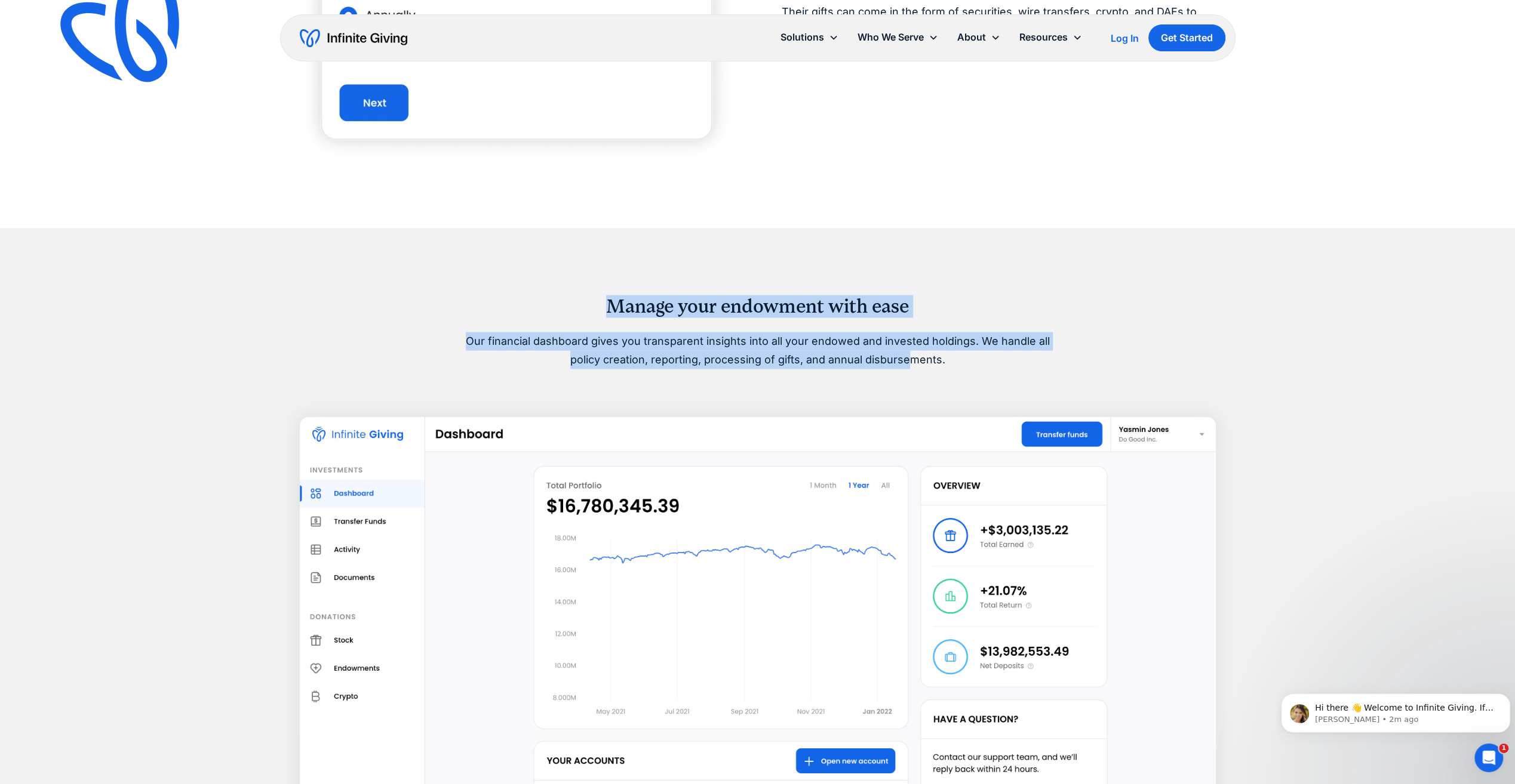
drag, startPoint x: 590, startPoint y: 295, endPoint x: 893, endPoint y: 355, distance: 308.9
click at [893, 355] on div "Manage your endowment with ease Our financial dashboard gives you transparent i…" at bounding box center [758, 332] width 611 height 74
drag, startPoint x: 893, startPoint y: 355, endPoint x: 727, endPoint y: 359, distance: 166.0
click at [729, 359] on p "Our financial dashboard gives you transparent insights into all your endowed an…" at bounding box center [758, 351] width 611 height 37
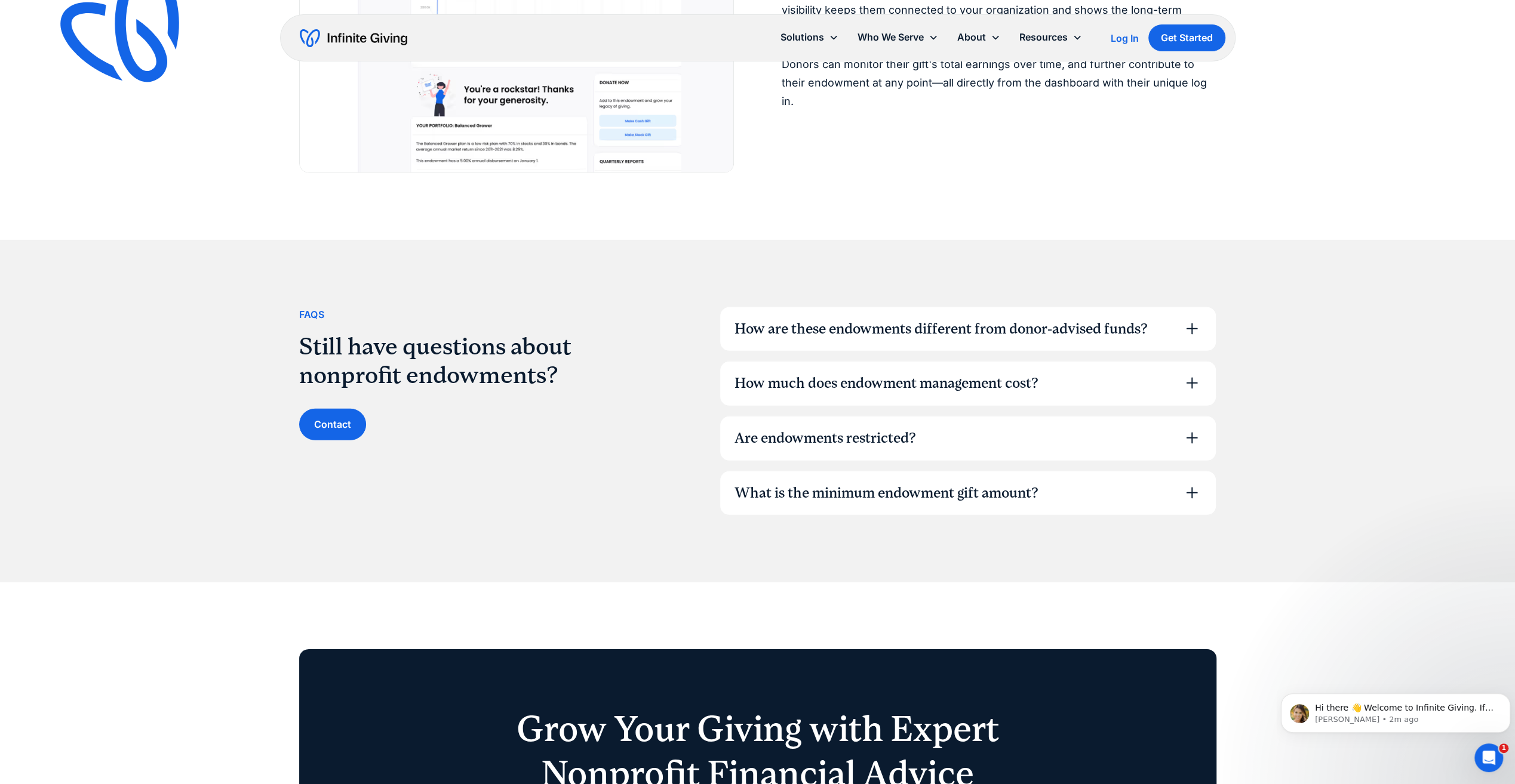
scroll to position [3462, 0]
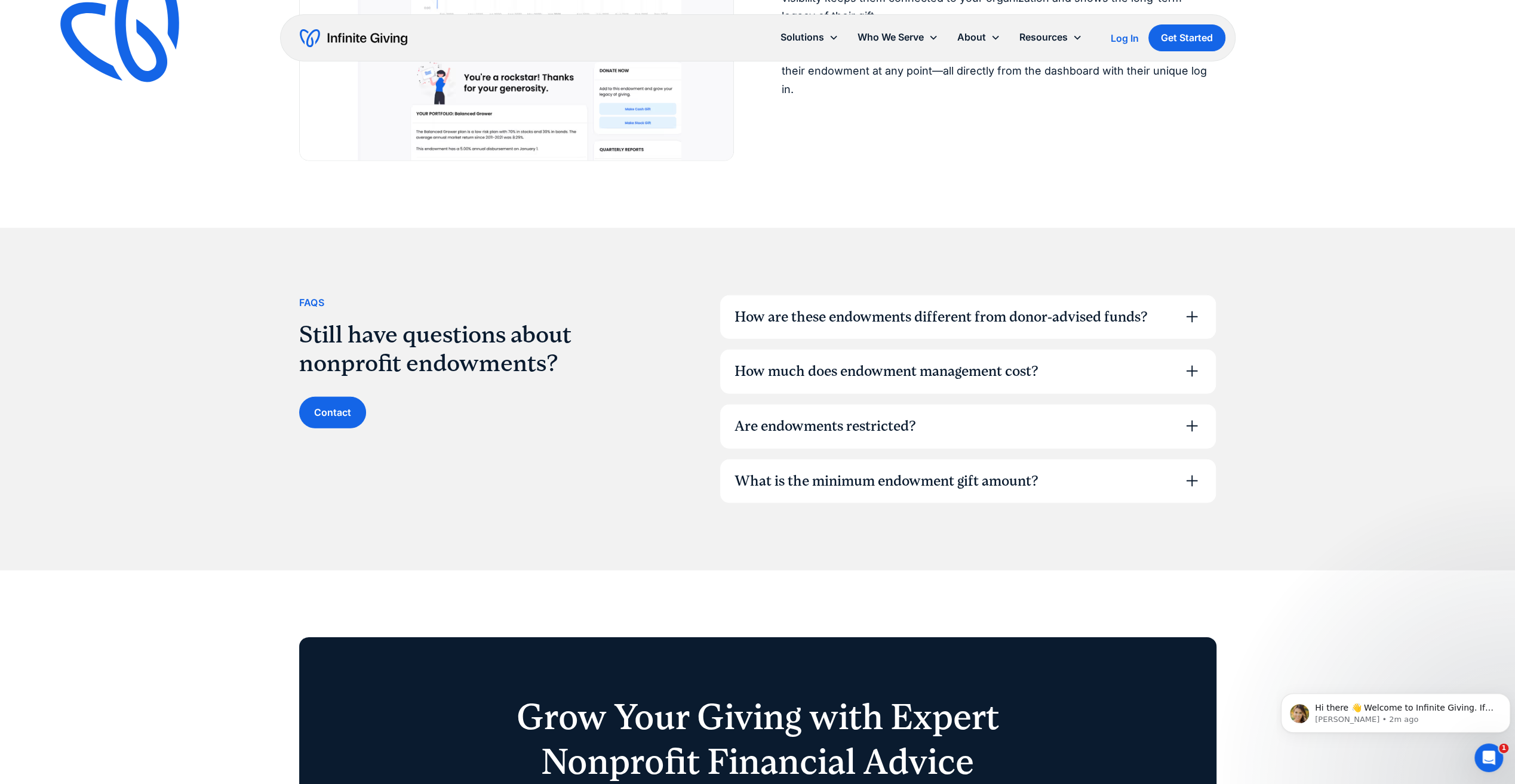
click at [799, 370] on div "How much does endowment management cost?" at bounding box center [886, 372] width 304 height 20
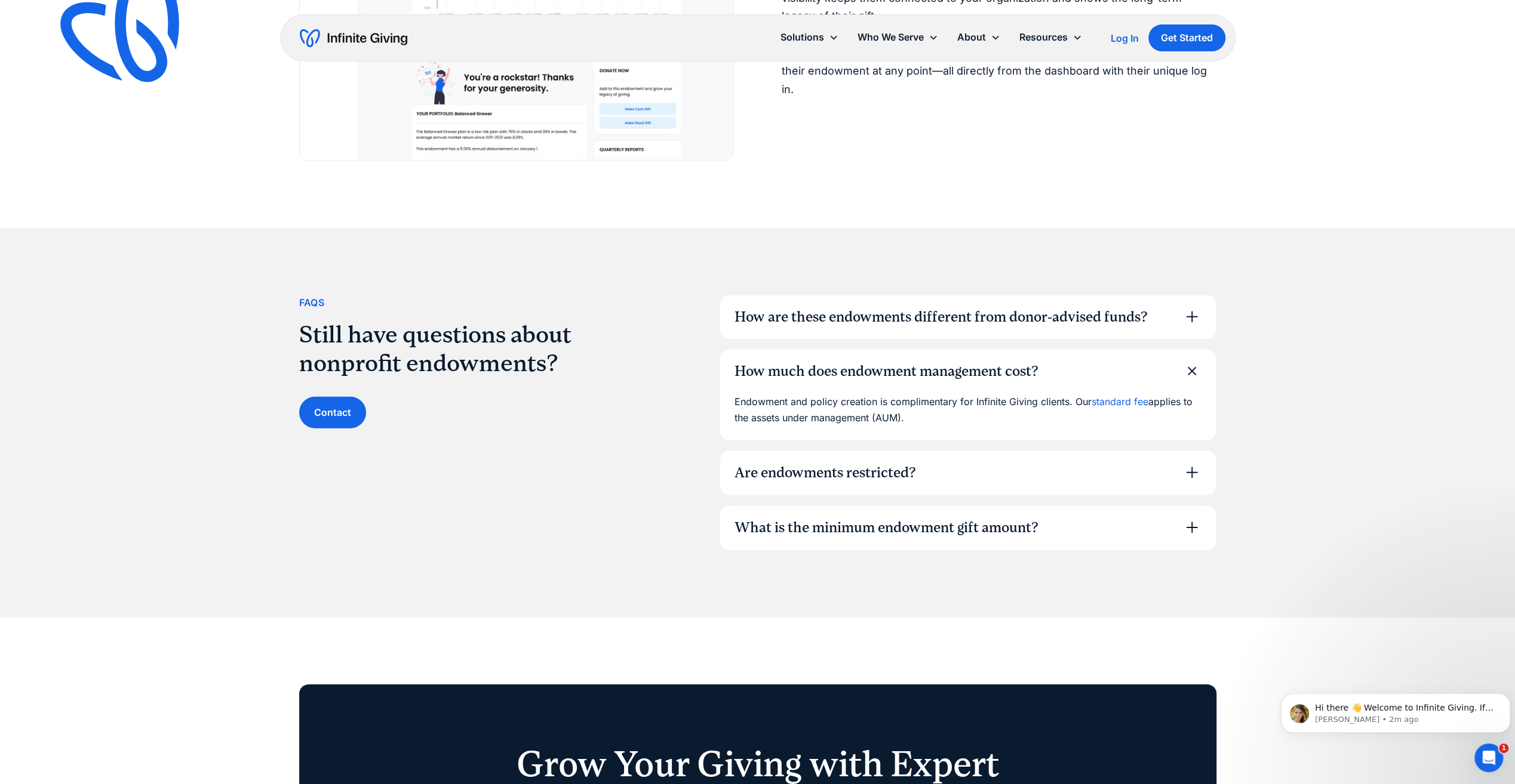
drag, startPoint x: 736, startPoint y: 401, endPoint x: 911, endPoint y: 417, distance: 175.7
click at [911, 417] on p "Endowment and policy creation is complimentary for Infinite Giving clients. Our…" at bounding box center [968, 410] width 467 height 32
drag, startPoint x: 911, startPoint y: 417, endPoint x: 925, endPoint y: 431, distance: 19.8
click at [925, 431] on div "Endowment and policy creation is complimentary for Infinite Giving clients. Our…" at bounding box center [968, 417] width 495 height 46
click at [980, 425] on div "Endowment and policy creation is complimentary for Infinite Giving clients. Our…" at bounding box center [968, 417] width 495 height 46
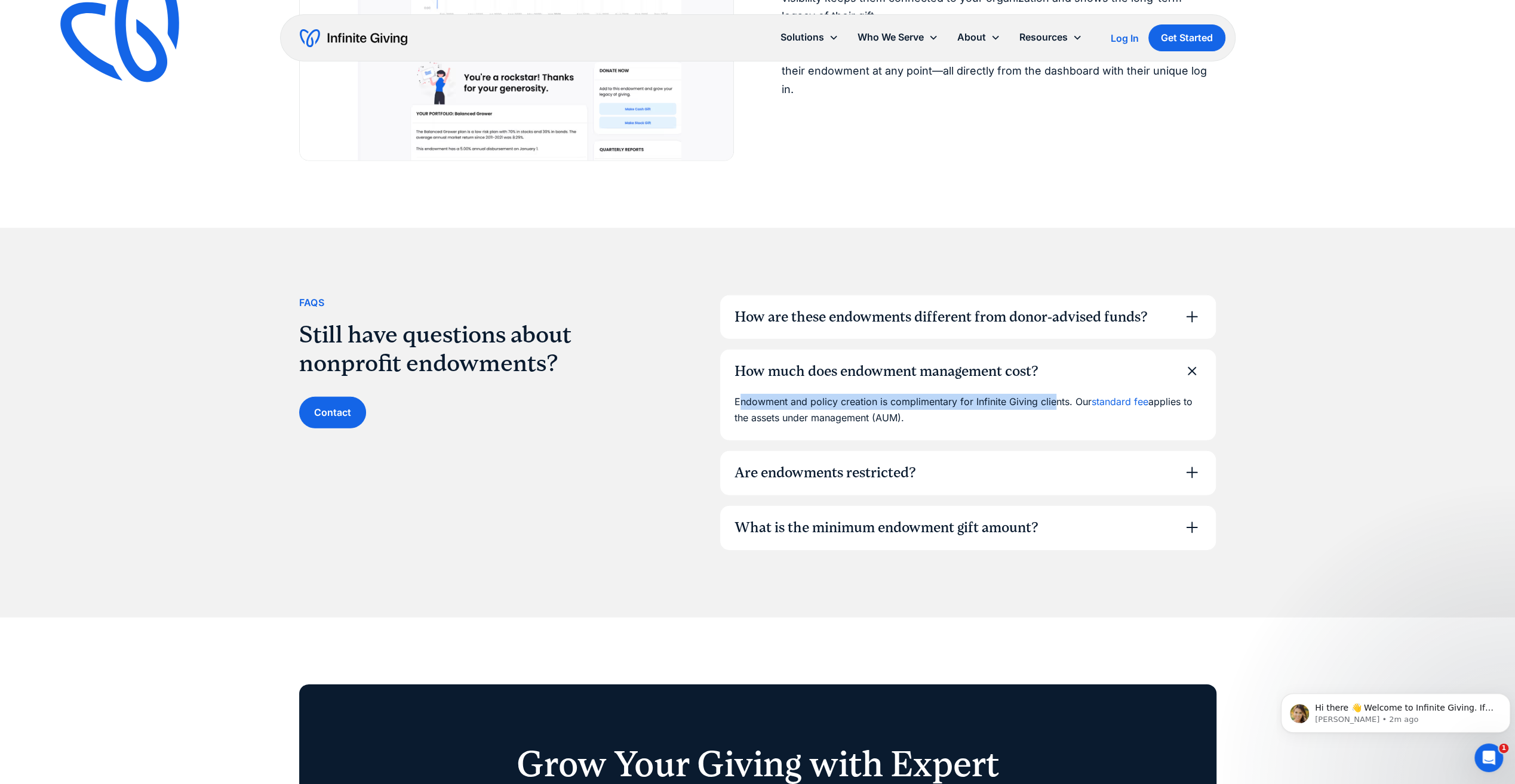
drag, startPoint x: 739, startPoint y: 404, endPoint x: 1056, endPoint y: 399, distance: 317.0
click at [1056, 399] on p "Endowment and policy creation is complimentary for Infinite Giving clients. Our…" at bounding box center [968, 410] width 467 height 32
drag, startPoint x: 1056, startPoint y: 399, endPoint x: 979, endPoint y: 422, distance: 80.4
click at [992, 423] on p "Endowment and policy creation is complimentary for Infinite Giving clients. Our…" at bounding box center [968, 410] width 467 height 32
drag, startPoint x: 746, startPoint y: 402, endPoint x: 903, endPoint y: 406, distance: 157.1
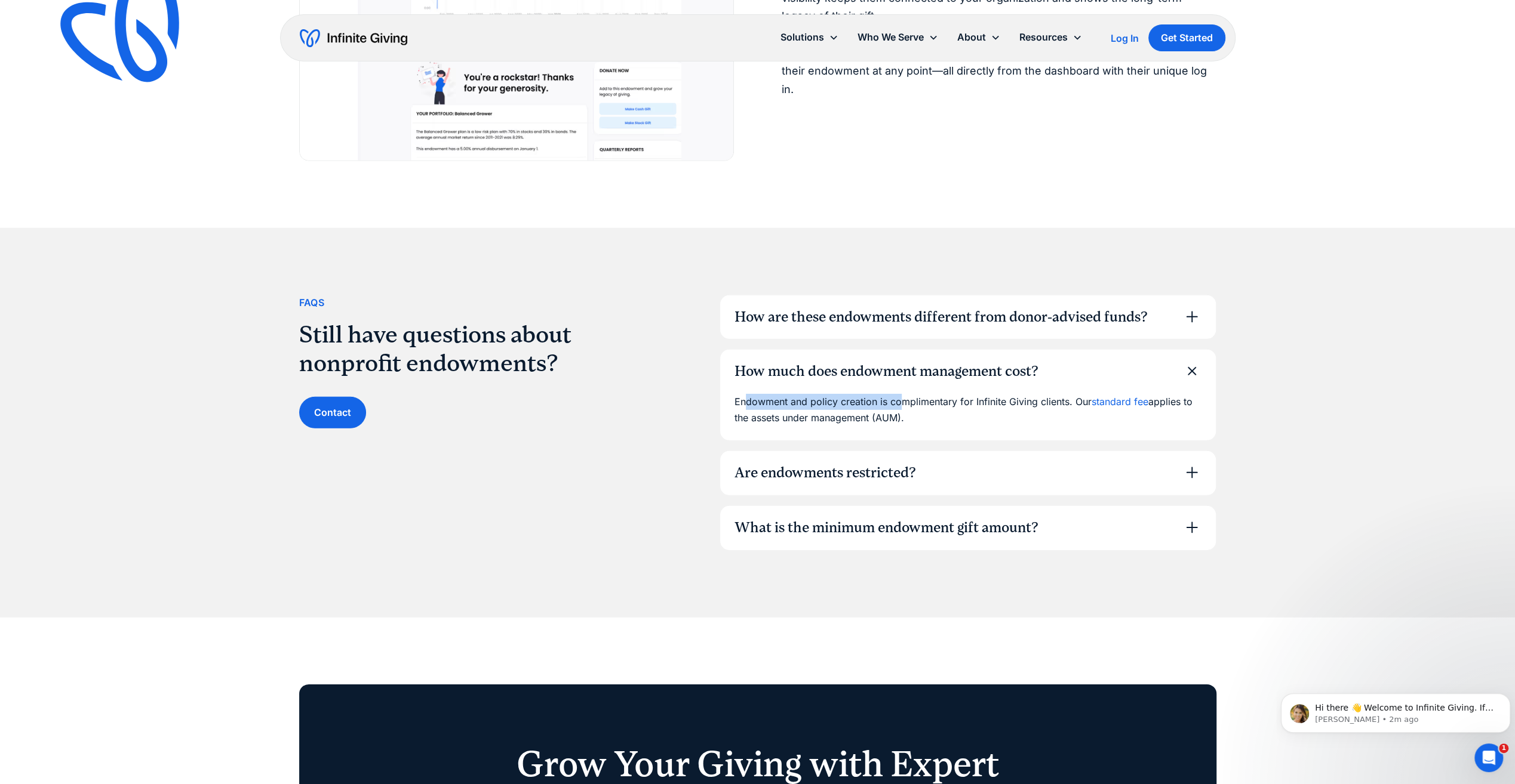
click at [903, 406] on p "Endowment and policy creation is complimentary for Infinite Giving clients. Our…" at bounding box center [968, 410] width 467 height 32
drag, startPoint x: 903, startPoint y: 406, endPoint x: 870, endPoint y: 426, distance: 38.6
click at [870, 426] on div "Endowment and policy creation is complimentary for Infinite Giving clients. Our…" at bounding box center [968, 417] width 495 height 46
click at [774, 491] on div "Are endowments restricted?" at bounding box center [968, 474] width 495 height 44
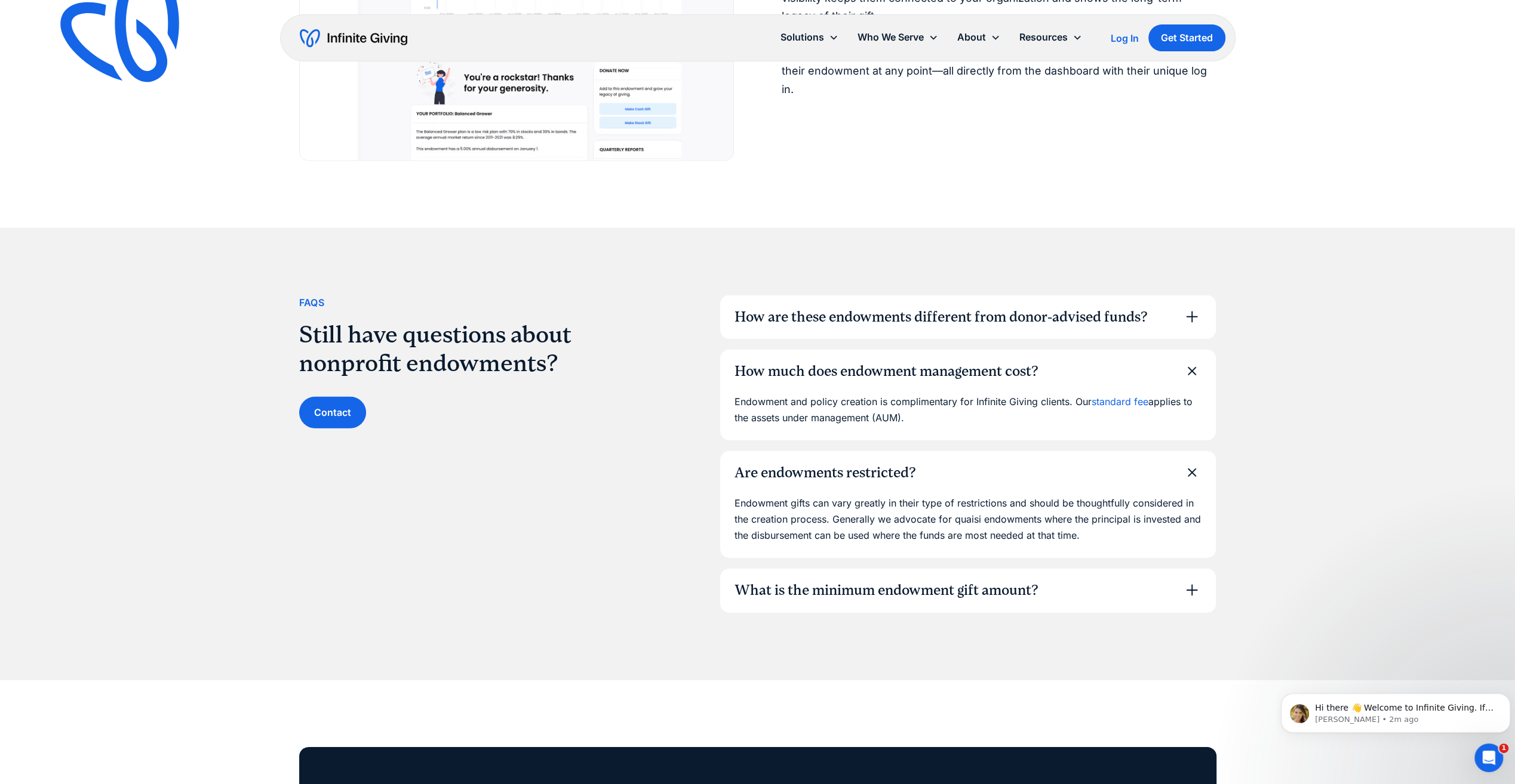
click at [853, 606] on div "What is the minimum endowment gift amount?" at bounding box center [968, 591] width 495 height 44
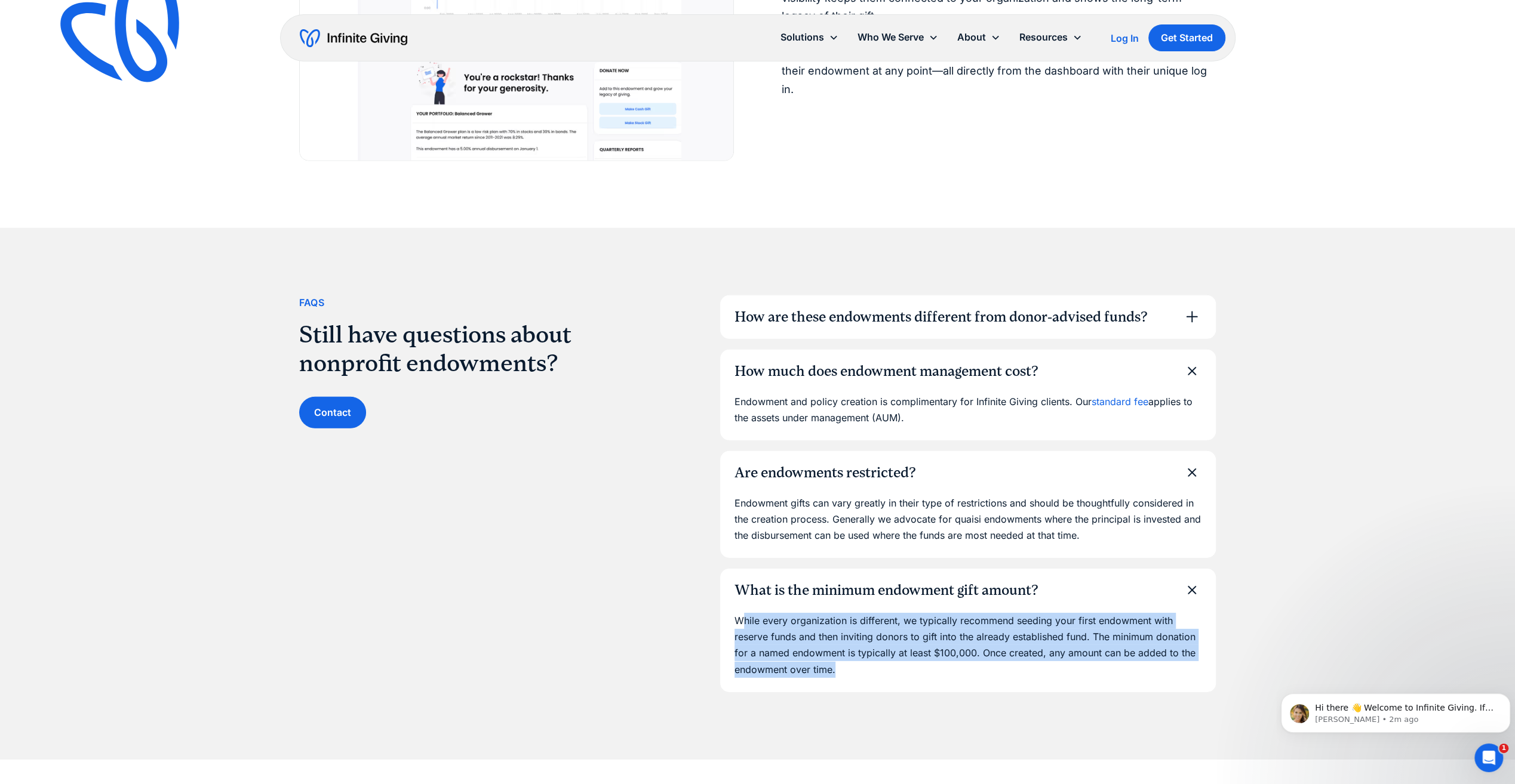
drag, startPoint x: 742, startPoint y: 617, endPoint x: 1171, endPoint y: 672, distance: 432.5
click at [1171, 672] on p "While every organization is different, we typically recommend seeding your firs…" at bounding box center [968, 645] width 467 height 65
drag, startPoint x: 1171, startPoint y: 672, endPoint x: 1055, endPoint y: 681, distance: 116.3
click at [1077, 679] on div "While every organization is different, we typically recommend seeding your firs…" at bounding box center [968, 653] width 495 height 80
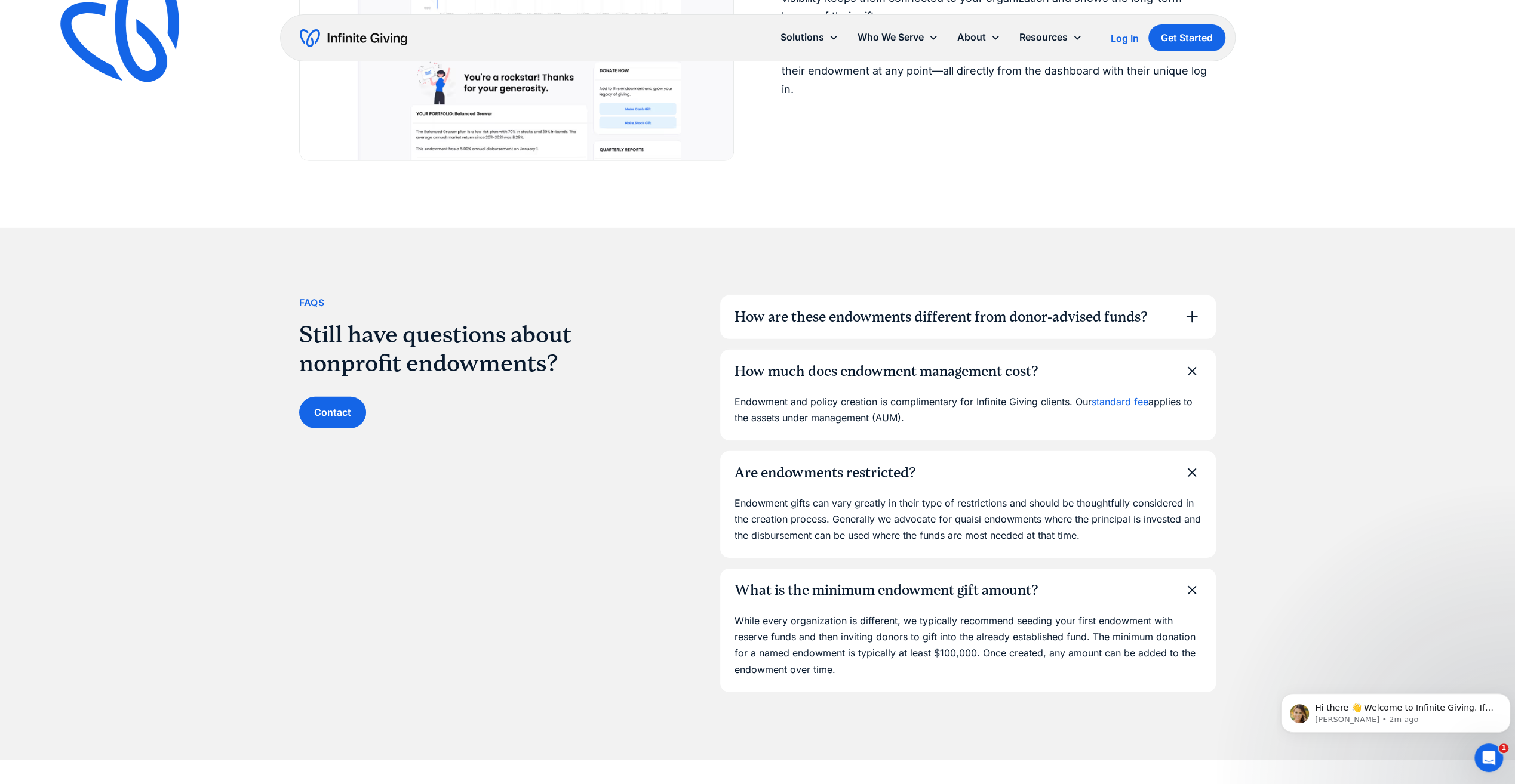
click at [846, 694] on div "FAqs Still have questions about nonprofit endowments? Contact How are these end…" at bounding box center [758, 494] width 917 height 532
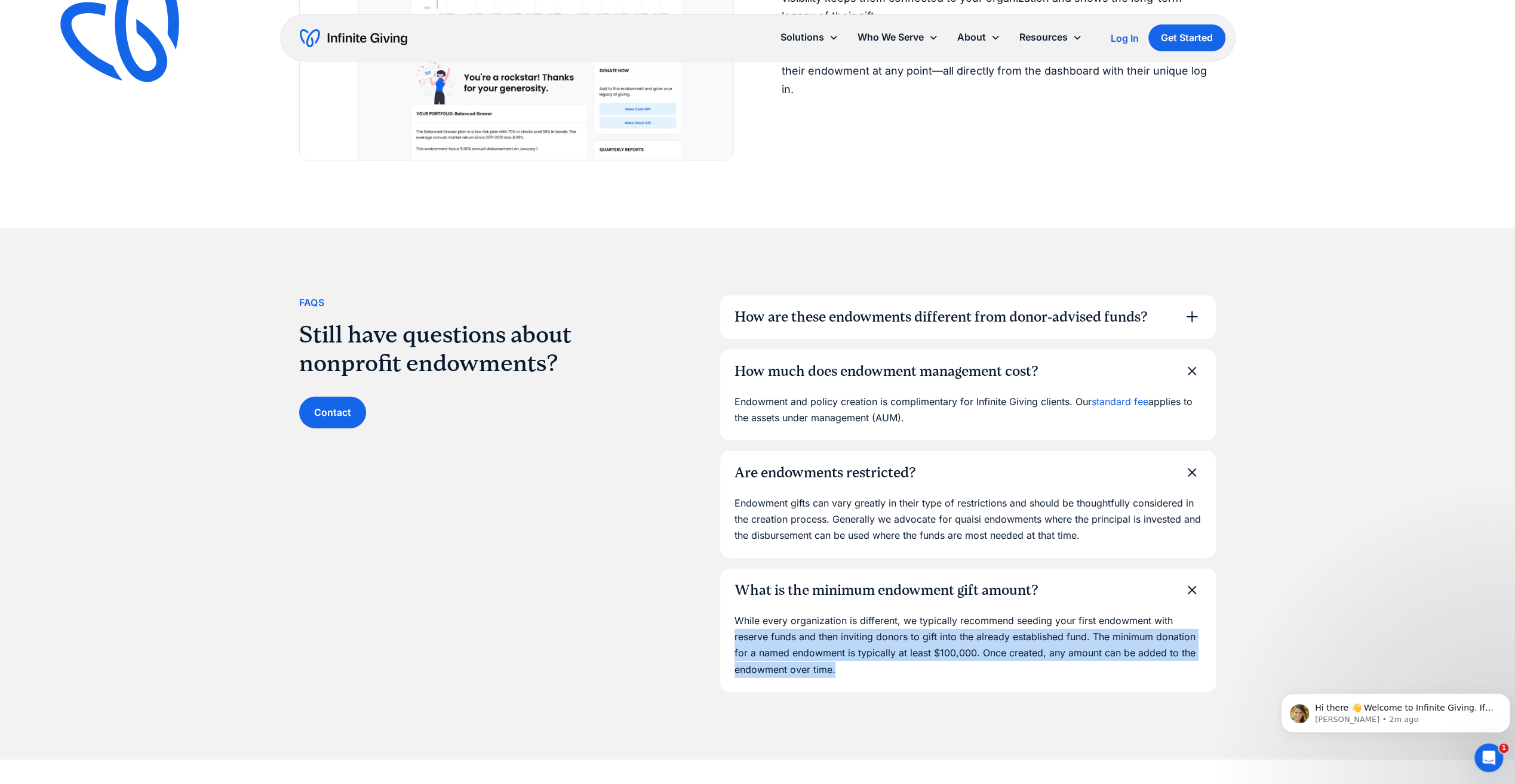
drag, startPoint x: 847, startPoint y: 670, endPoint x: 720, endPoint y: 639, distance: 130.7
click at [720, 639] on div "While every organization is different, we typically recommend seeding your firs…" at bounding box center [968, 653] width 495 height 80
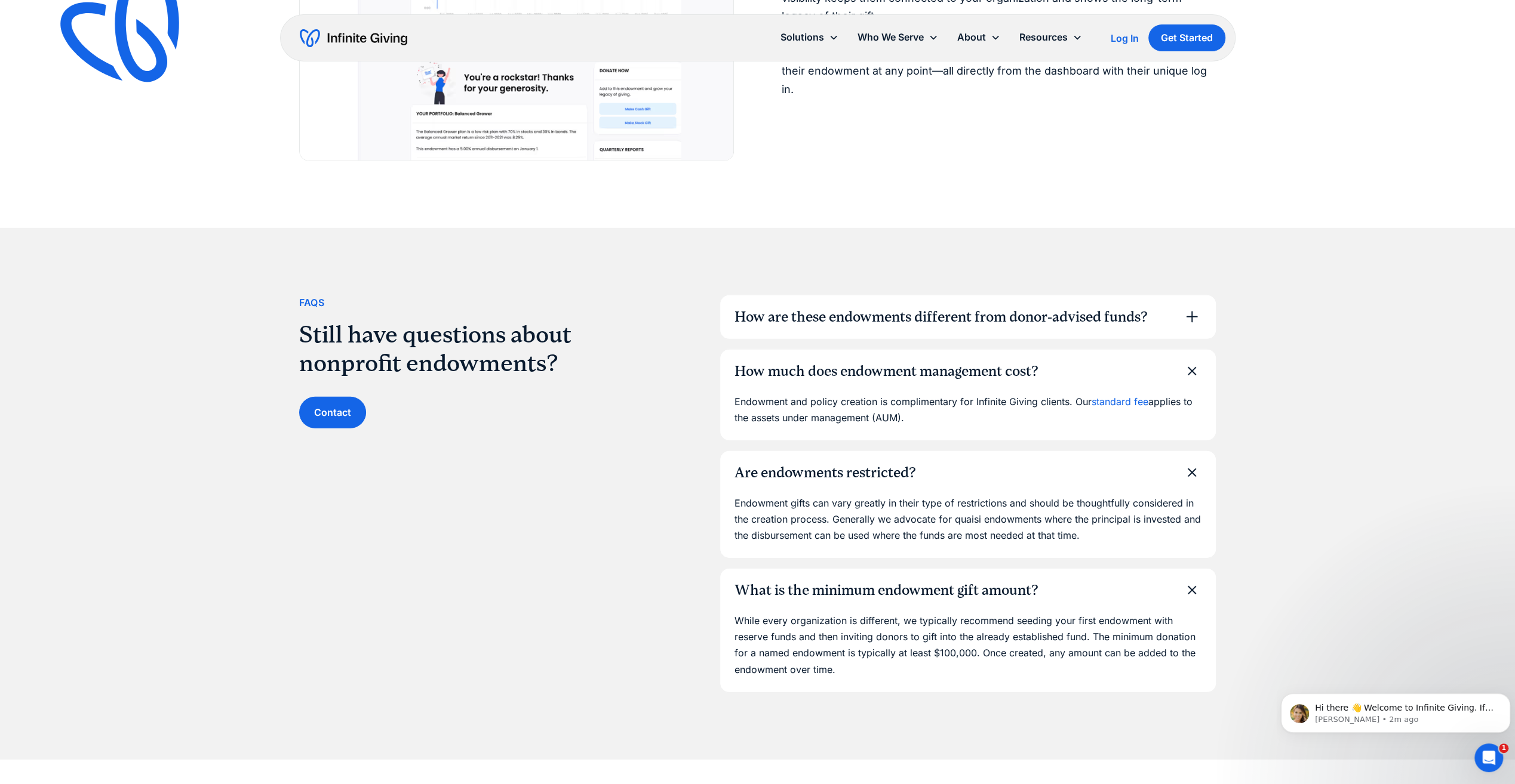
click at [751, 389] on div "How much does endowment management cost?" at bounding box center [968, 372] width 495 height 44
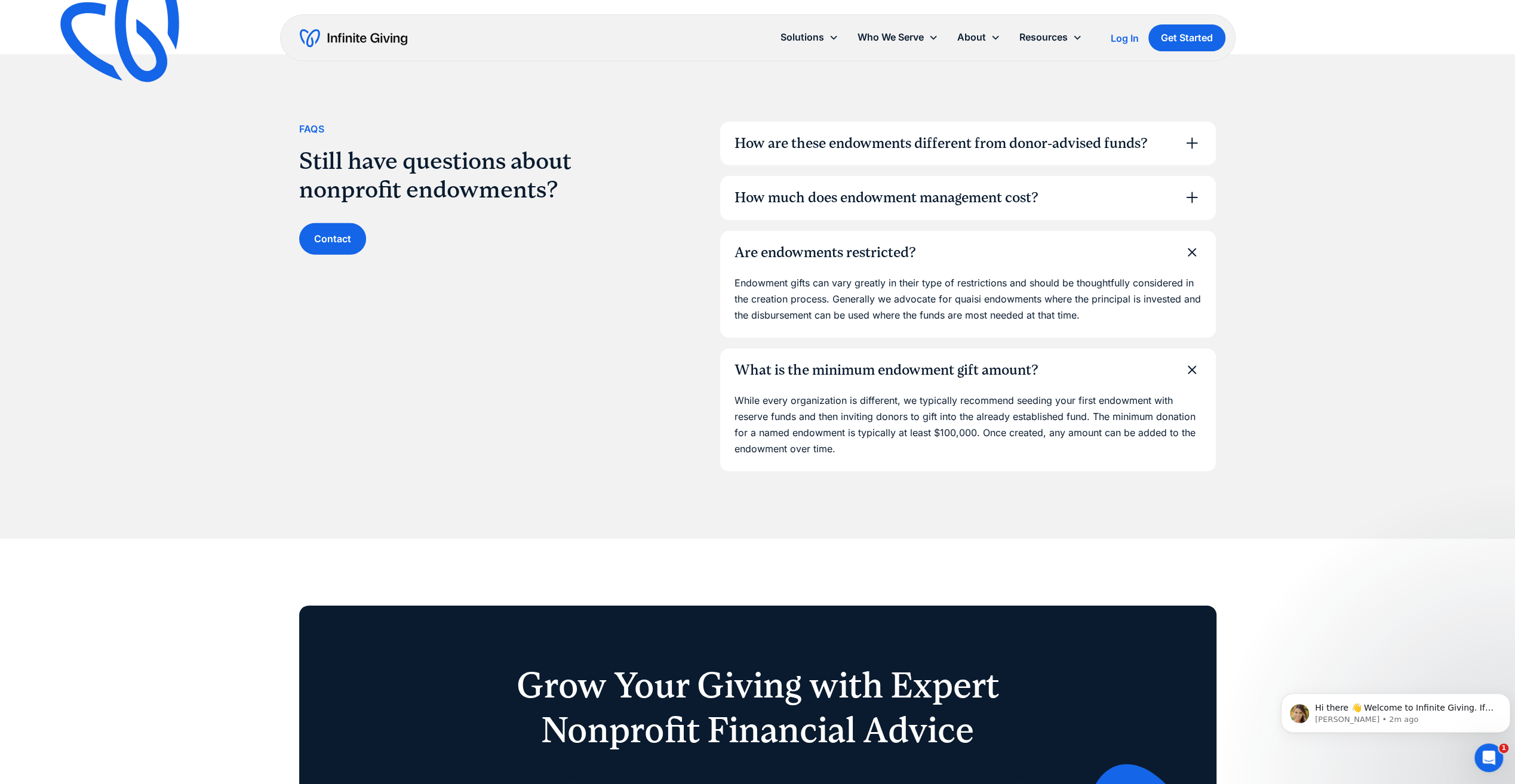
scroll to position [3641, 0]
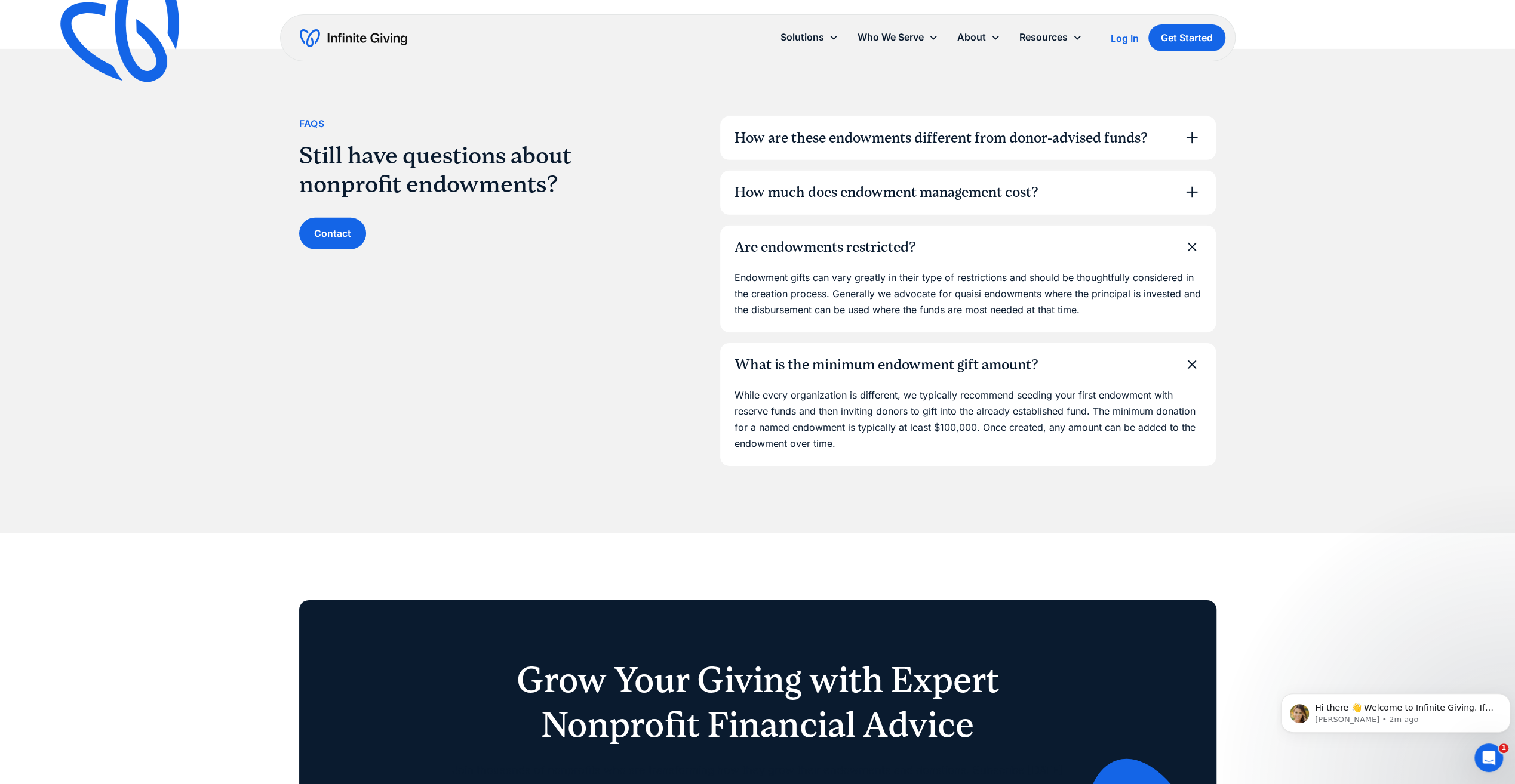
click at [865, 367] on div "What is the minimum endowment gift amount?" at bounding box center [886, 365] width 304 height 20
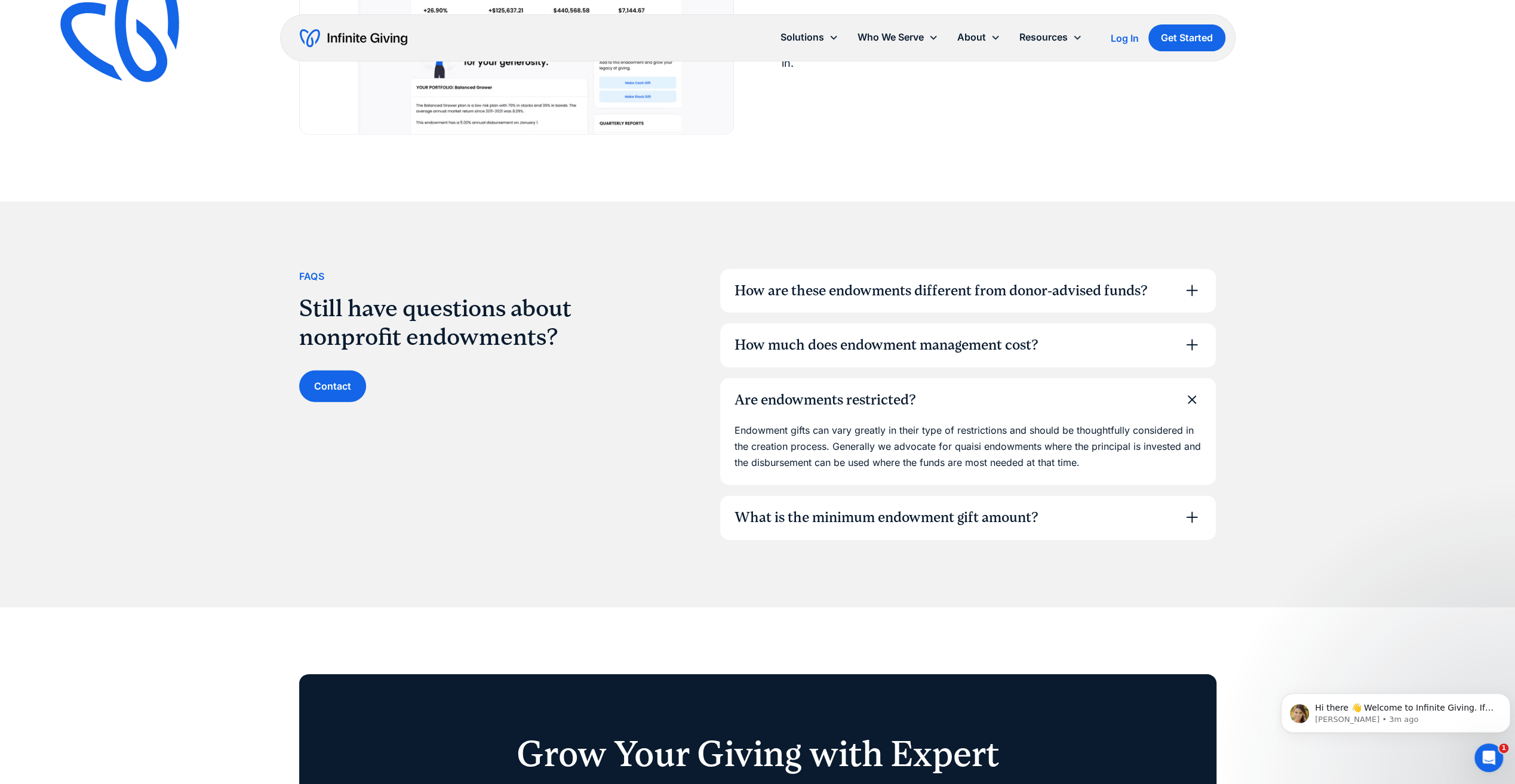
scroll to position [3462, 0]
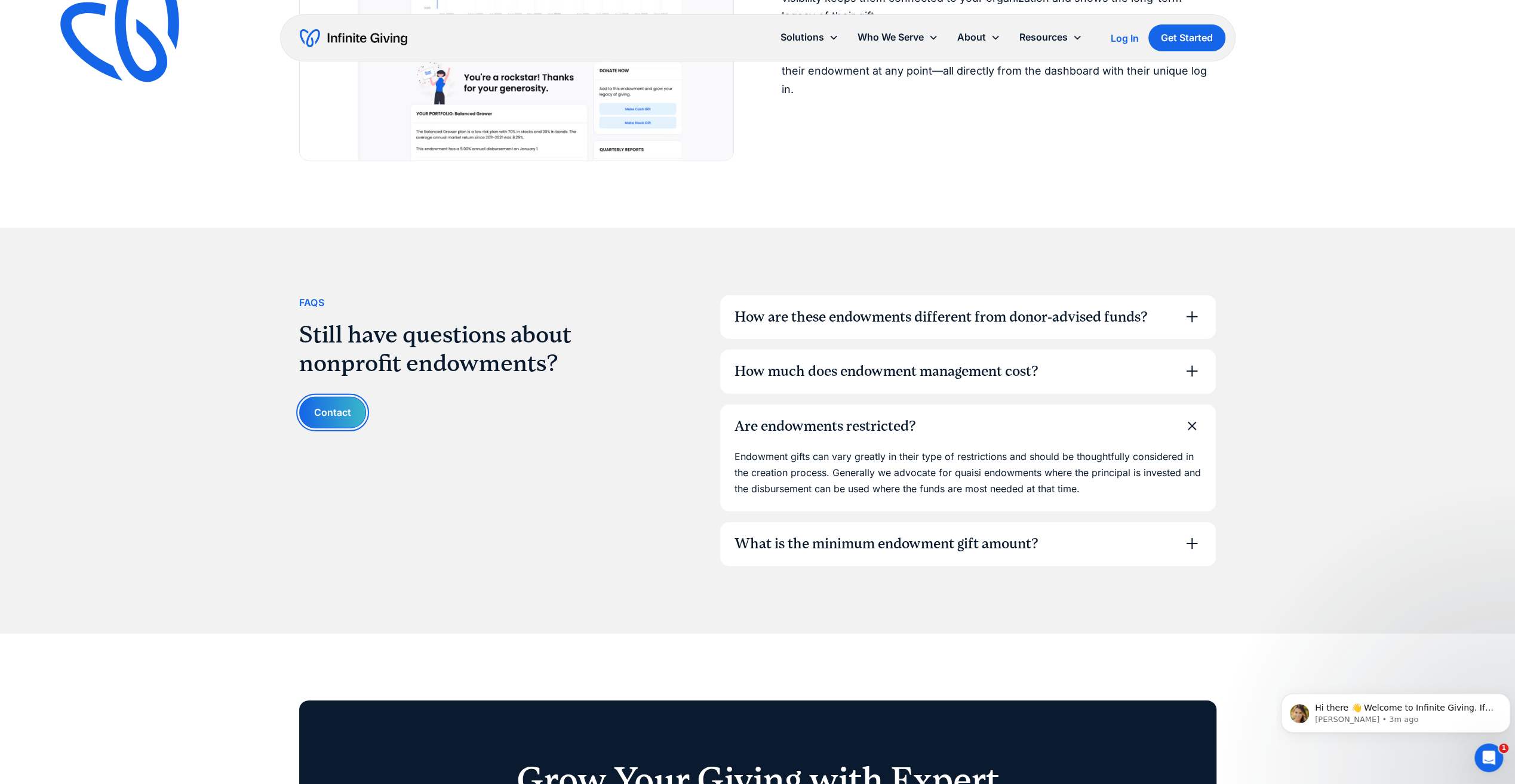
click at [335, 422] on link "Contact" at bounding box center [333, 413] width 67 height 31
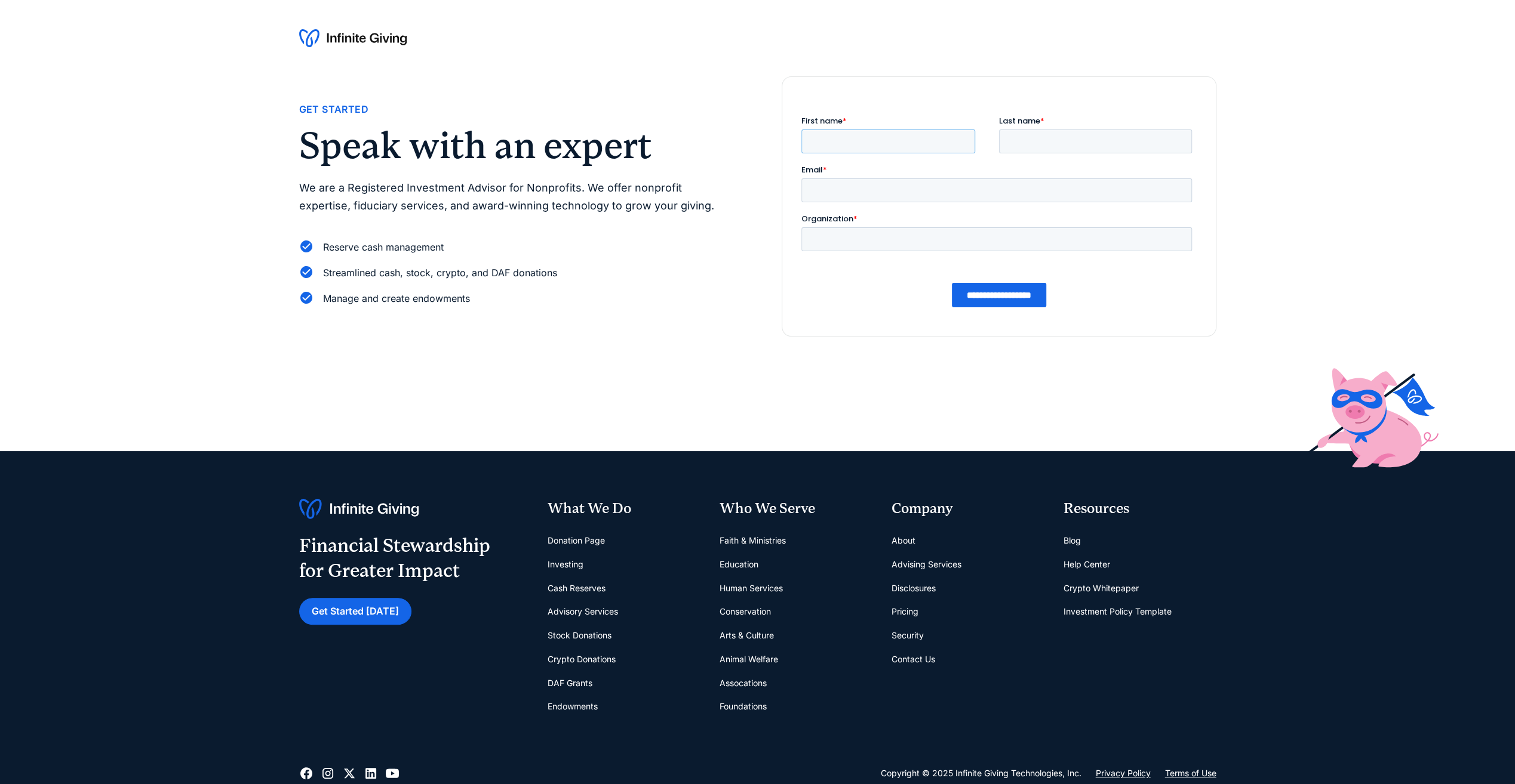
click at [812, 143] on input "First name *" at bounding box center [888, 141] width 174 height 24
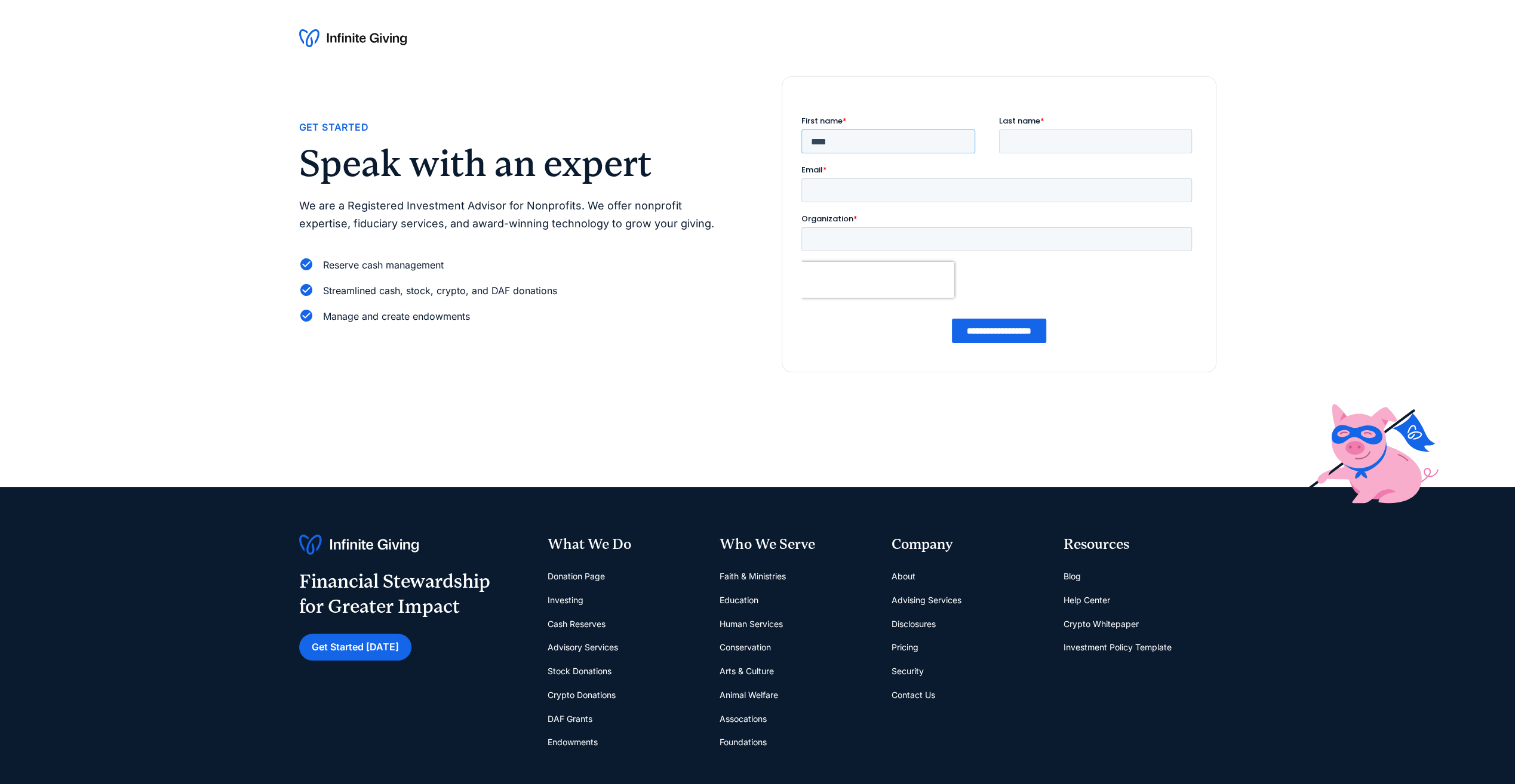
type input "****"
type input "*******"
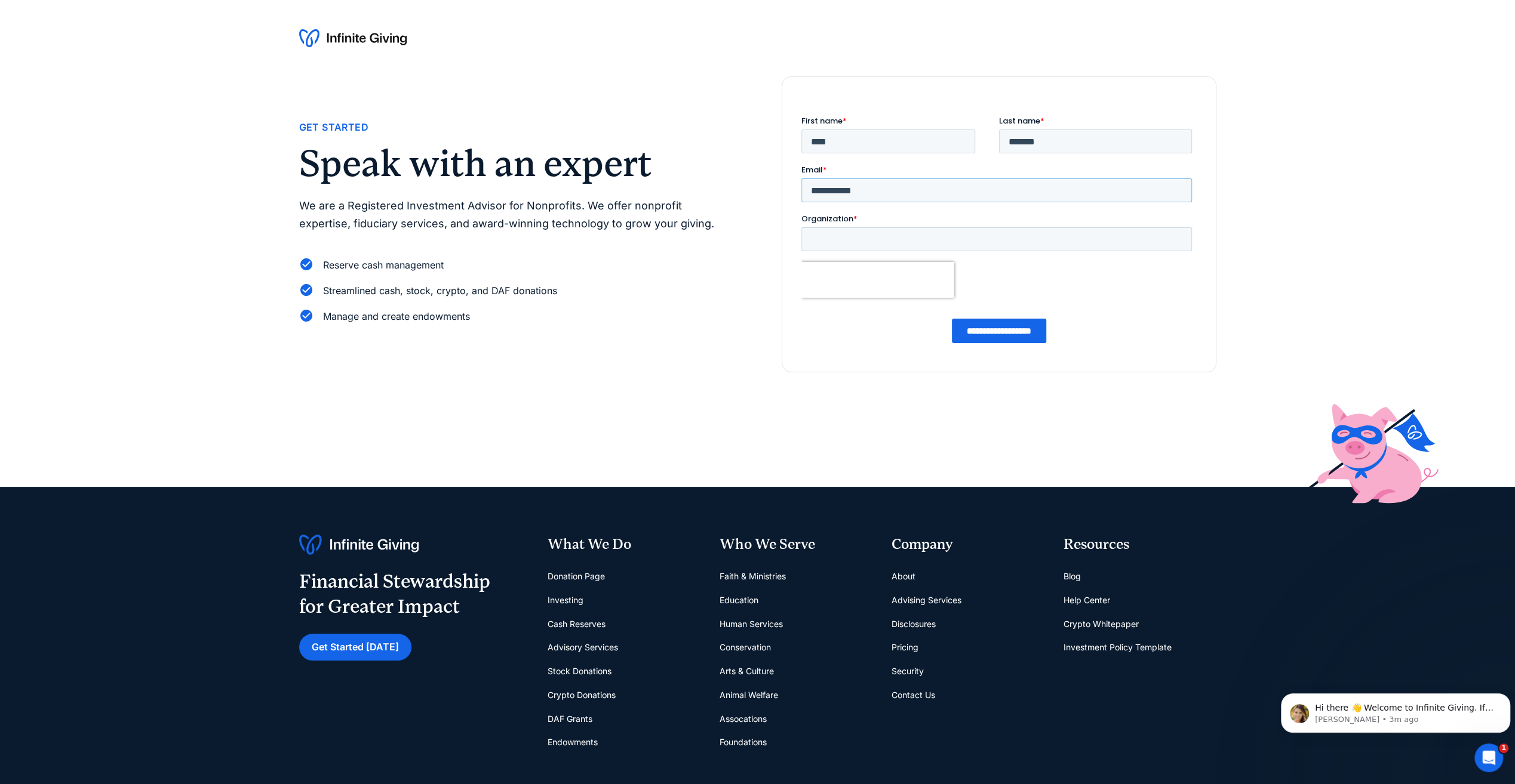
type input "**********"
type input "*********"
click at [974, 318] on div "**********" at bounding box center [998, 331] width 395 height 45
click at [984, 333] on input "**********" at bounding box center [998, 331] width 94 height 24
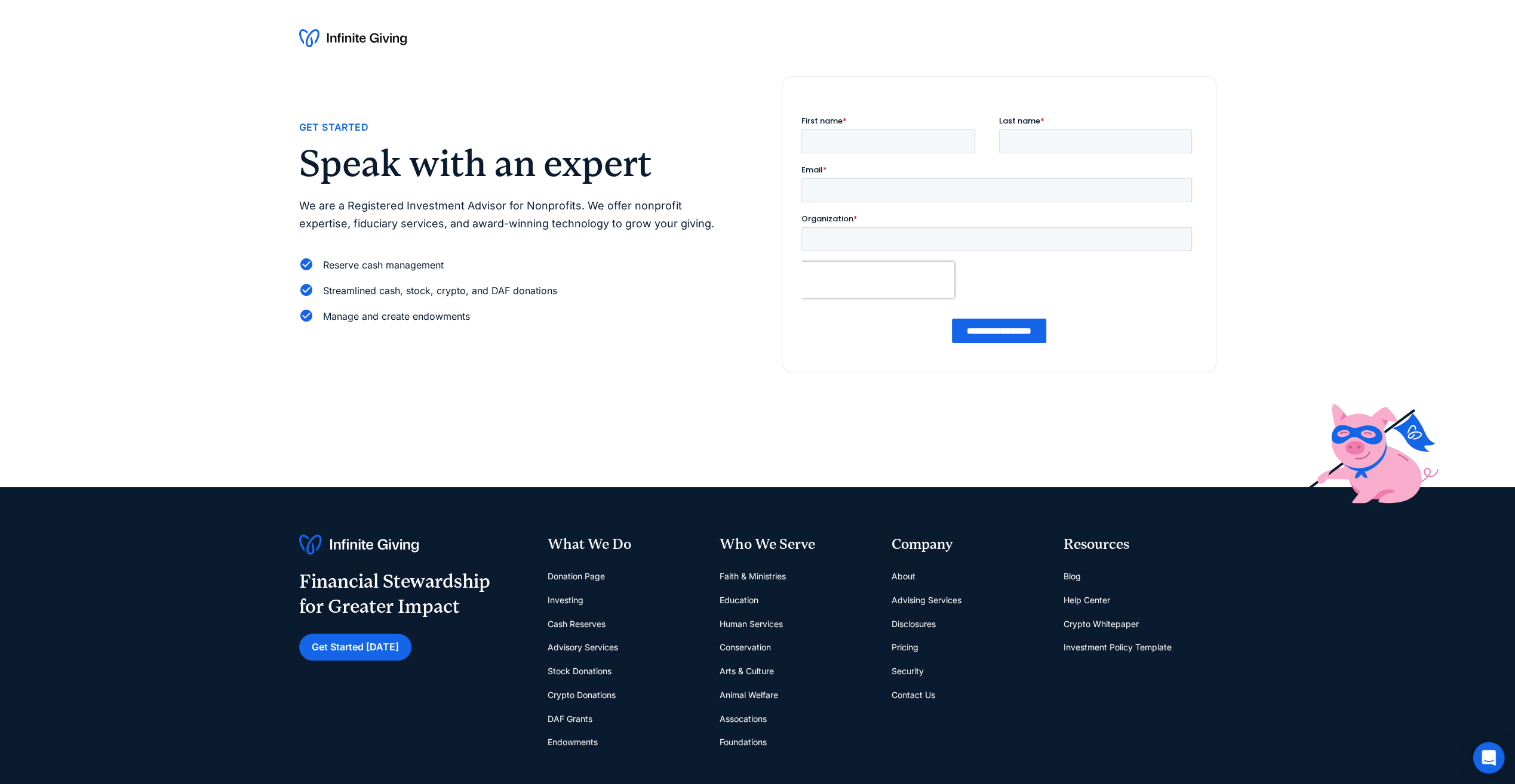
click at [1497, 745] on div "Open Intercom Messenger" at bounding box center [1489, 758] width 31 height 31
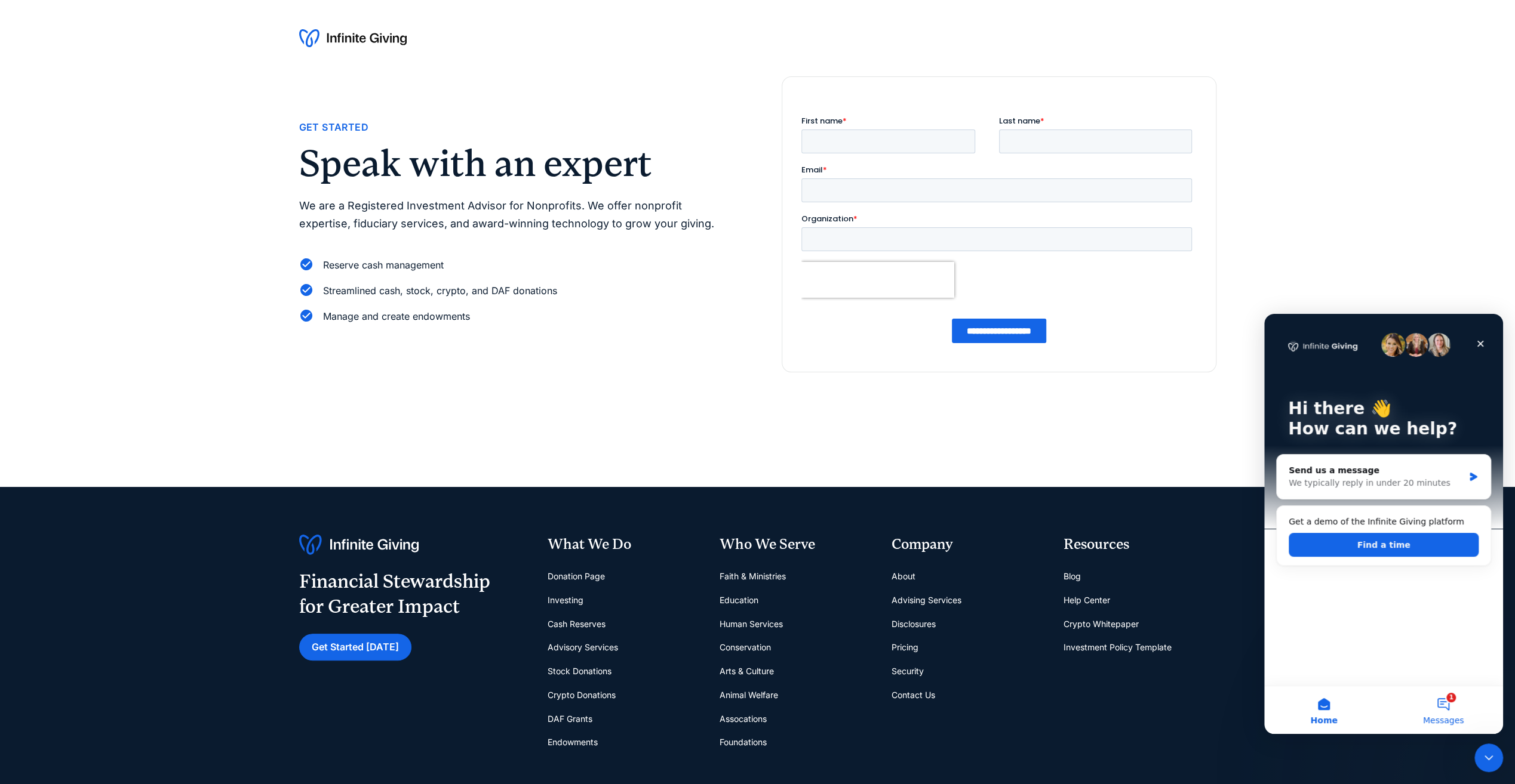
click at [1457, 723] on span "Messages" at bounding box center [1443, 720] width 41 height 8
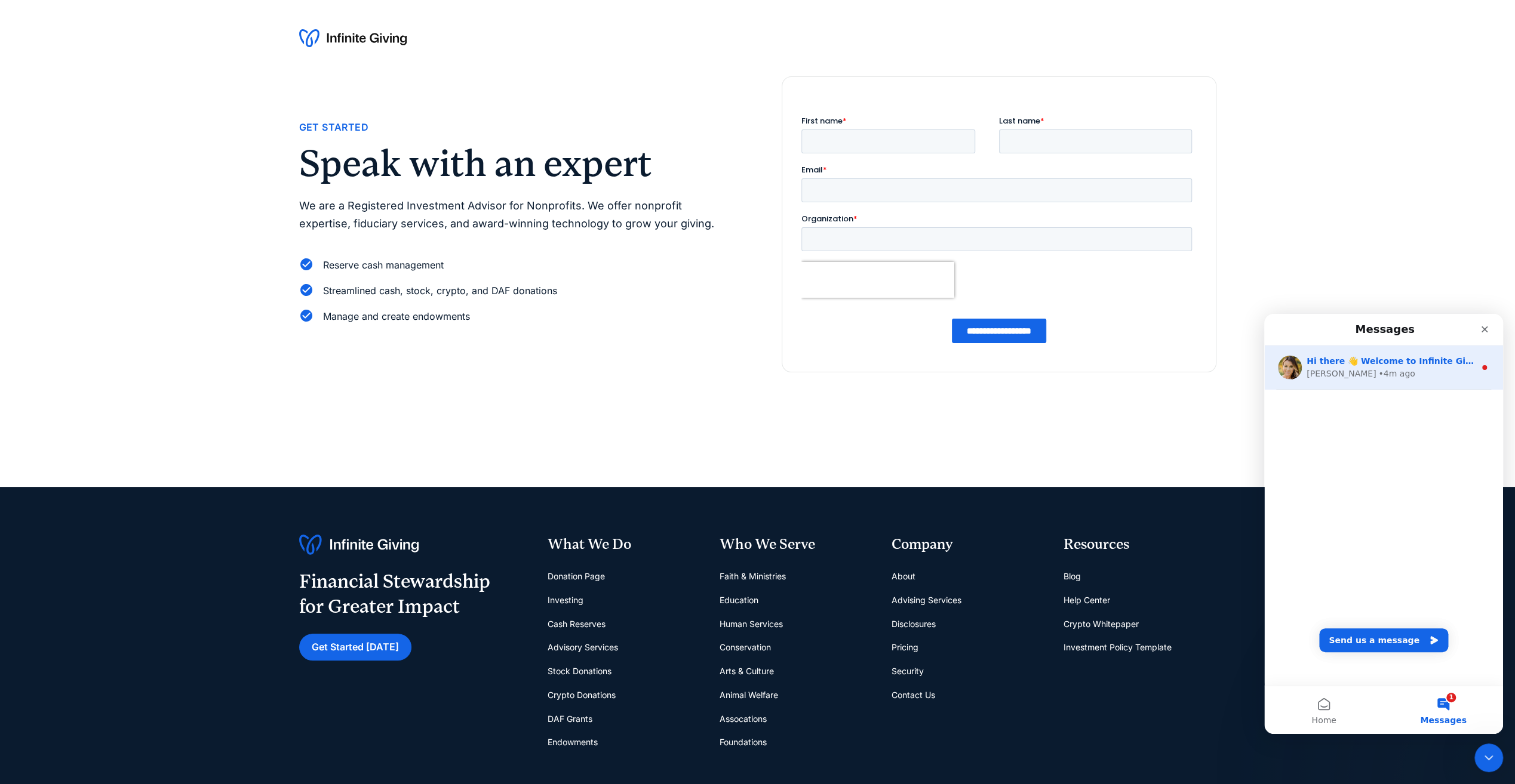
click at [1326, 376] on div "[PERSON_NAME]" at bounding box center [1341, 374] width 69 height 12
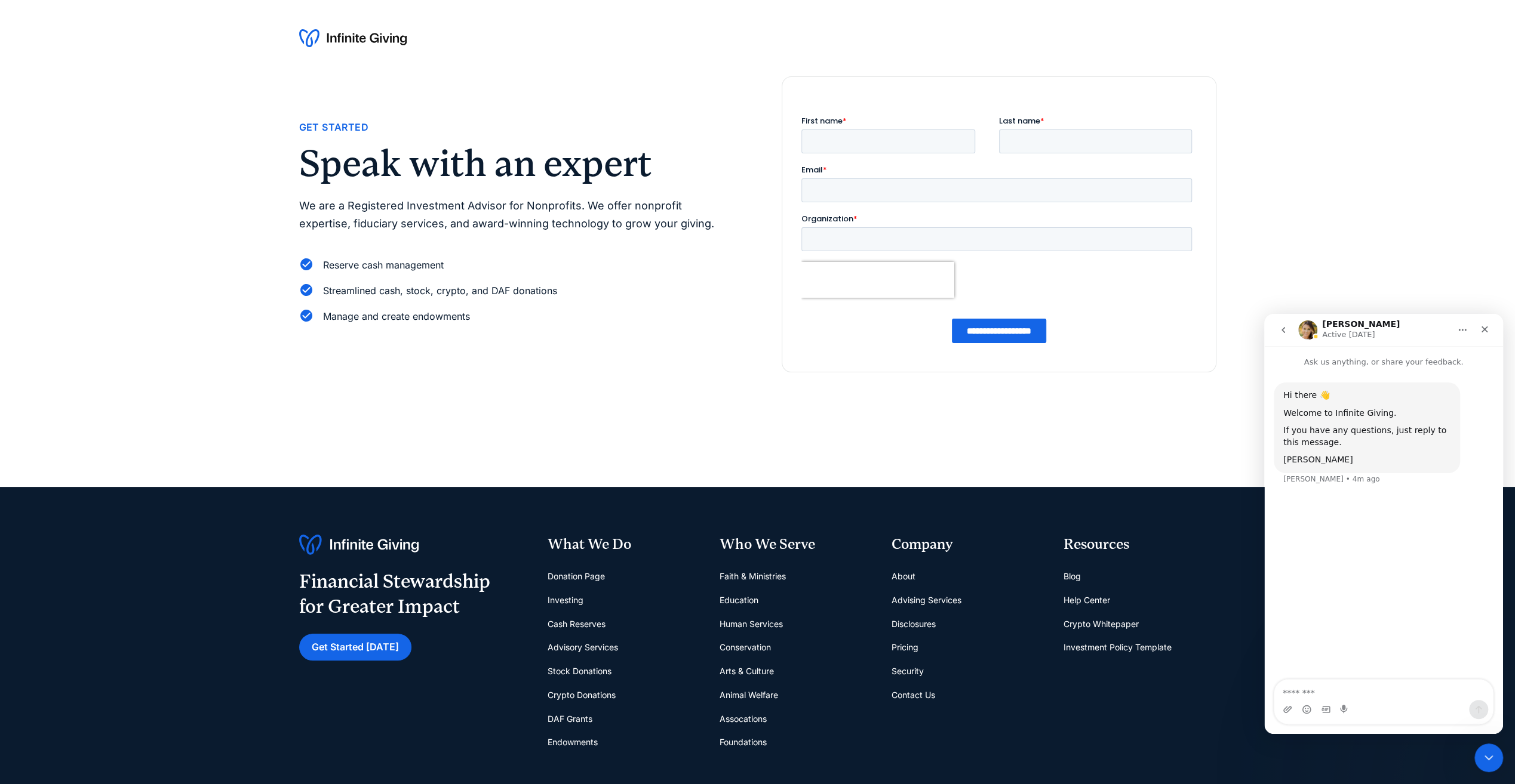
click at [1312, 690] on textarea "Message…" at bounding box center [1384, 690] width 218 height 20
type textarea "**********"
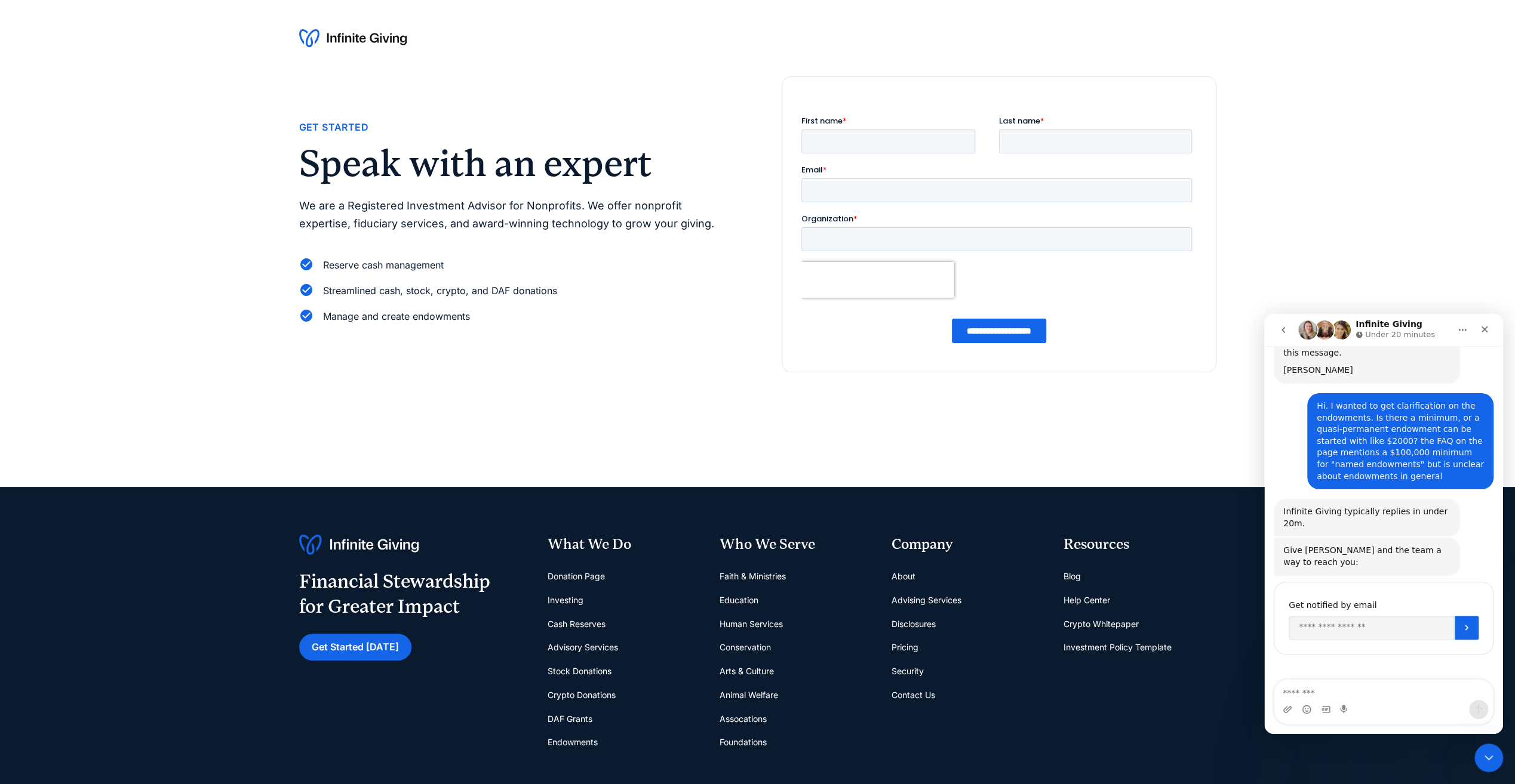
scroll to position [91, 0]
click at [1357, 589] on div "You'll be notified here and by SMS Get notified by email" at bounding box center [1384, 617] width 220 height 73
click at [1344, 615] on input "Enter your email" at bounding box center [1371, 627] width 166 height 24
type input "**********"
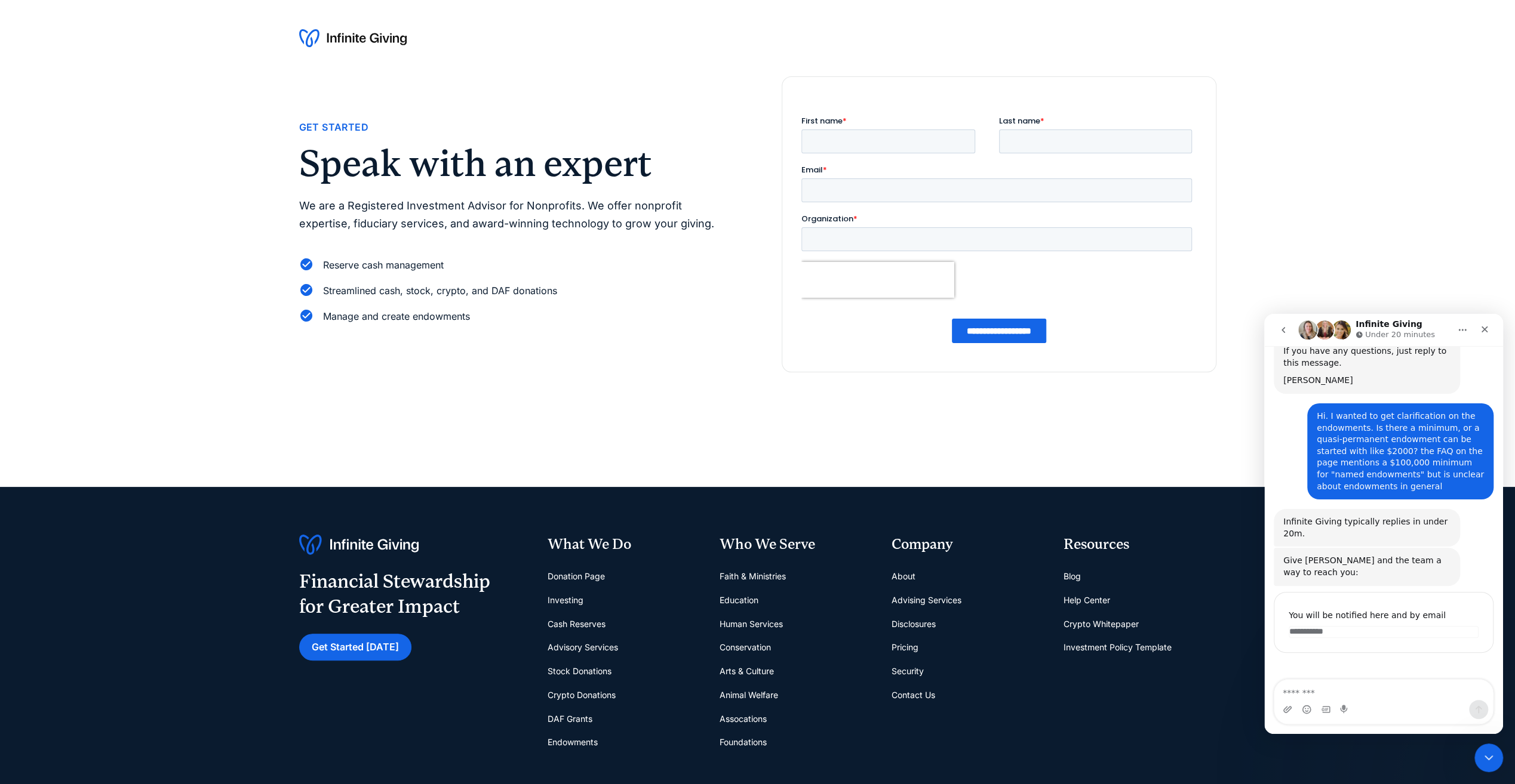
scroll to position [79, 0]
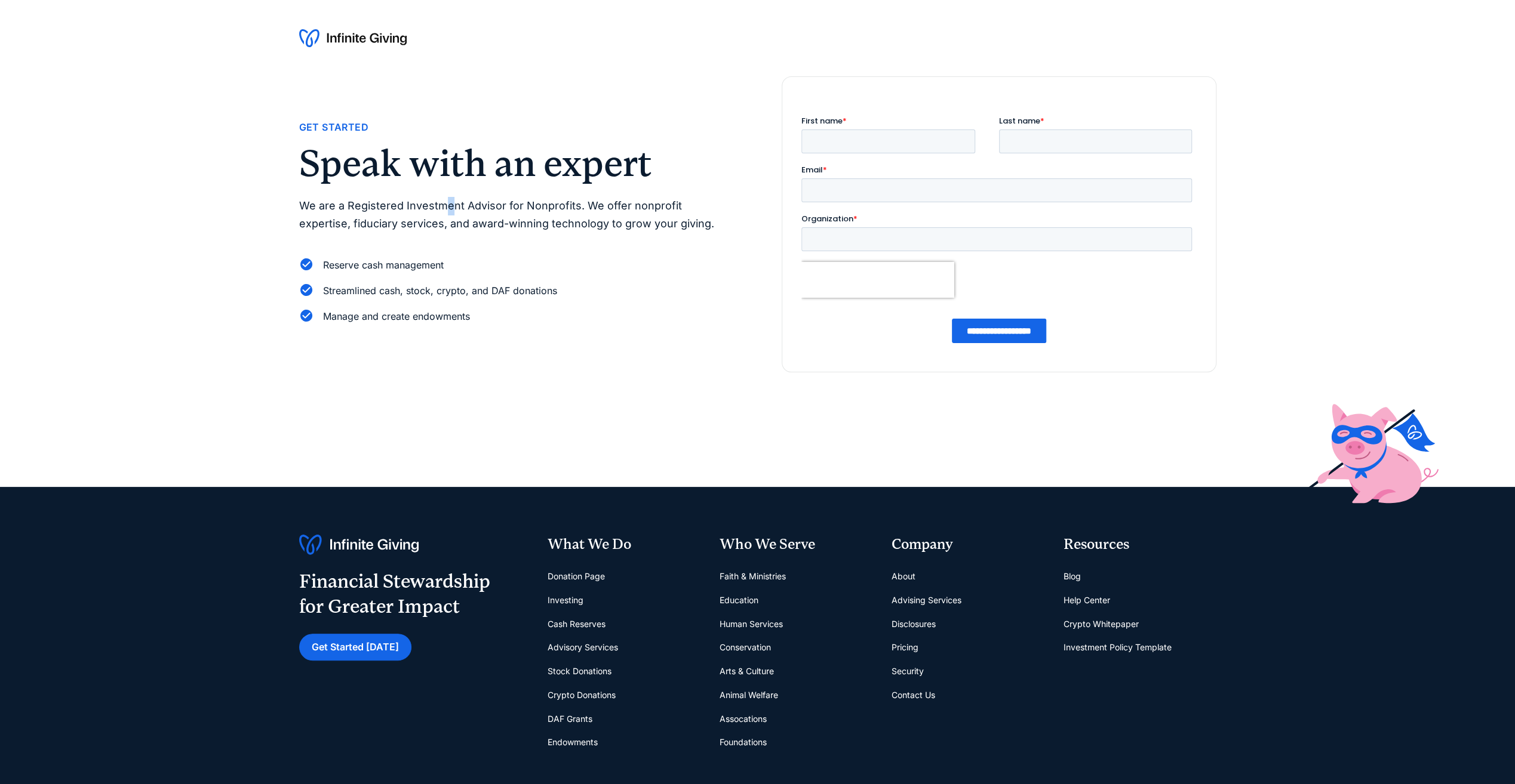
click at [451, 187] on div "Get Started Speak with an expert We are a Registered Investment Advisor for Non…" at bounding box center [516, 176] width 435 height 114
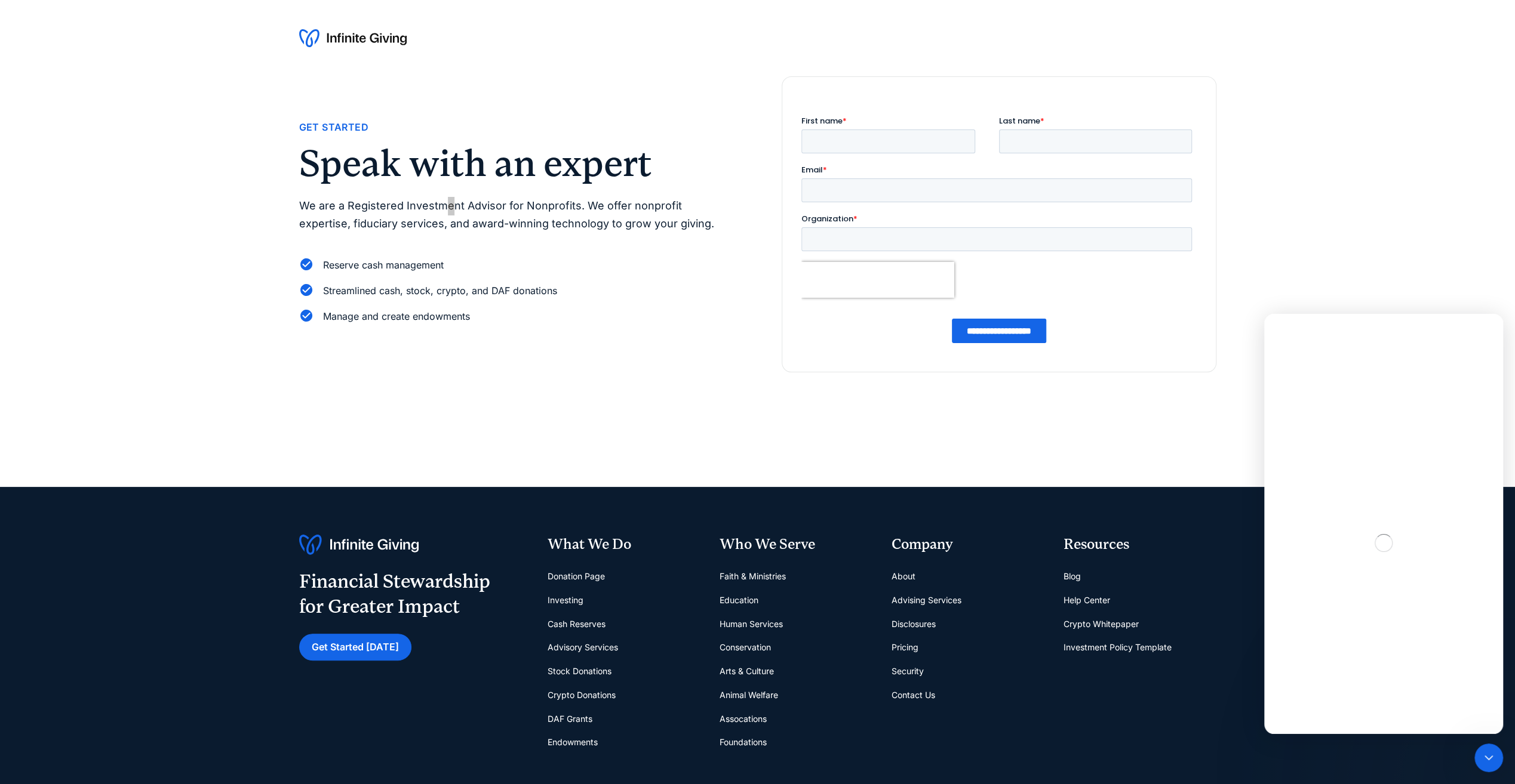
click at [867, 160] on fieldset "First name * Last name *" at bounding box center [998, 139] width 395 height 49
click at [863, 148] on input "First name *" at bounding box center [888, 141] width 174 height 24
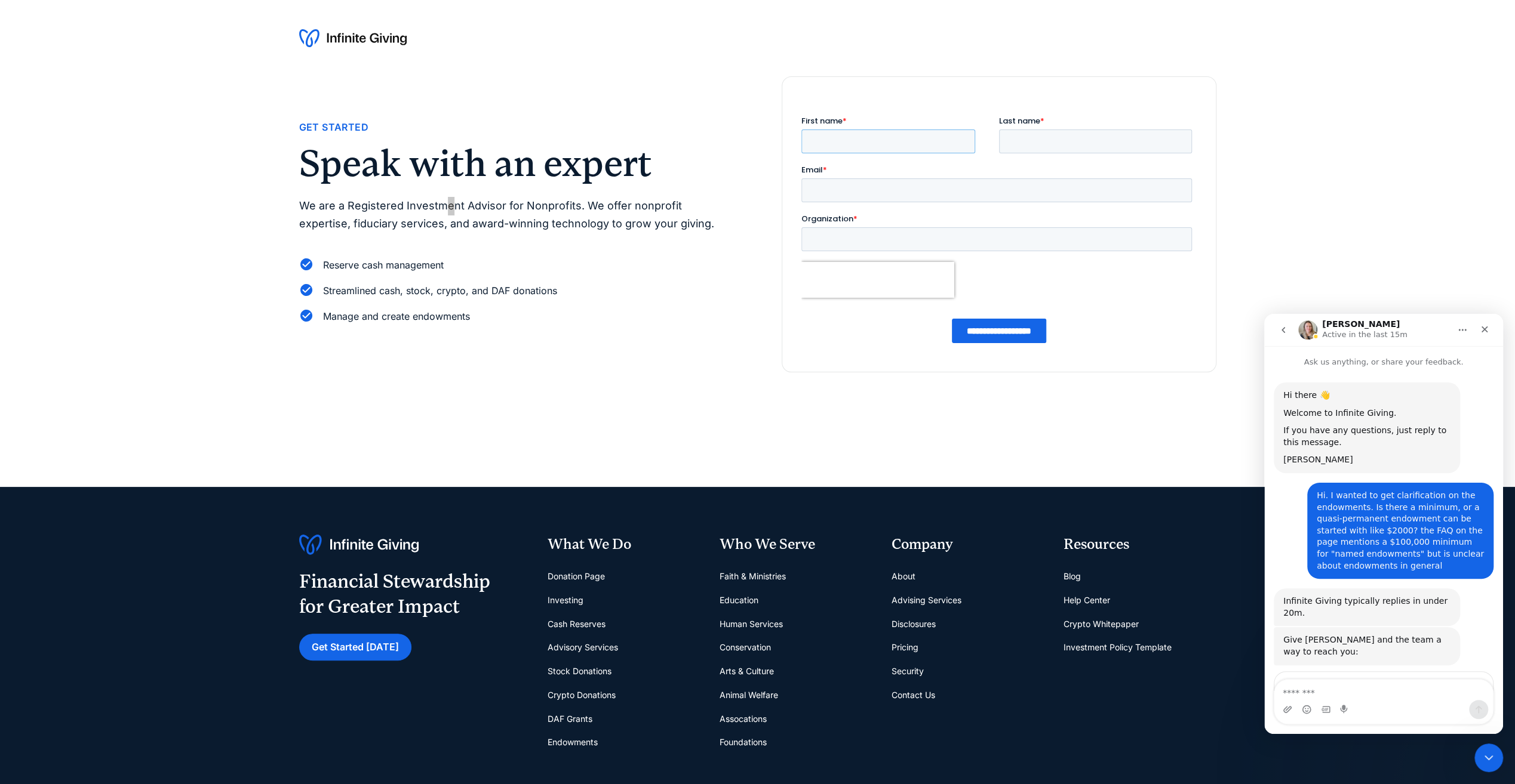
scroll to position [1, 0]
type input "*****"
type input "*"
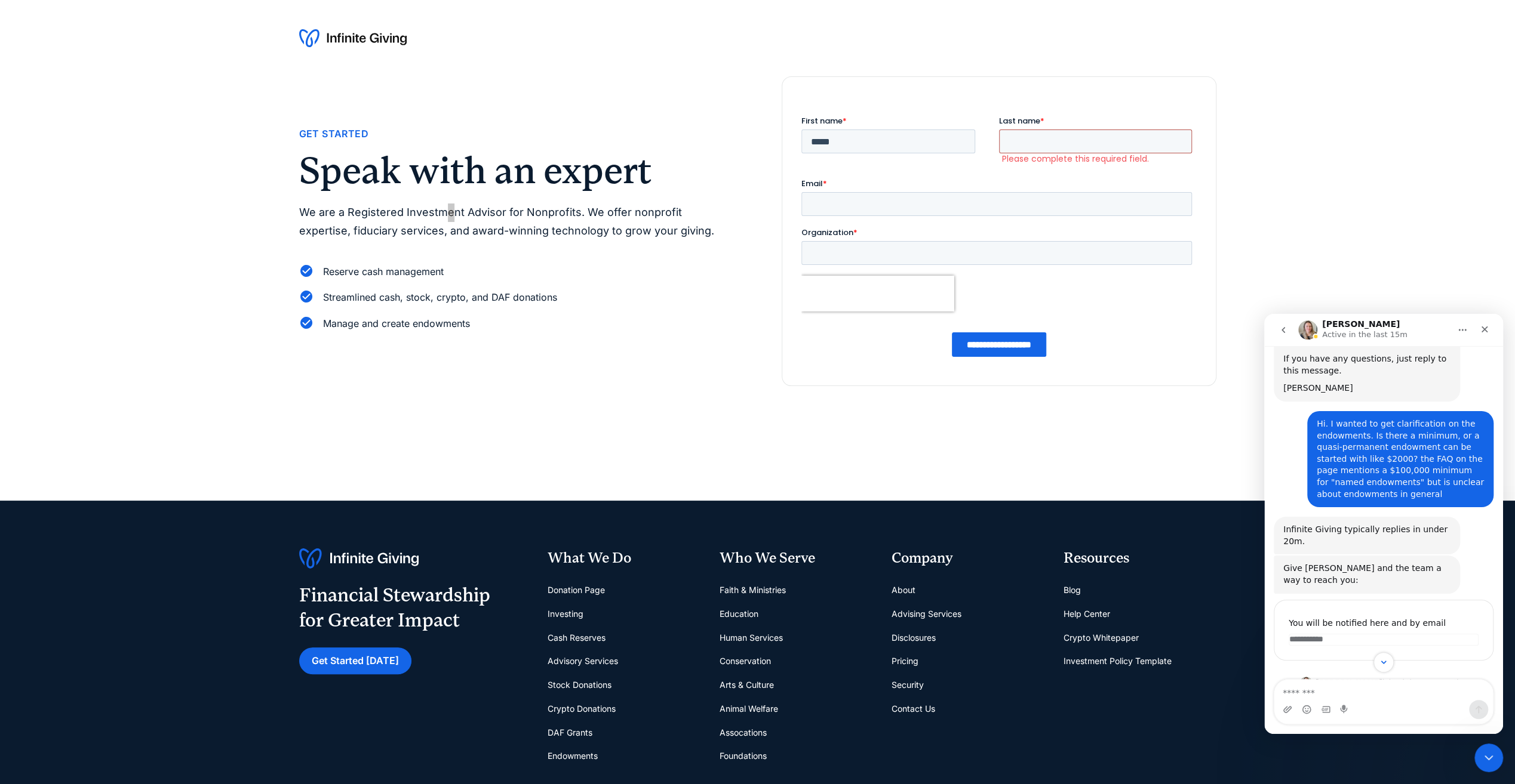
scroll to position [144, 0]
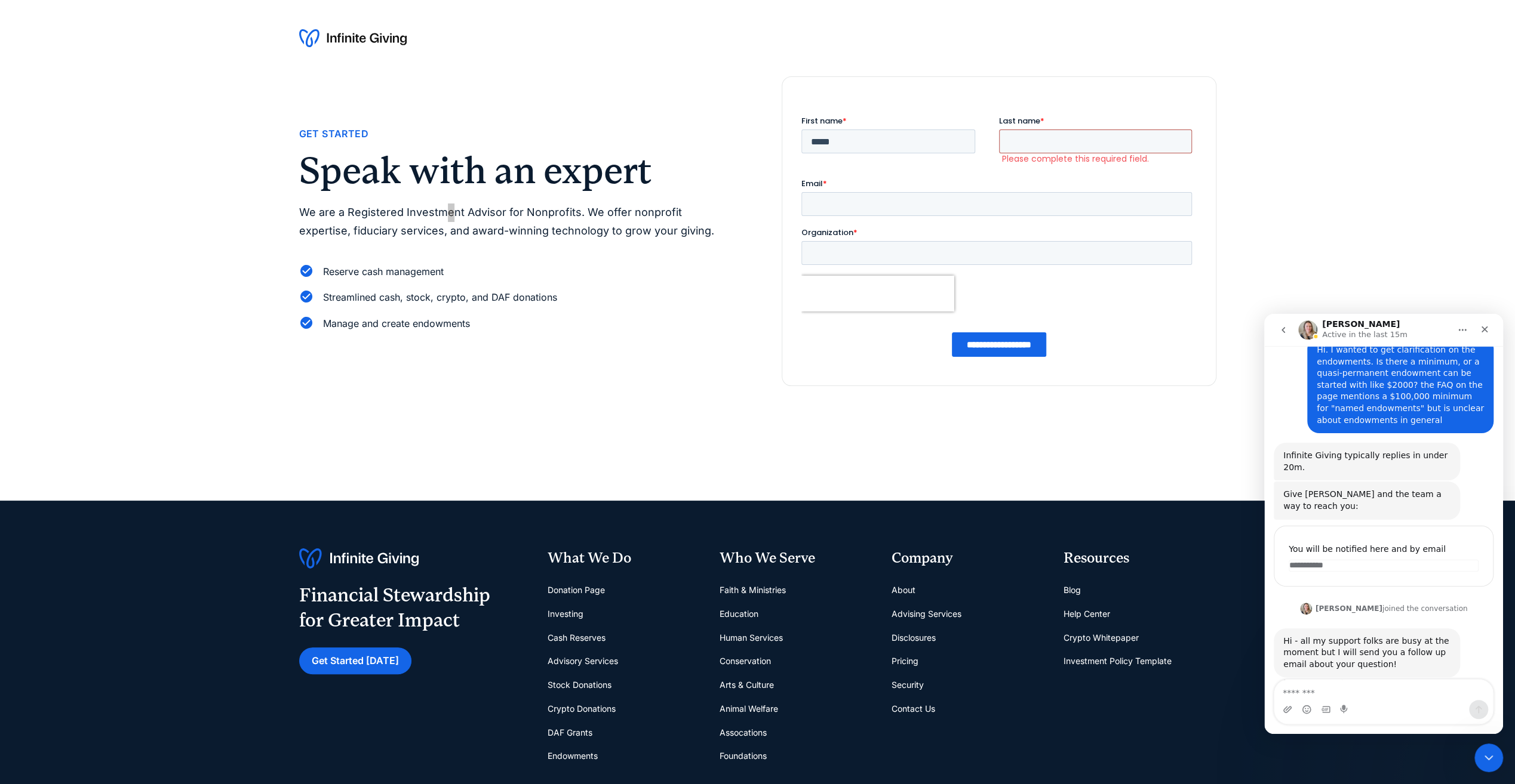
click at [1045, 135] on input "Last name *" at bounding box center [1094, 141] width 193 height 24
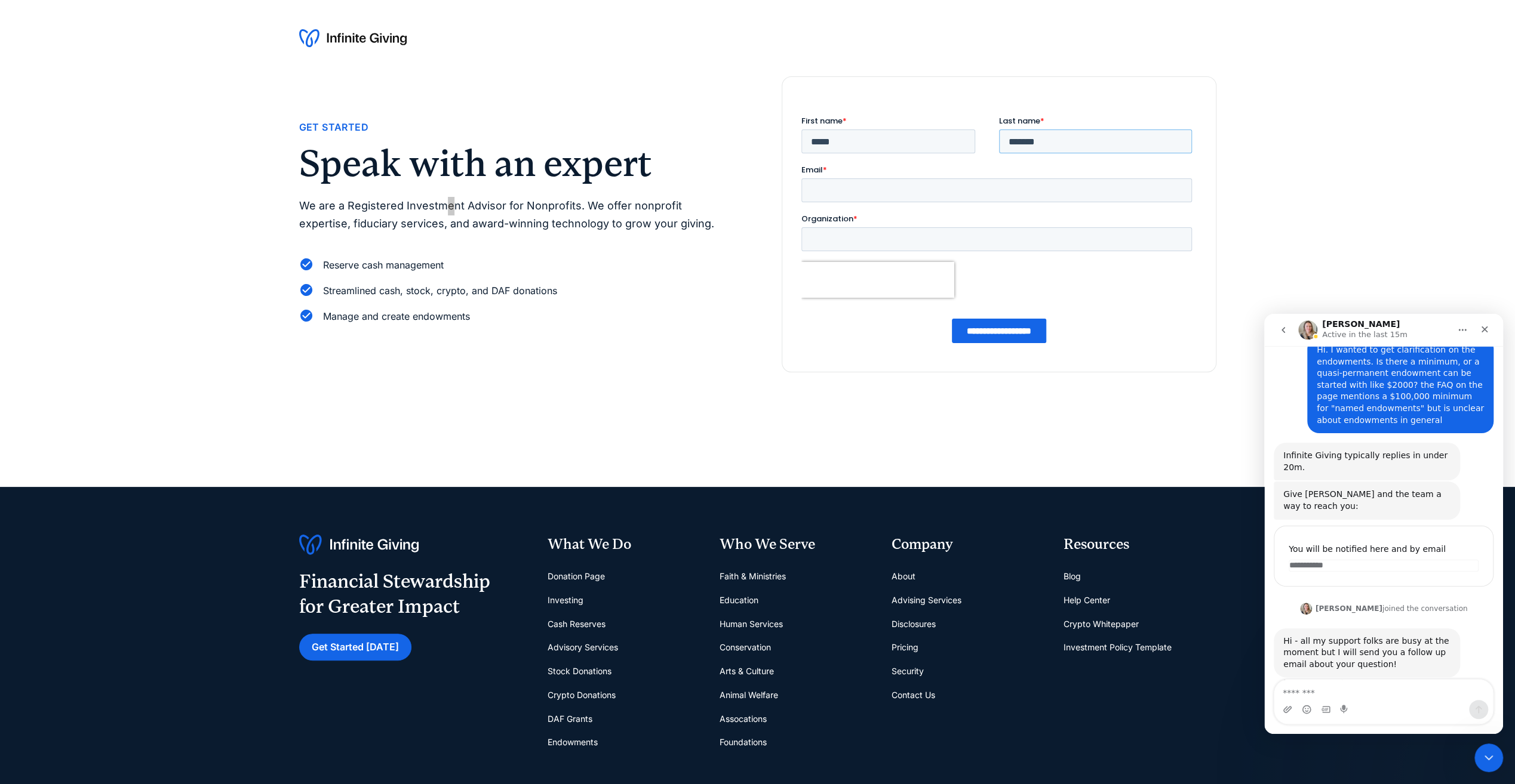
type input "*******"
type input "**********"
type input "*********"
click at [984, 329] on input "**********" at bounding box center [998, 331] width 94 height 24
